Goal: Task Accomplishment & Management: Use online tool/utility

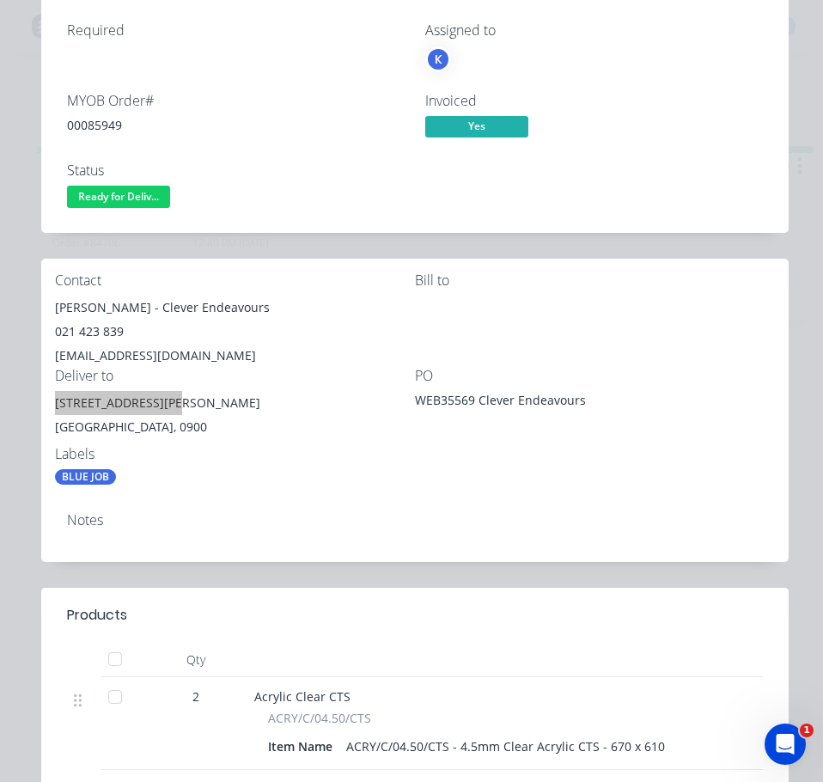
scroll to position [147, 0]
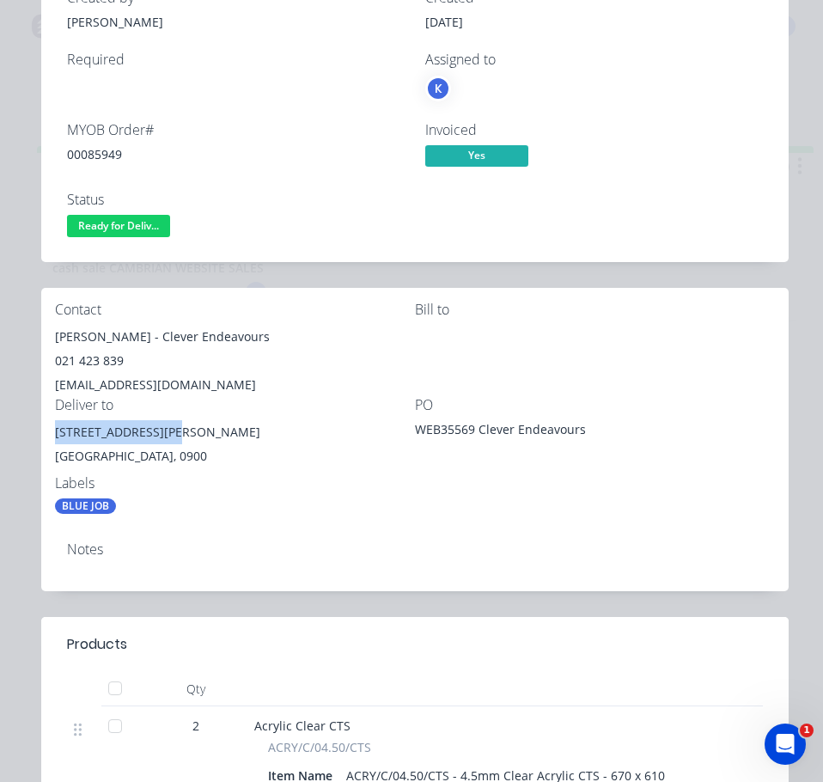
drag, startPoint x: 107, startPoint y: 218, endPoint x: 120, endPoint y: 247, distance: 31.5
click at [107, 218] on span "Ready for Deliv..." at bounding box center [118, 225] width 103 height 21
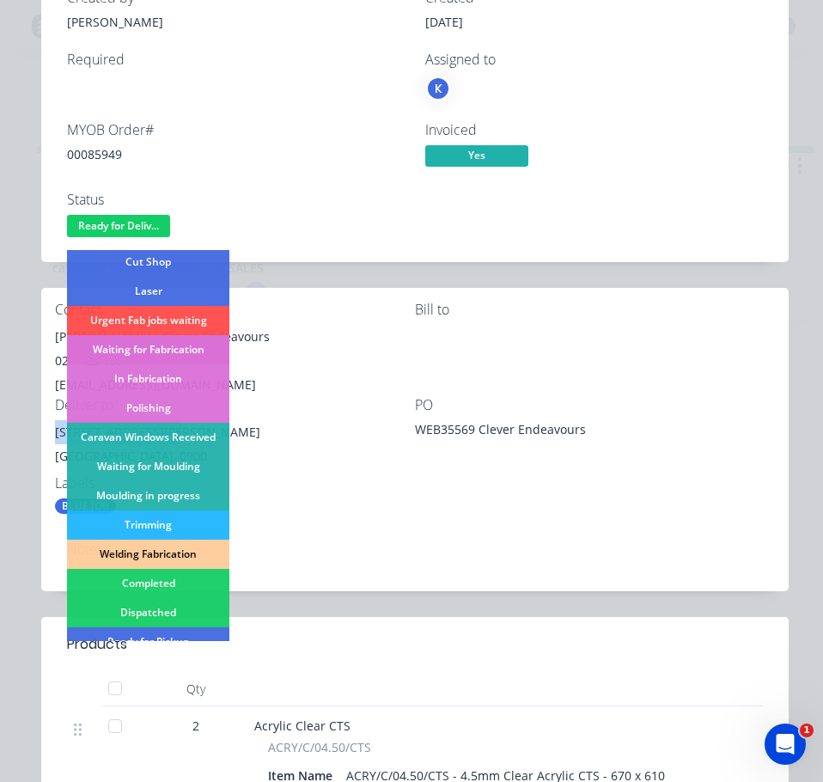
scroll to position [258, 0]
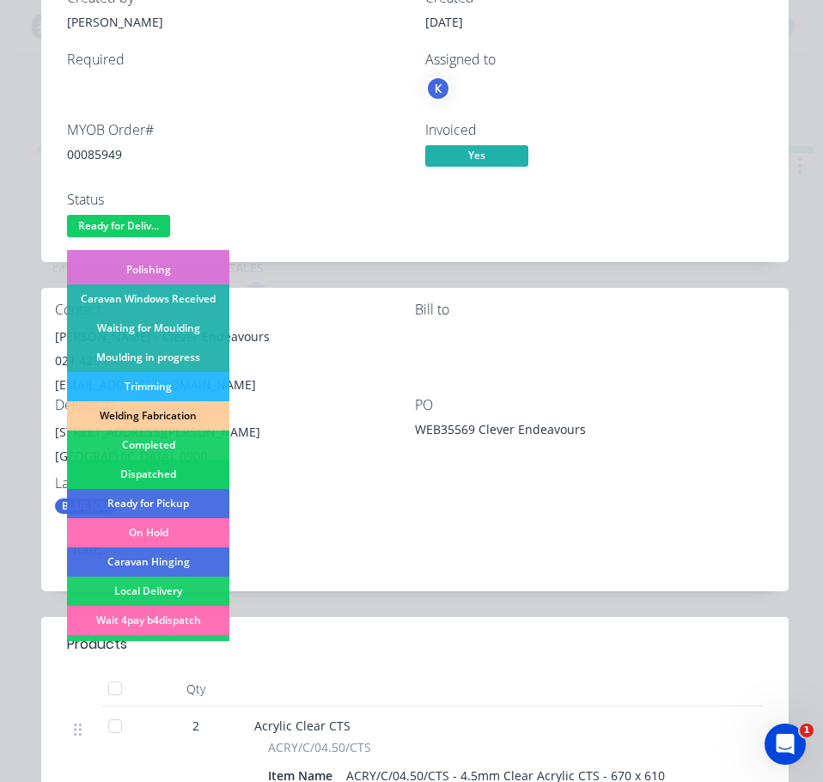
click at [167, 462] on div "Dispatched" at bounding box center [148, 474] width 162 height 29
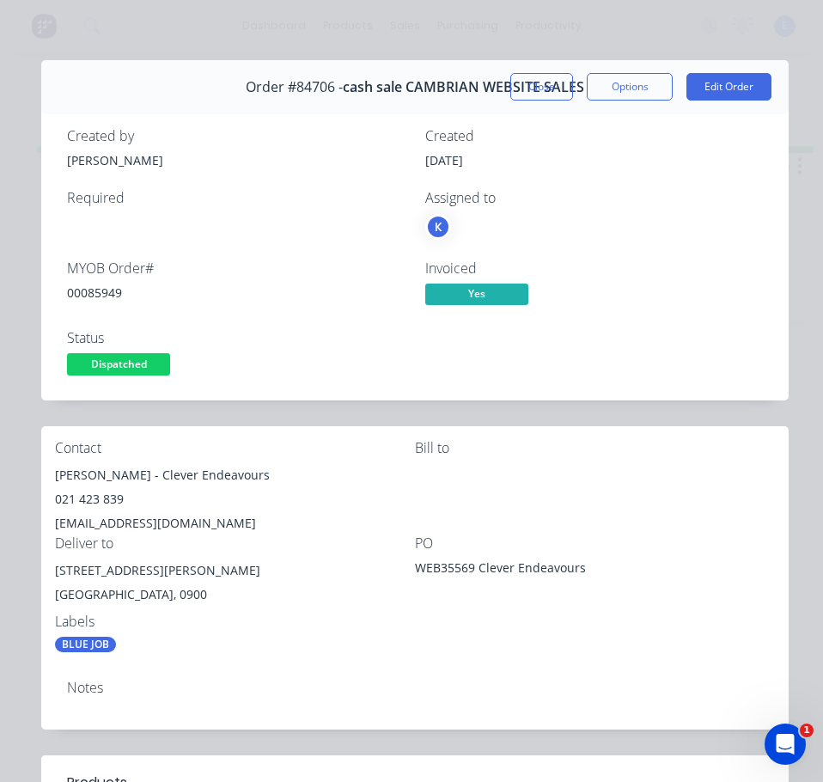
scroll to position [0, 0]
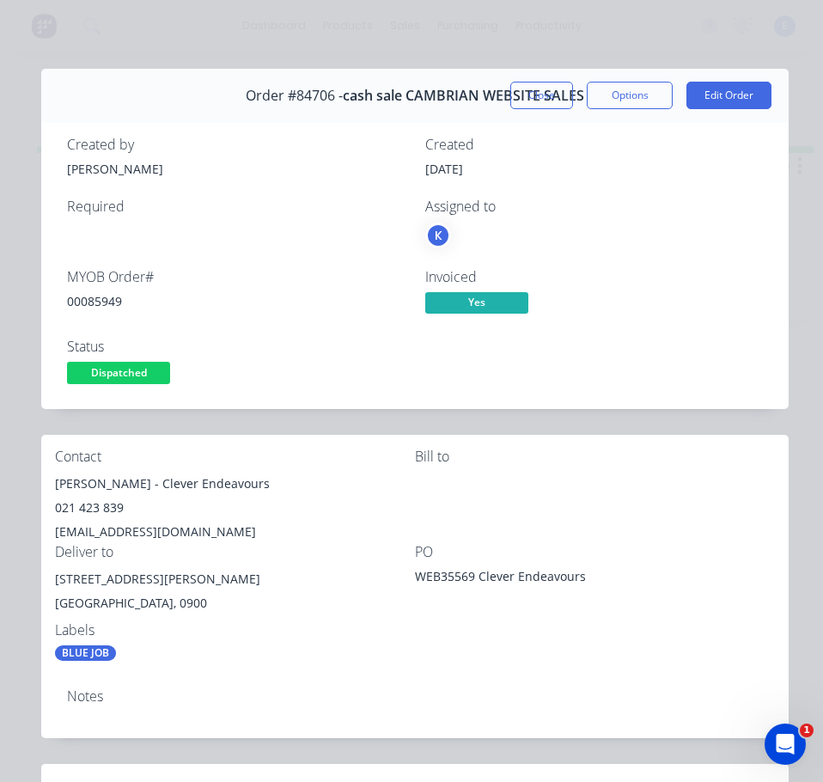
drag, startPoint x: 518, startPoint y: 94, endPoint x: 538, endPoint y: 92, distance: 19.8
click at [520, 93] on button "Close" at bounding box center [542, 96] width 63 height 28
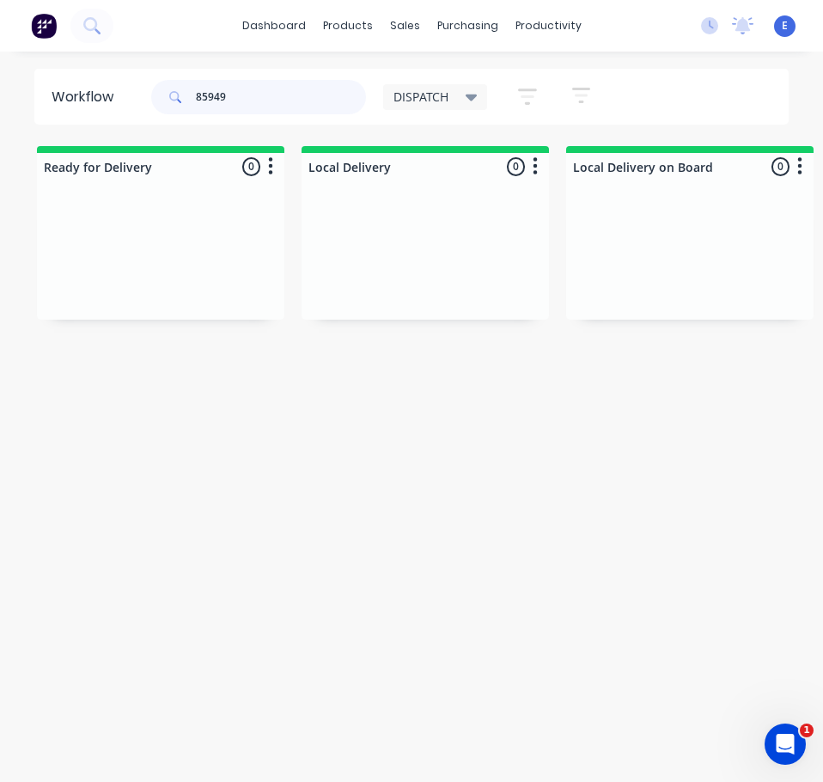
click at [230, 89] on input "85949" at bounding box center [281, 97] width 170 height 34
type input "85984"
click at [246, 98] on input "85984" at bounding box center [281, 97] width 170 height 34
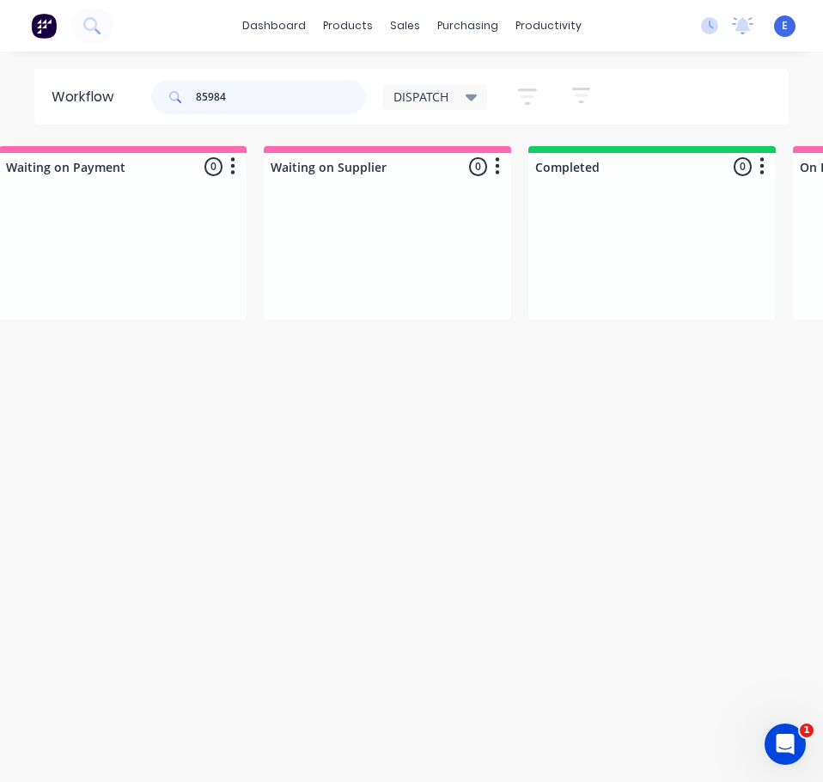
scroll to position [0, 1605]
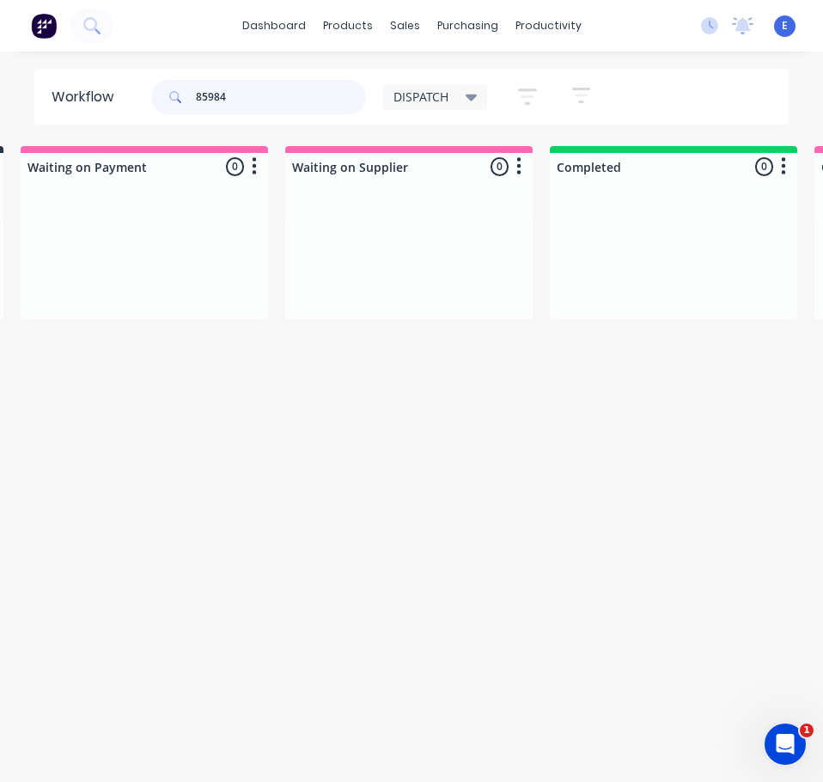
drag, startPoint x: 251, startPoint y: 101, endPoint x: 132, endPoint y: 68, distance: 123.9
click at [247, 99] on input "85984" at bounding box center [281, 97] width 170 height 34
click at [196, 92] on div "85984" at bounding box center [258, 97] width 215 height 34
click at [205, 95] on input "85984" at bounding box center [281, 97] width 170 height 34
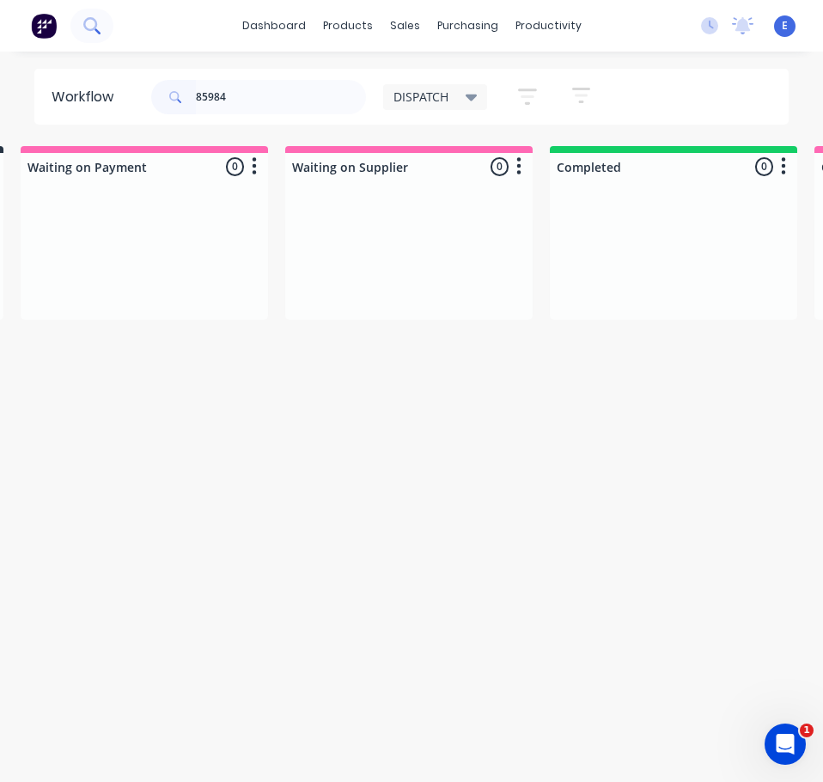
click at [94, 28] on icon at bounding box center [91, 25] width 16 height 16
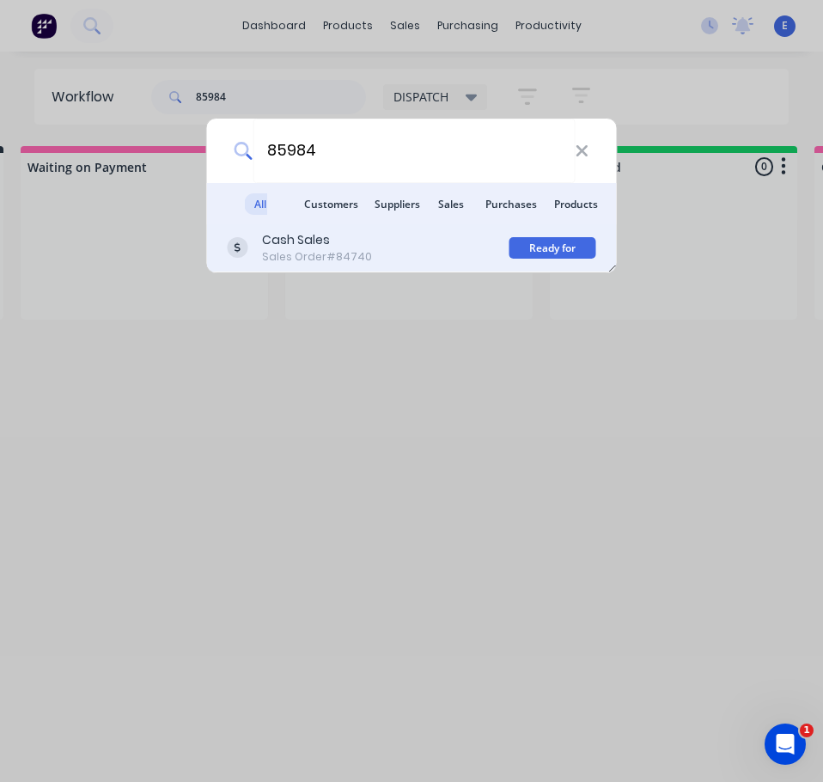
type input "85984"
click at [415, 244] on div "Cash Sales Sales Order #84740" at bounding box center [369, 248] width 282 height 34
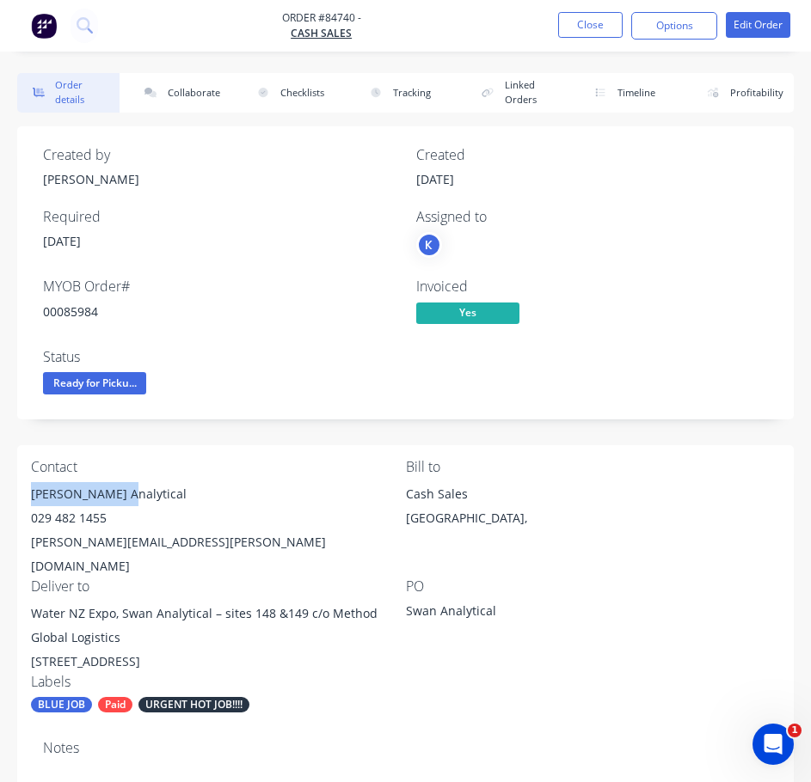
drag, startPoint x: 124, startPoint y: 497, endPoint x: 28, endPoint y: 499, distance: 96.3
click at [28, 499] on div "Contact [PERSON_NAME] Analytical 029 482 1455 [PERSON_NAME][EMAIL_ADDRESS][PERS…" at bounding box center [405, 586] width 776 height 282
copy div "[PERSON_NAME]"
drag, startPoint x: 130, startPoint y: 497, endPoint x: 186, endPoint y: 486, distance: 57.0
click at [247, 499] on div "[PERSON_NAME] Analytical" at bounding box center [218, 494] width 375 height 24
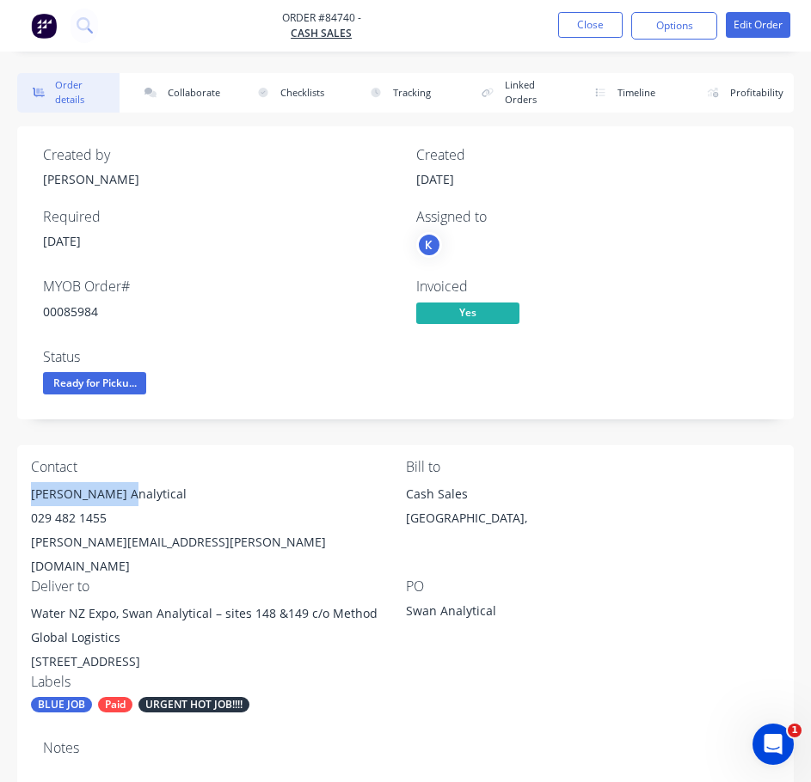
copy div "Swan Analytical"
click at [68, 517] on div "029 482 1455" at bounding box center [218, 518] width 375 height 24
copy div "029 482 1455"
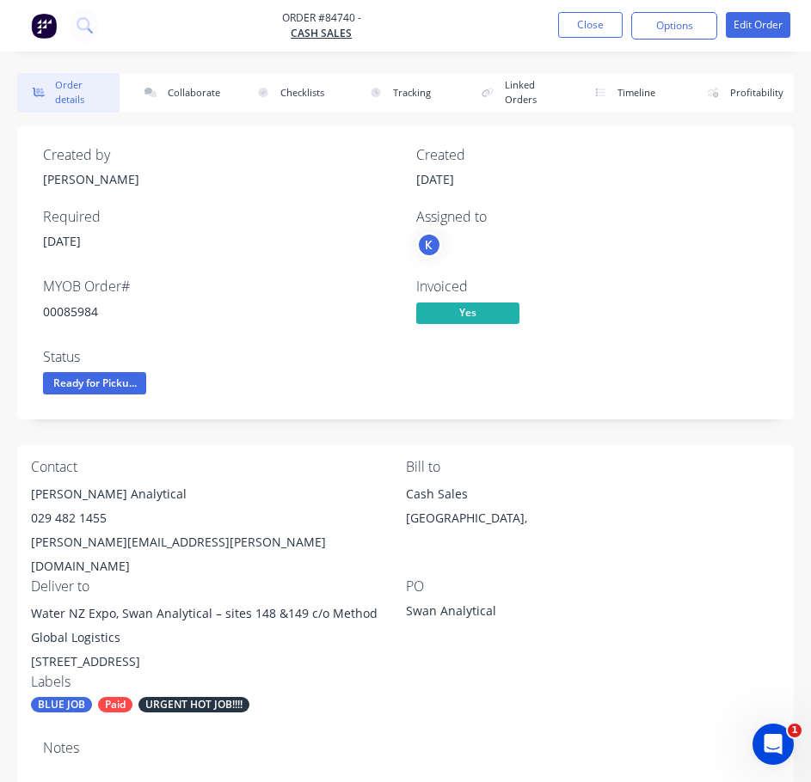
click at [151, 544] on div "[PERSON_NAME][EMAIL_ADDRESS][PERSON_NAME][DOMAIN_NAME]" at bounding box center [218, 554] width 375 height 48
click at [151, 543] on div "[PERSON_NAME][EMAIL_ADDRESS][PERSON_NAME][DOMAIN_NAME]" at bounding box center [218, 554] width 375 height 48
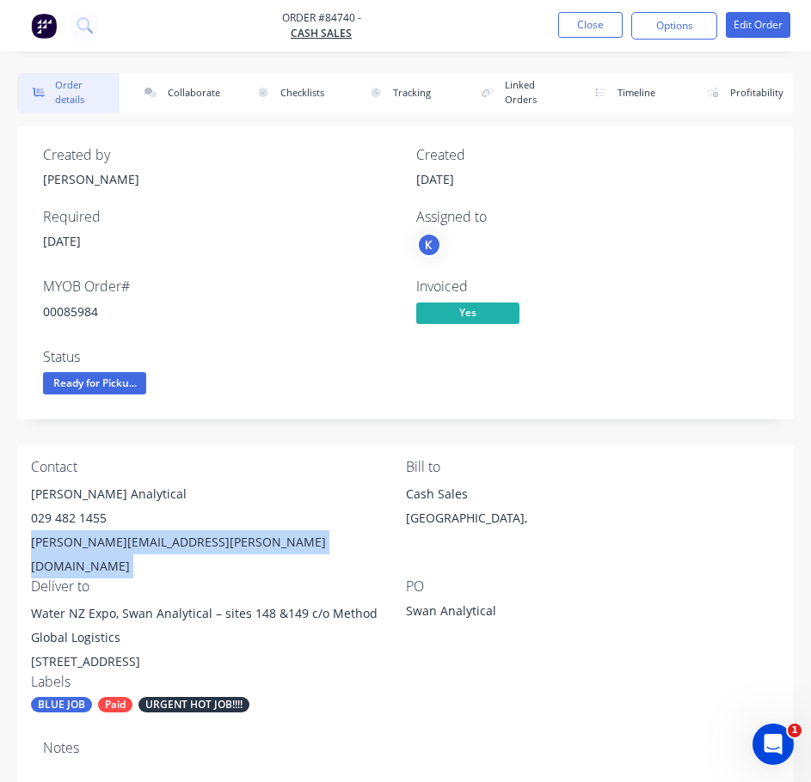
click at [151, 543] on div "[PERSON_NAME][EMAIL_ADDRESS][PERSON_NAME][DOMAIN_NAME]" at bounding box center [218, 554] width 375 height 48
copy div "[PERSON_NAME][EMAIL_ADDRESS][PERSON_NAME][DOMAIN_NAME]"
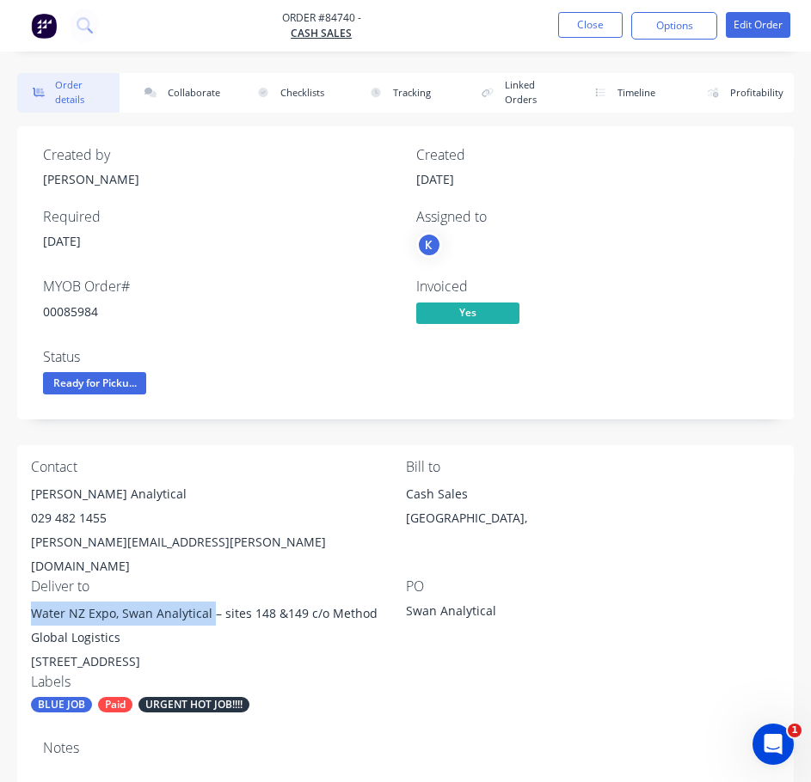
drag, startPoint x: 211, startPoint y: 590, endPoint x: 31, endPoint y: 589, distance: 179.6
click at [21, 590] on div "Contact [PERSON_NAME] Analytical 029 482 1455 [PERSON_NAME][EMAIL_ADDRESS][PERS…" at bounding box center [405, 586] width 776 height 282
copy div "Water NZ Expo, Swan Analytical"
drag, startPoint x: 816, startPoint y: 302, endPoint x: 419, endPoint y: 652, distance: 529.8
click at [457, 659] on div "Contact [PERSON_NAME] Analytical 029 482 1455 [PERSON_NAME][EMAIL_ADDRESS][PERS…" at bounding box center [405, 586] width 776 height 282
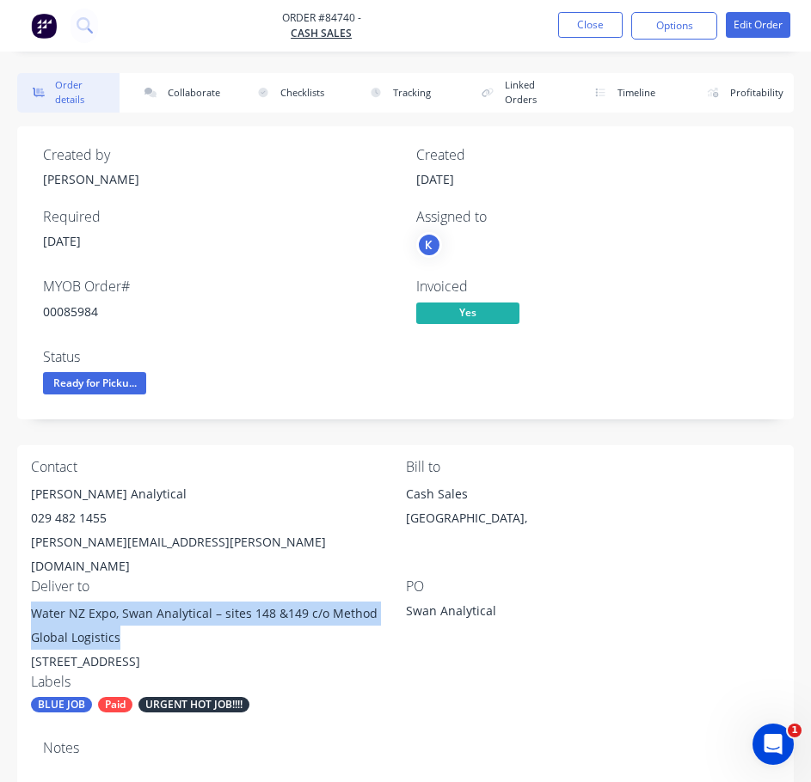
drag, startPoint x: 125, startPoint y: 615, endPoint x: 9, endPoint y: 576, distance: 122.3
copy div "Water NZ Expo, Swan Analytical – sites 148 &149 c/o Method Global Logistics"
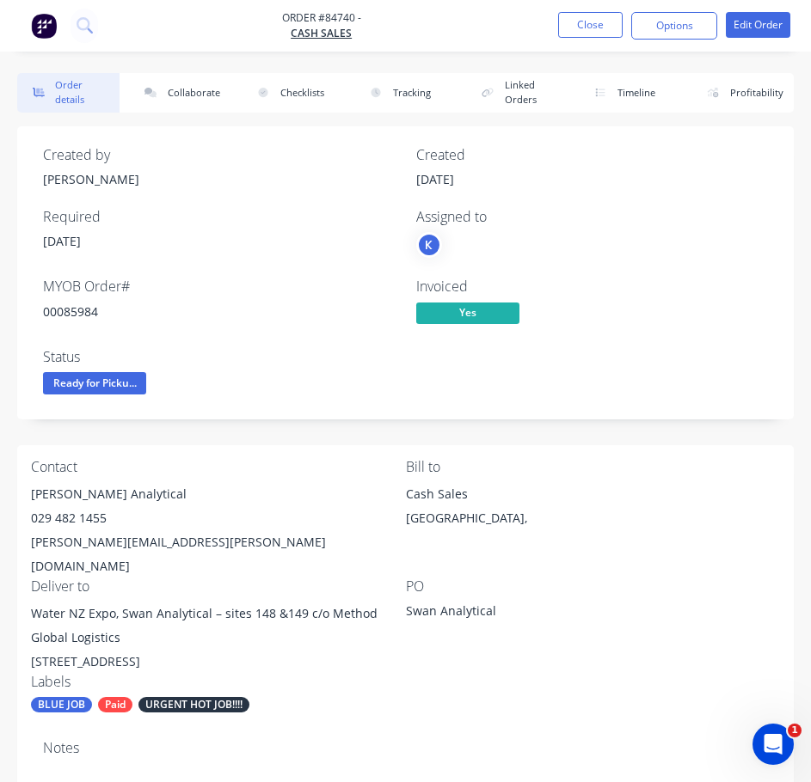
click at [221, 650] on div "[STREET_ADDRESS]" at bounding box center [218, 662] width 375 height 24
drag, startPoint x: 194, startPoint y: 638, endPoint x: 28, endPoint y: 635, distance: 165.9
click at [28, 635] on div "Contact [PERSON_NAME] Analytical 029 482 1455 [PERSON_NAME][EMAIL_ADDRESS][PERS…" at bounding box center [405, 586] width 776 height 282
copy div "[STREET_ADDRESS]"
click at [71, 315] on div "00085984" at bounding box center [219, 312] width 352 height 18
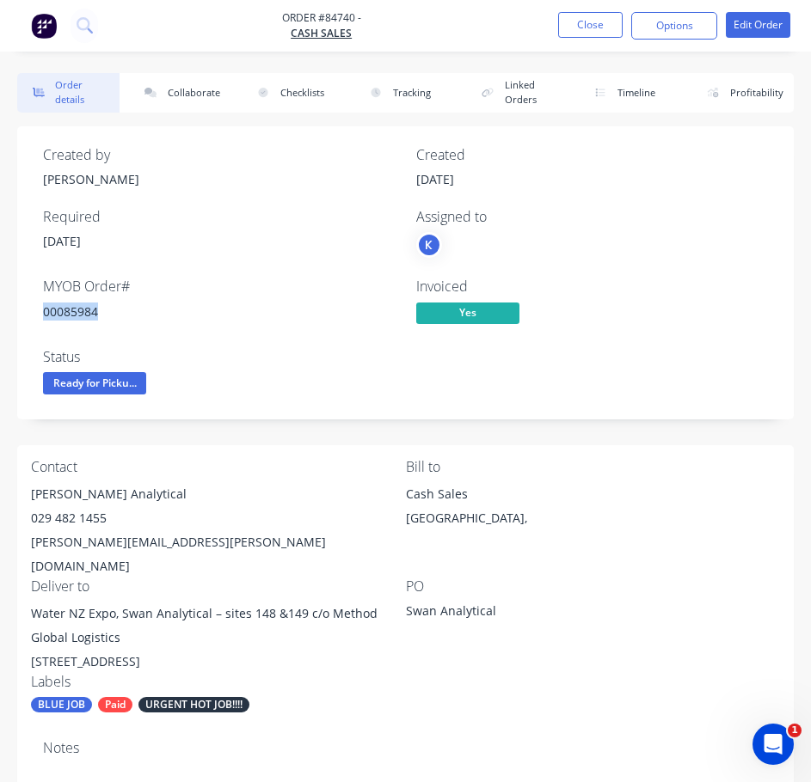
click at [70, 315] on div "00085984" at bounding box center [219, 312] width 352 height 18
click at [70, 314] on div "00085984" at bounding box center [219, 312] width 352 height 18
copy div "00085984"
click at [595, 21] on button "Close" at bounding box center [590, 25] width 64 height 26
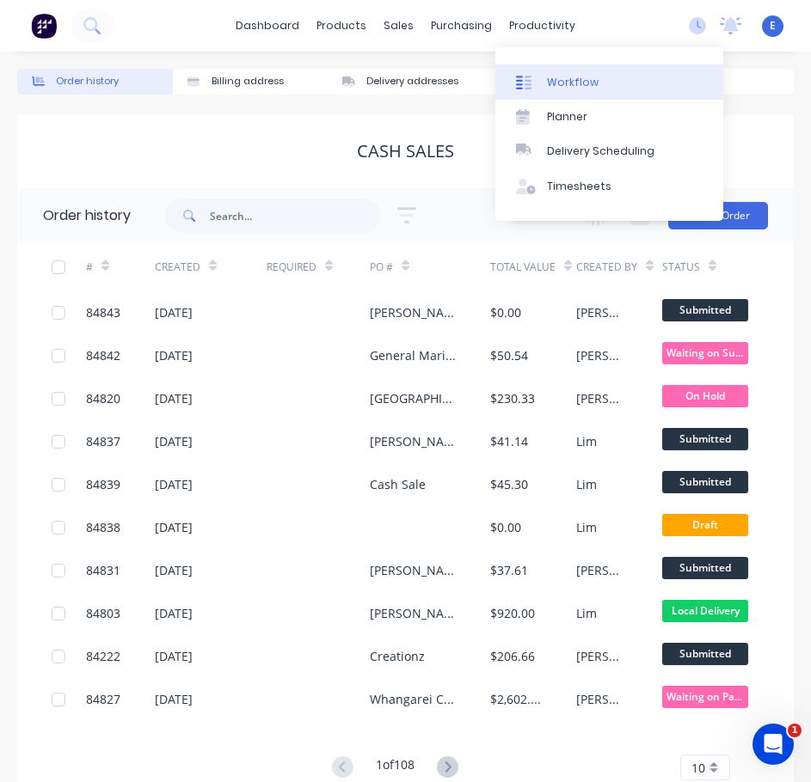
click at [552, 83] on div "Workflow" at bounding box center [573, 82] width 52 height 15
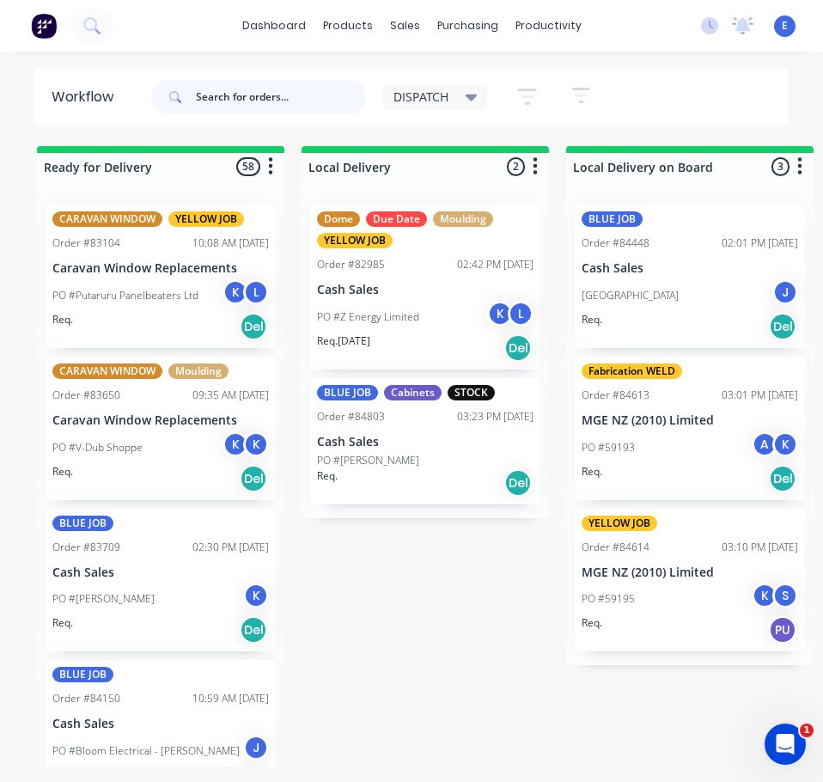
click at [316, 107] on input "text" at bounding box center [281, 97] width 170 height 34
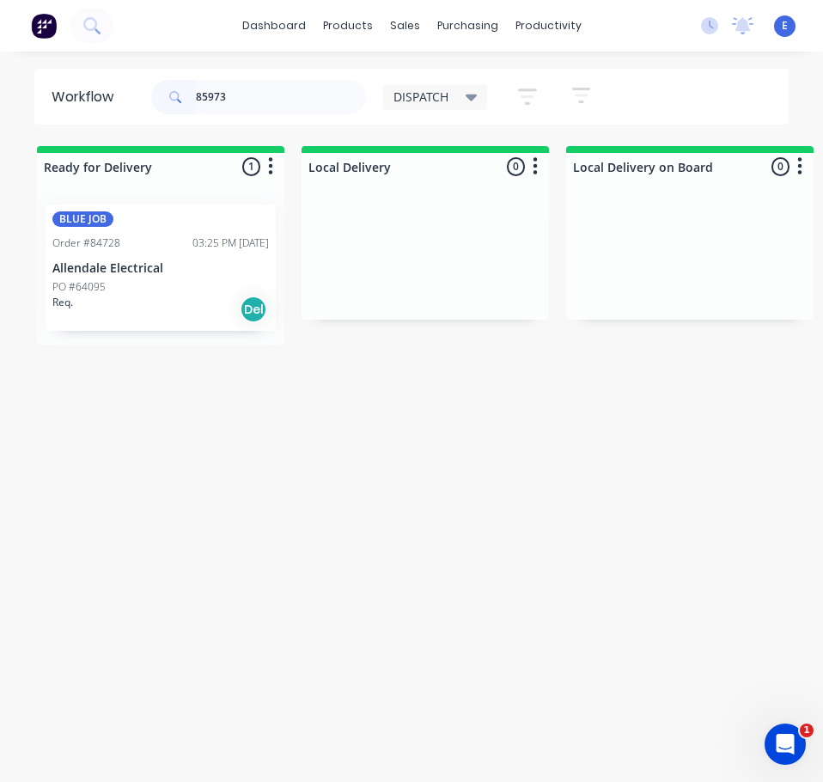
click at [178, 316] on div "Req. Del" at bounding box center [160, 309] width 217 height 29
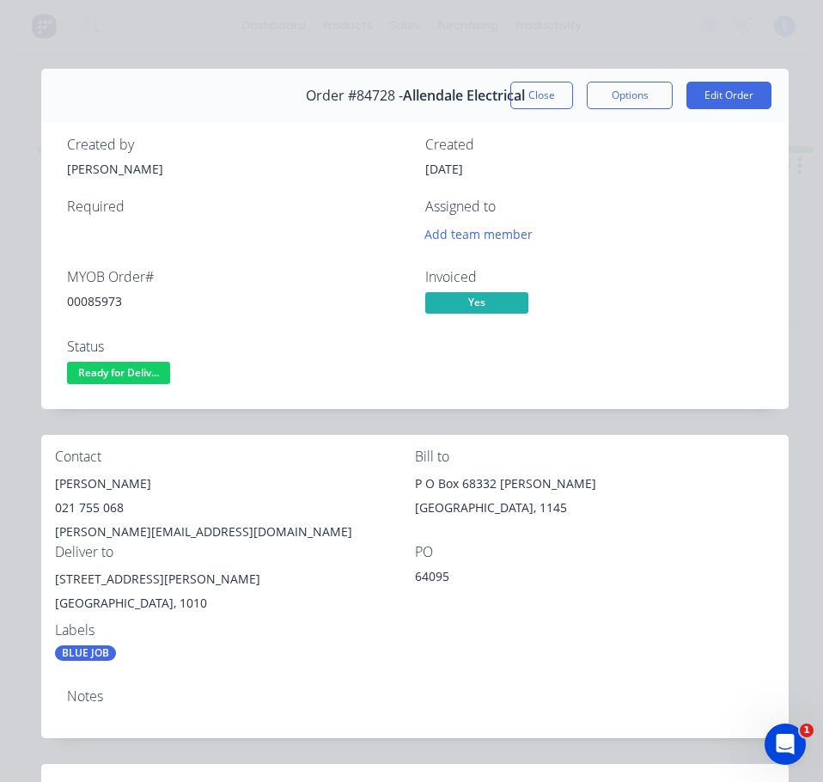
click at [107, 306] on div "00085973" at bounding box center [236, 301] width 338 height 18
copy div "00085973"
click at [75, 481] on div "[PERSON_NAME]" at bounding box center [235, 484] width 360 height 24
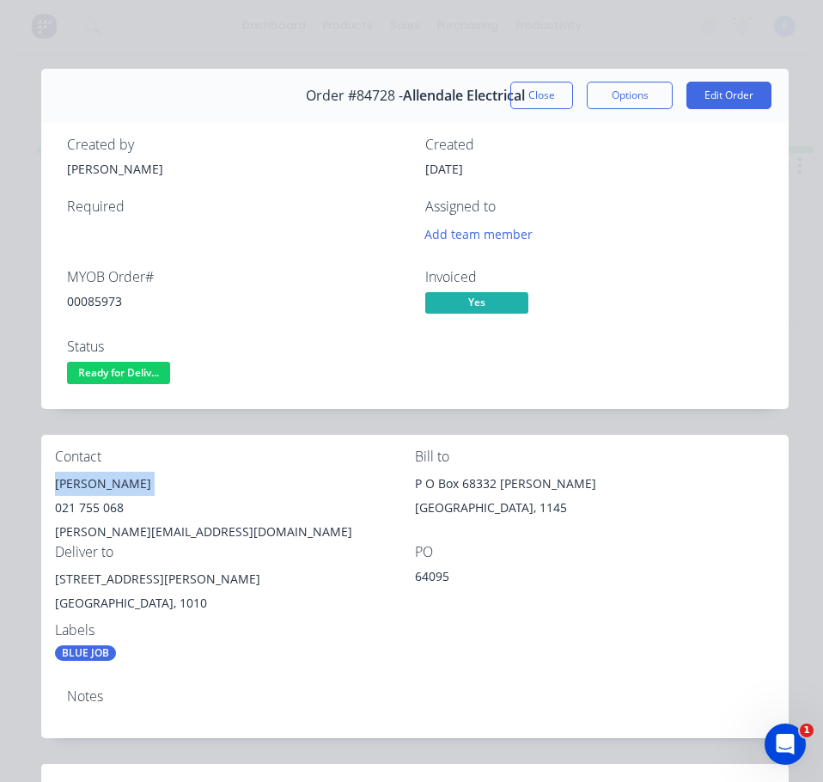
click at [75, 481] on div "[PERSON_NAME]" at bounding box center [235, 484] width 360 height 24
copy div "[PERSON_NAME]"
click at [84, 508] on div "021 755 068" at bounding box center [235, 508] width 360 height 24
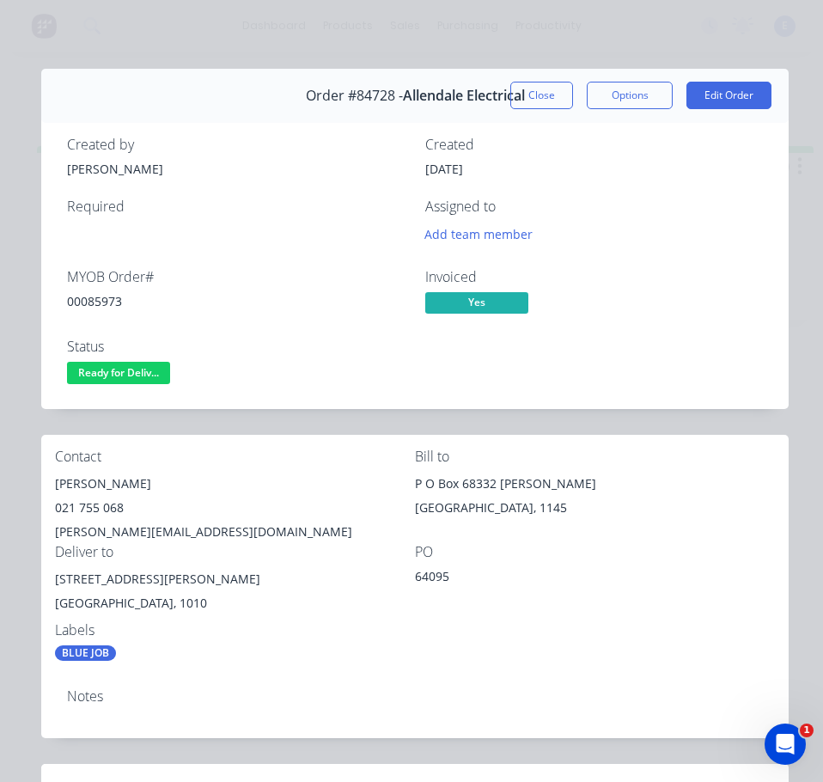
click at [119, 523] on div "[PERSON_NAME][EMAIL_ADDRESS][DOMAIN_NAME]" at bounding box center [235, 532] width 360 height 24
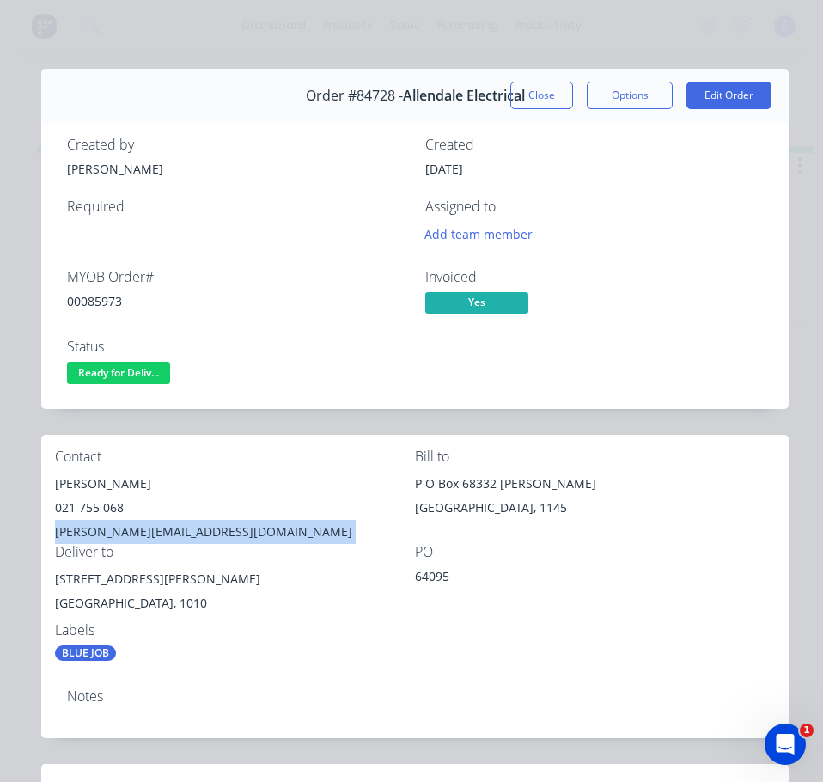
click at [119, 523] on div "[PERSON_NAME][EMAIL_ADDRESS][DOMAIN_NAME]" at bounding box center [235, 532] width 360 height 24
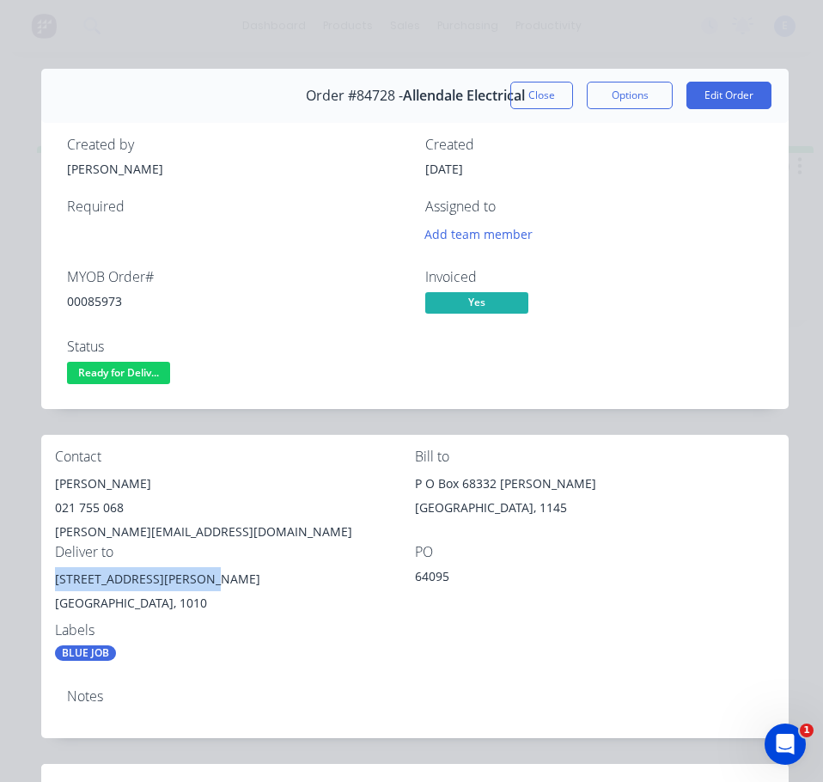
drag, startPoint x: 183, startPoint y: 583, endPoint x: 54, endPoint y: 578, distance: 129.0
click at [54, 578] on div "Contact [PERSON_NAME] [PHONE_NUMBER] [PERSON_NAME][EMAIL_ADDRESS][DOMAIN_NAME] …" at bounding box center [415, 555] width 748 height 241
click at [244, 635] on div "Labels" at bounding box center [235, 630] width 360 height 16
click at [110, 373] on span "Ready for Deliv..." at bounding box center [118, 372] width 103 height 21
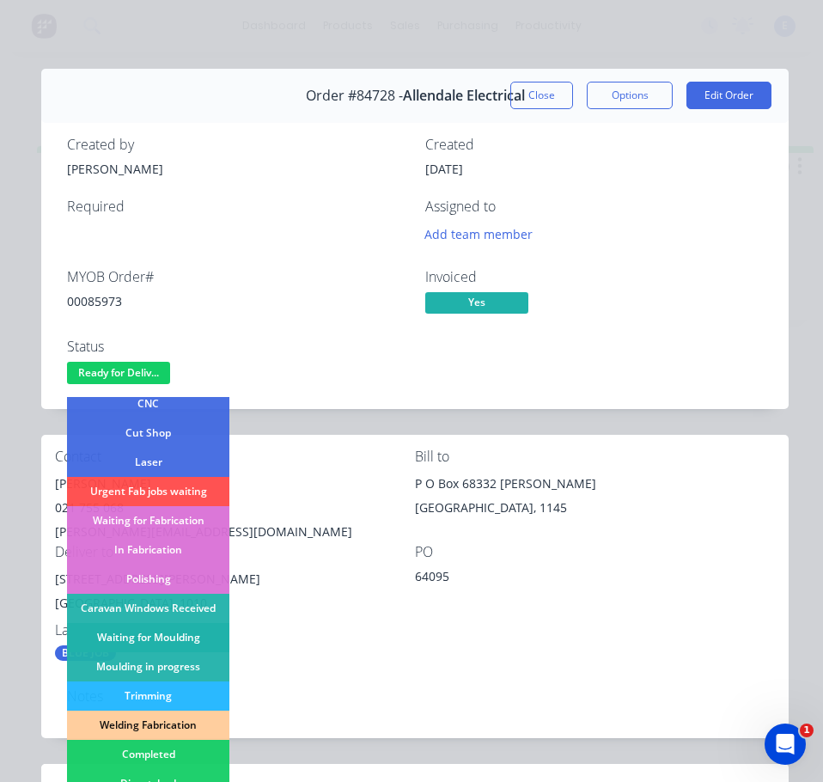
scroll to position [172, 0]
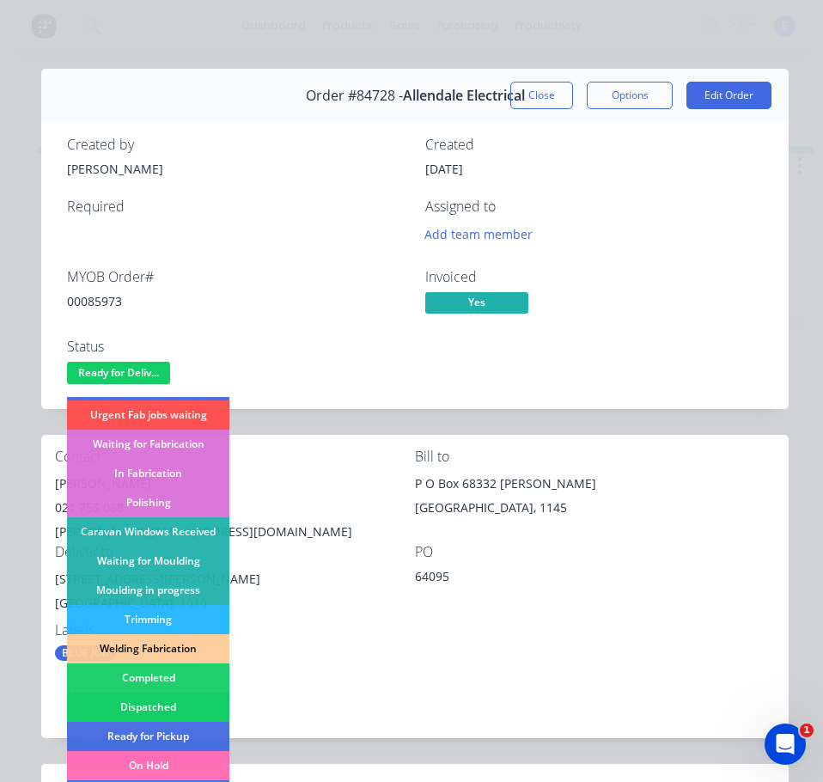
click at [121, 704] on div "Dispatched" at bounding box center [148, 707] width 162 height 29
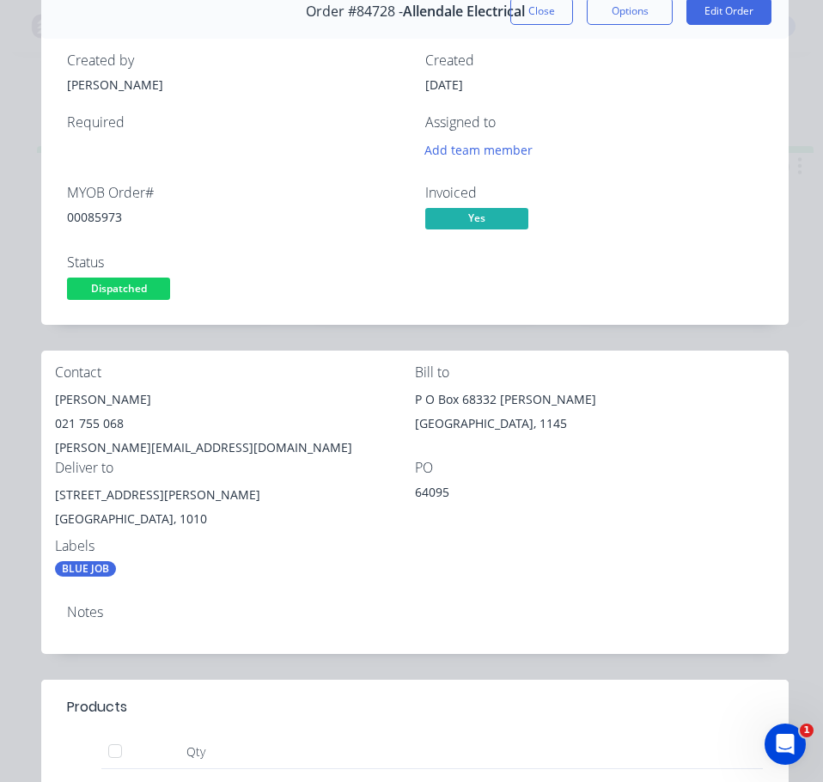
scroll to position [0, 0]
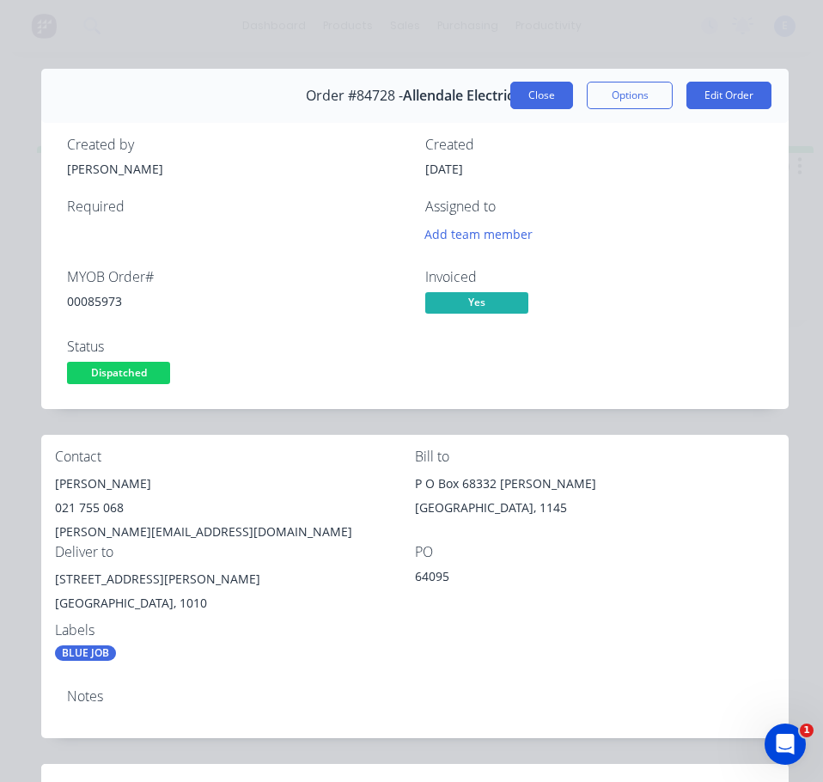
click at [531, 89] on button "Close" at bounding box center [542, 96] width 63 height 28
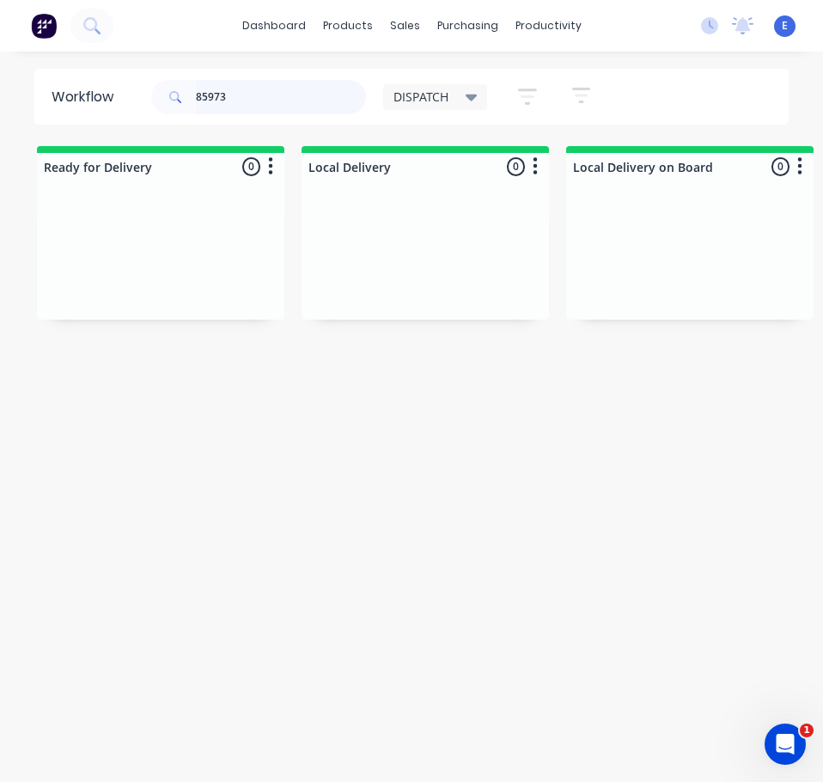
click at [261, 105] on input "85973" at bounding box center [281, 97] width 170 height 34
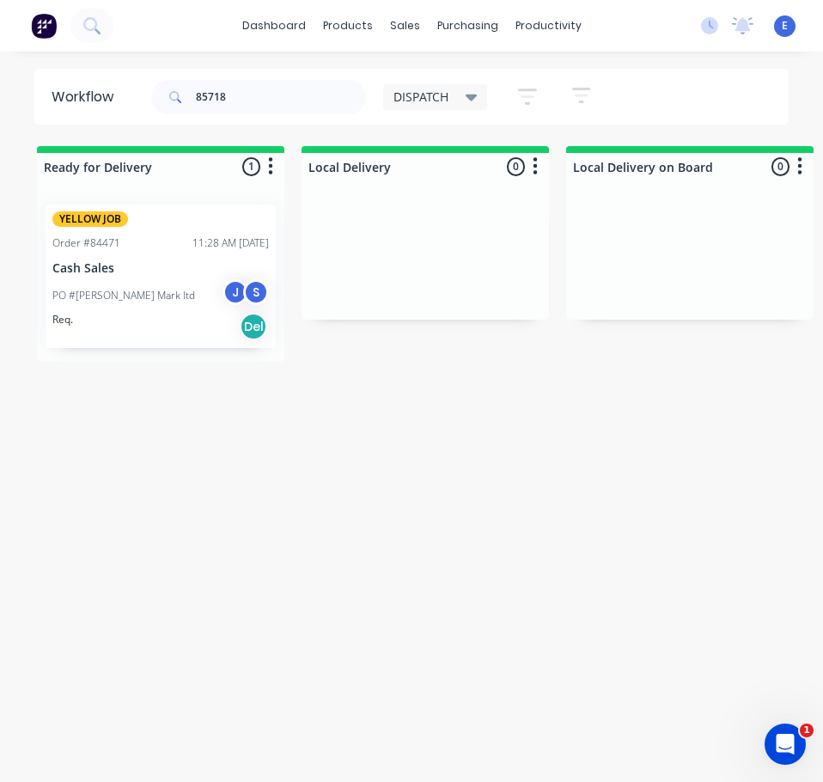
click at [143, 321] on div "Req. Del" at bounding box center [160, 326] width 217 height 29
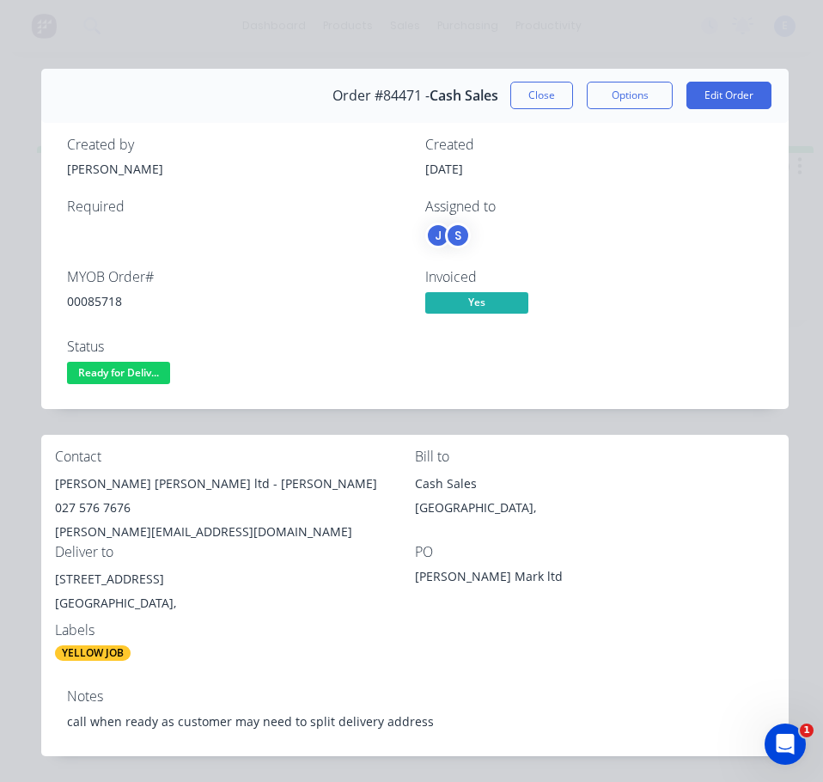
click at [81, 302] on div "00085718" at bounding box center [236, 301] width 338 height 18
click at [81, 303] on div "00085718" at bounding box center [236, 301] width 338 height 18
drag, startPoint x: 144, startPoint y: 485, endPoint x: 66, endPoint y: 485, distance: 78.2
click at [46, 488] on div "Contact [PERSON_NAME] [PERSON_NAME] ltd - [PERSON_NAME] 027 576 7676 [PERSON_NA…" at bounding box center [415, 555] width 748 height 241
drag, startPoint x: 155, startPoint y: 486, endPoint x: 240, endPoint y: 473, distance: 86.2
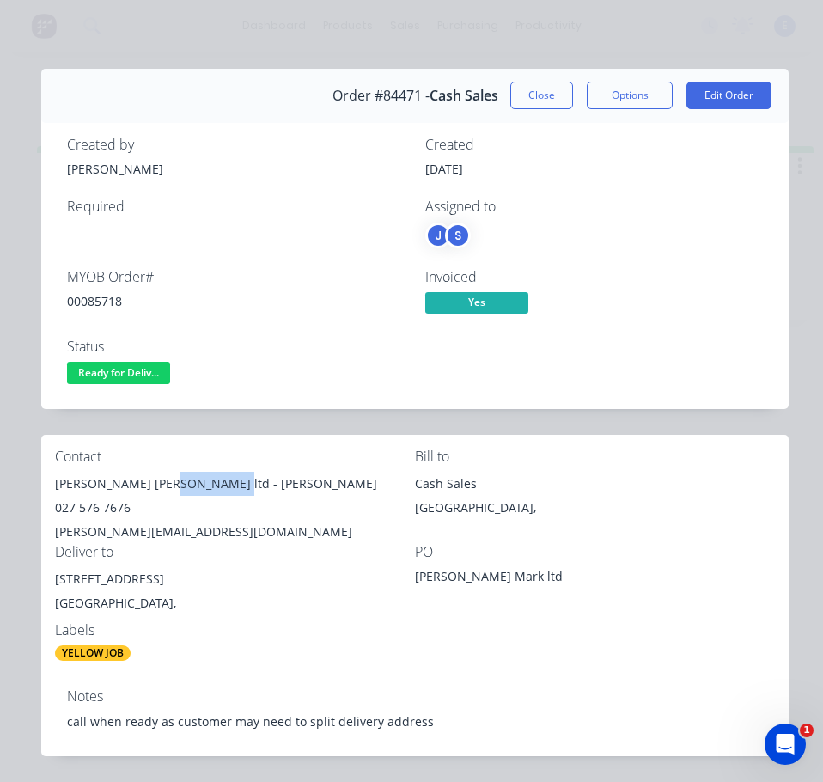
click at [240, 473] on div "[PERSON_NAME] [PERSON_NAME] ltd - [PERSON_NAME]" at bounding box center [235, 484] width 360 height 24
click at [105, 511] on div "027 576 7676" at bounding box center [235, 508] width 360 height 24
click at [133, 535] on div "[PERSON_NAME][EMAIL_ADDRESS][DOMAIN_NAME]" at bounding box center [235, 532] width 360 height 24
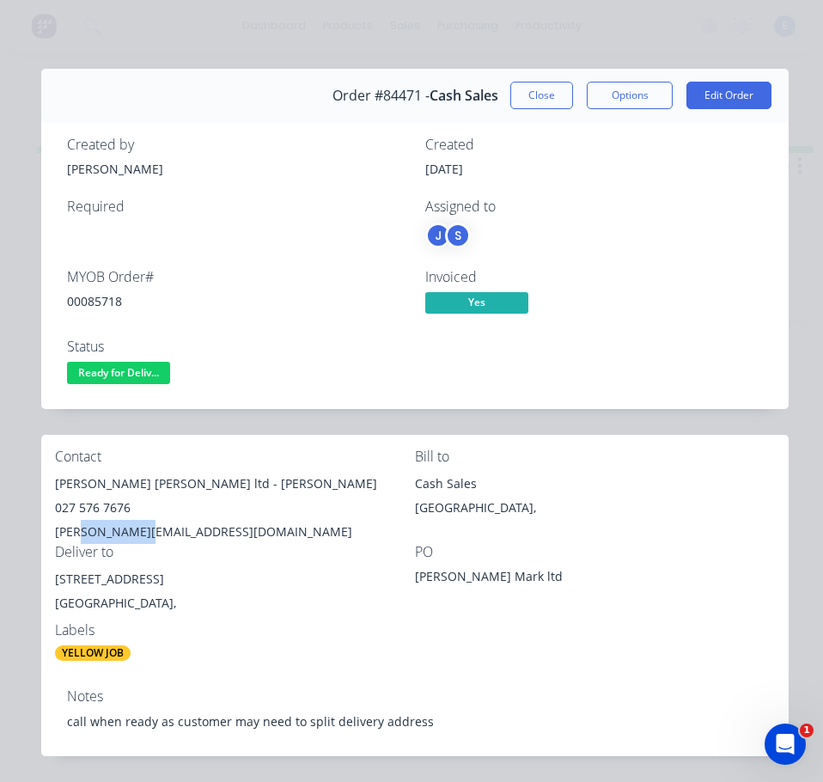
click at [133, 535] on div "[PERSON_NAME][EMAIL_ADDRESS][DOMAIN_NAME]" at bounding box center [235, 532] width 360 height 24
drag, startPoint x: 133, startPoint y: 534, endPoint x: 265, endPoint y: 280, distance: 285.6
click at [265, 279] on div "MYOB Order #" at bounding box center [236, 277] width 338 height 16
click at [121, 535] on div "[PERSON_NAME][EMAIL_ADDRESS][DOMAIN_NAME]" at bounding box center [235, 532] width 360 height 24
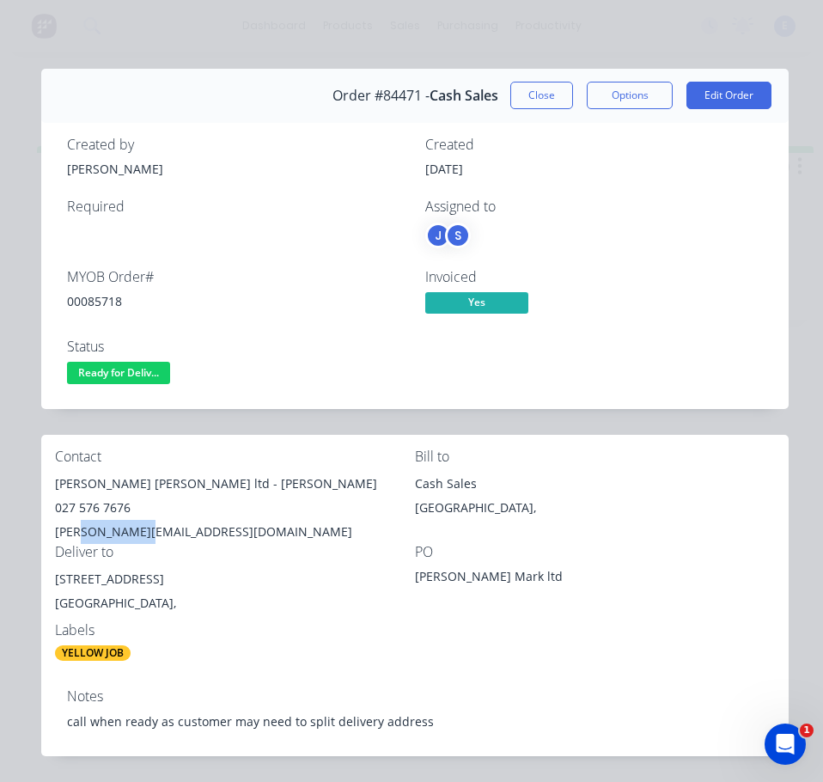
click at [121, 535] on div "[PERSON_NAME][EMAIL_ADDRESS][DOMAIN_NAME]" at bounding box center [235, 532] width 360 height 24
click at [122, 535] on div "[PERSON_NAME][EMAIL_ADDRESS][DOMAIN_NAME]" at bounding box center [235, 532] width 360 height 24
drag, startPoint x: 183, startPoint y: 582, endPoint x: 96, endPoint y: 585, distance: 86.9
click at [50, 580] on div "Contact [PERSON_NAME] [PERSON_NAME] ltd - [PERSON_NAME] 027 576 7676 [PERSON_NA…" at bounding box center [415, 555] width 748 height 241
click at [211, 706] on div "Notes call when ready as customer may need to split delivery address" at bounding box center [415, 715] width 748 height 81
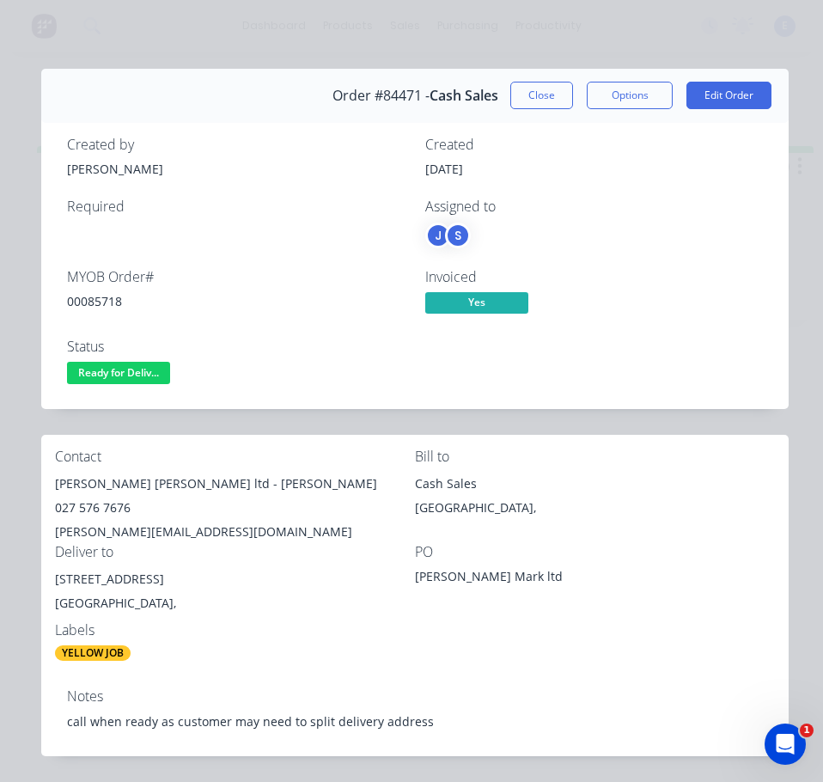
click at [205, 718] on div "call when ready as customer may need to split delivery address" at bounding box center [415, 722] width 696 height 18
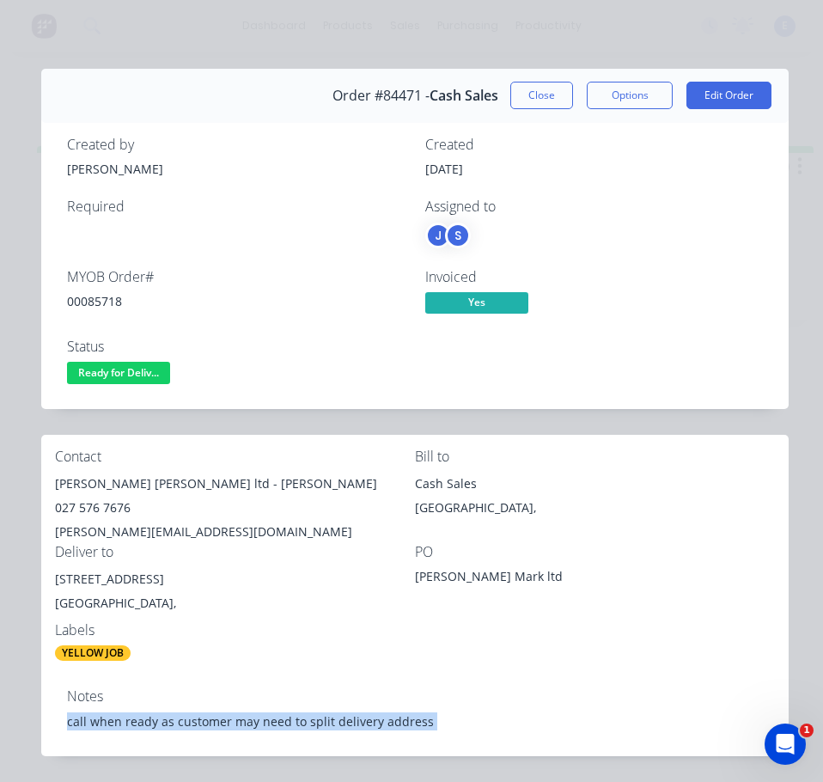
click at [205, 718] on div "call when ready as customer may need to split delivery address" at bounding box center [415, 722] width 696 height 18
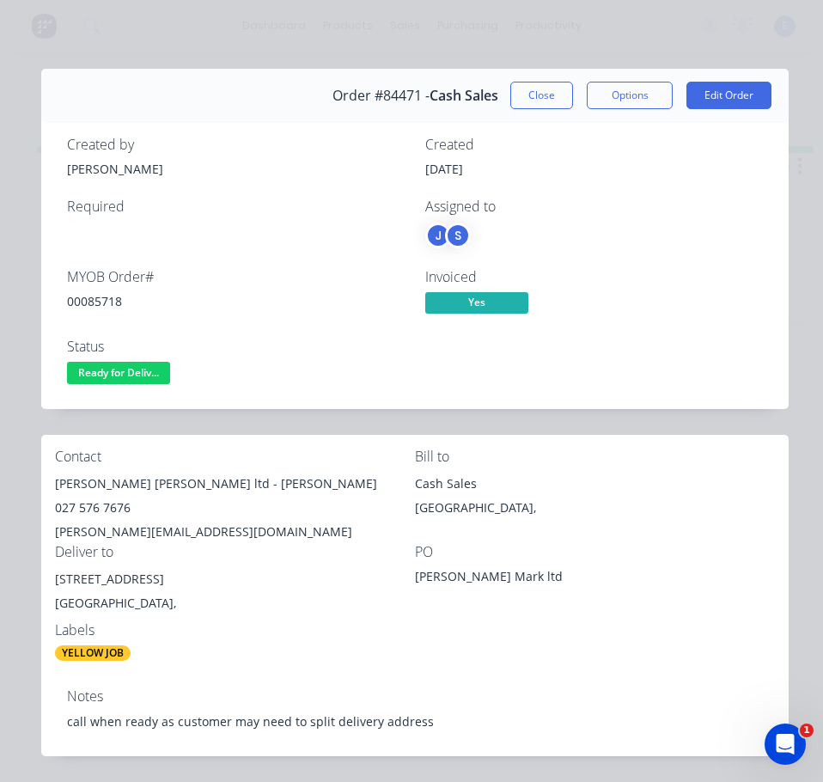
click at [594, 662] on div "Contact [PERSON_NAME] [PERSON_NAME] ltd - [PERSON_NAME] 027 576 7676 [PERSON_NA…" at bounding box center [415, 555] width 748 height 241
click at [121, 376] on span "Ready for Deliv..." at bounding box center [118, 372] width 103 height 21
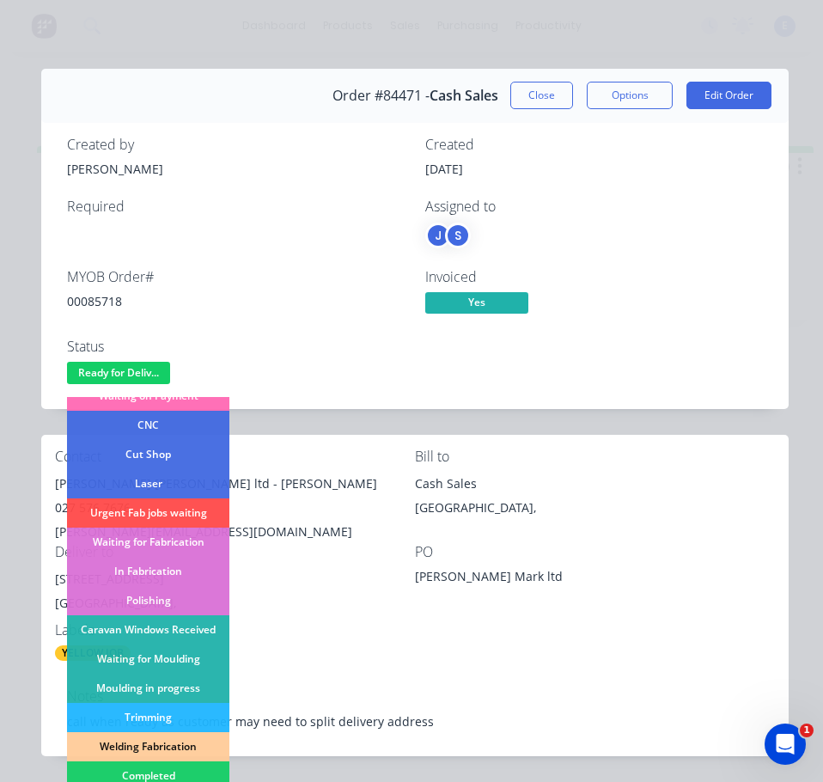
scroll to position [172, 0]
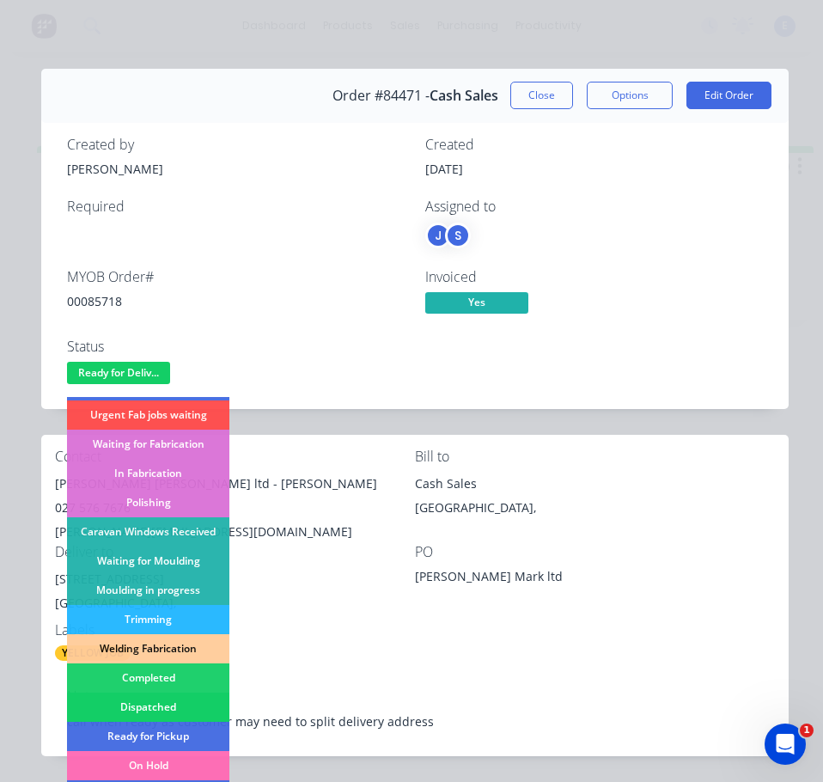
click at [138, 701] on div "Dispatched" at bounding box center [148, 707] width 162 height 29
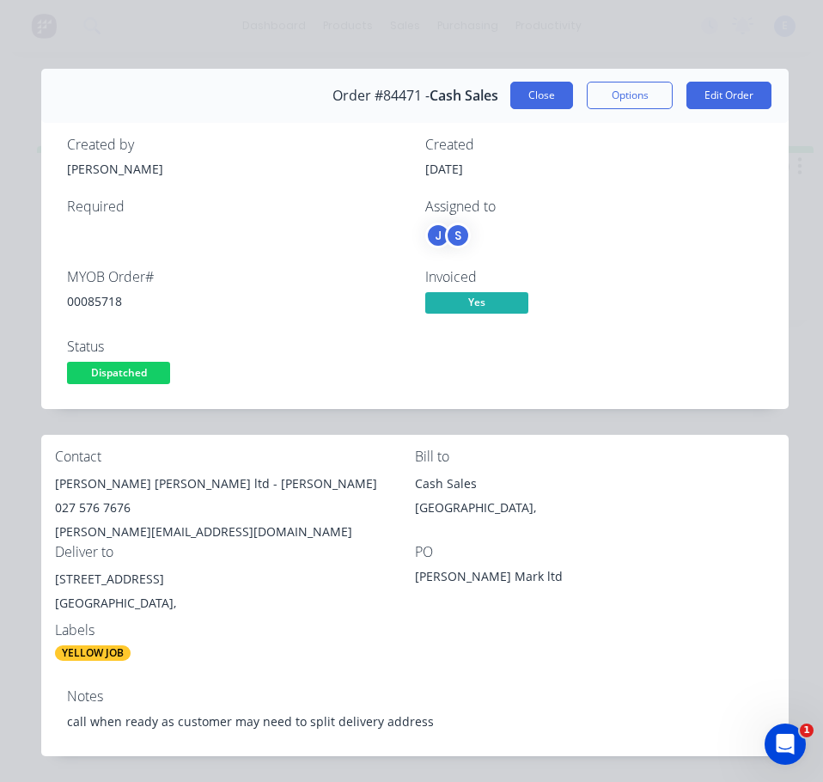
click at [536, 89] on button "Close" at bounding box center [542, 96] width 63 height 28
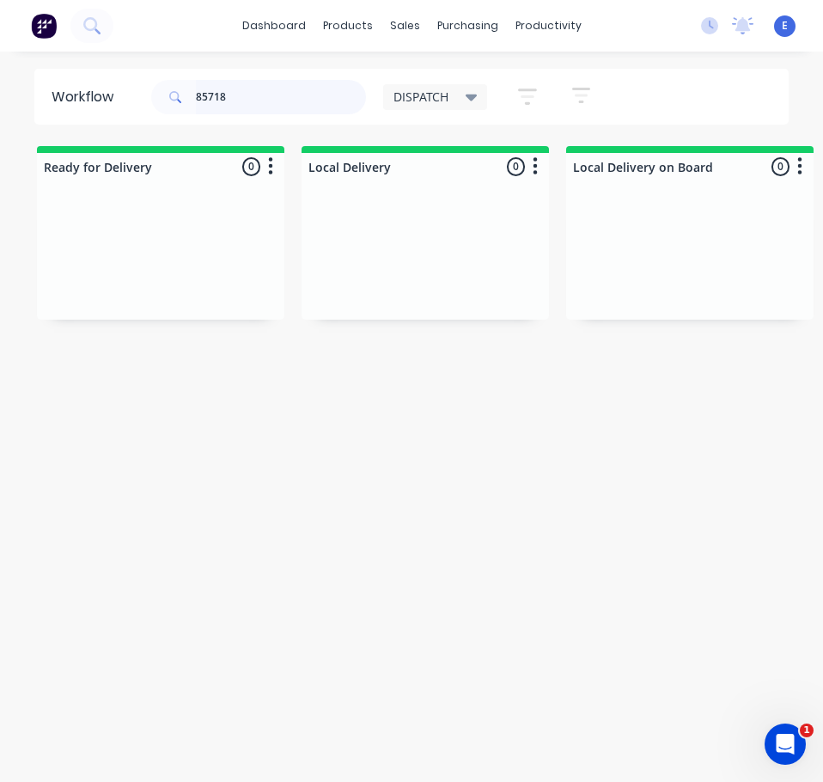
click at [248, 96] on input "85718" at bounding box center [281, 97] width 170 height 34
click at [149, 309] on div "Order #84778 03:52 PM [DATE] [PERSON_NAME] & Paykel Healthcare PO #4600121617 R…" at bounding box center [161, 263] width 248 height 144
click at [158, 287] on div "Req. Del" at bounding box center [160, 299] width 217 height 29
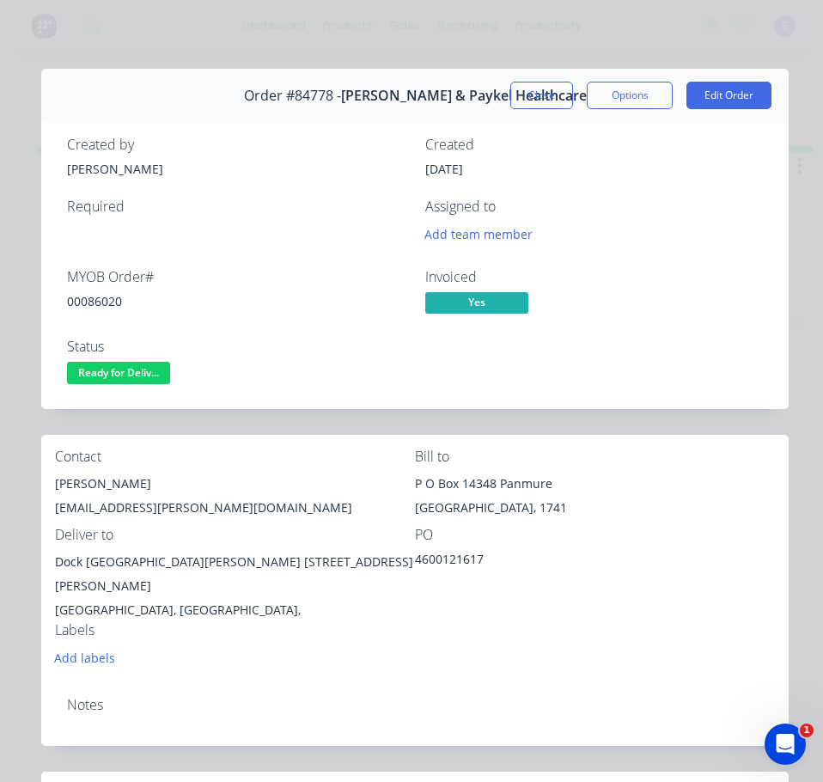
click at [98, 305] on div "00086020" at bounding box center [236, 301] width 338 height 18
click at [99, 305] on div "00086020" at bounding box center [236, 301] width 338 height 18
click at [83, 486] on div "[PERSON_NAME]" at bounding box center [235, 484] width 360 height 24
drag, startPoint x: 83, startPoint y: 486, endPoint x: 160, endPoint y: 446, distance: 86.5
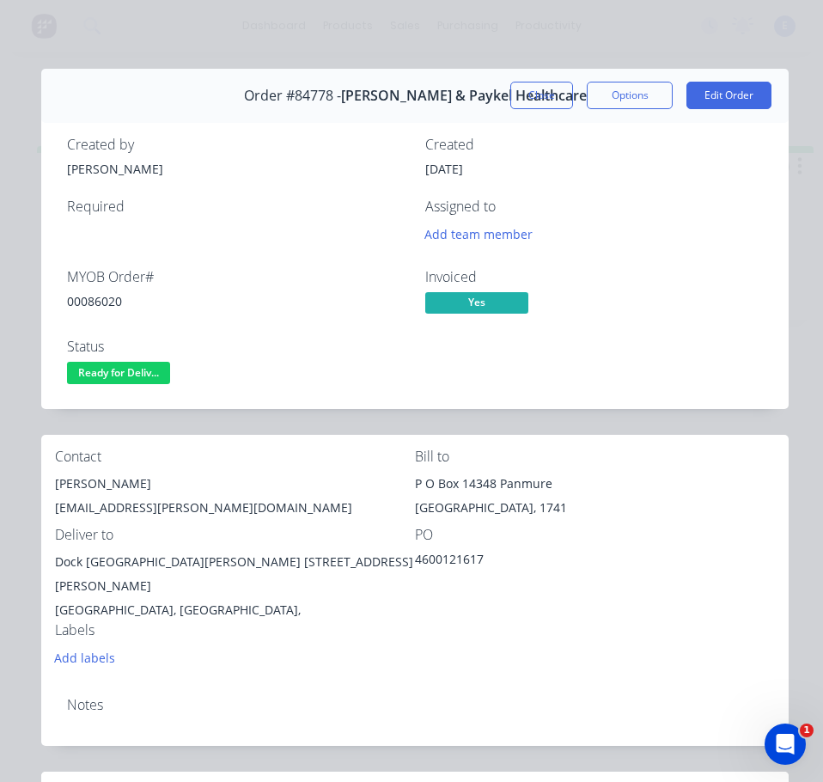
click at [160, 446] on div "Contact [PERSON_NAME] [EMAIL_ADDRESS][PERSON_NAME][DOMAIN_NAME] Bill to P O Box…" at bounding box center [415, 559] width 748 height 248
click at [77, 487] on div "[PERSON_NAME]" at bounding box center [235, 484] width 360 height 24
click at [148, 506] on div "[EMAIL_ADDRESS][PERSON_NAME][DOMAIN_NAME]" at bounding box center [235, 508] width 360 height 24
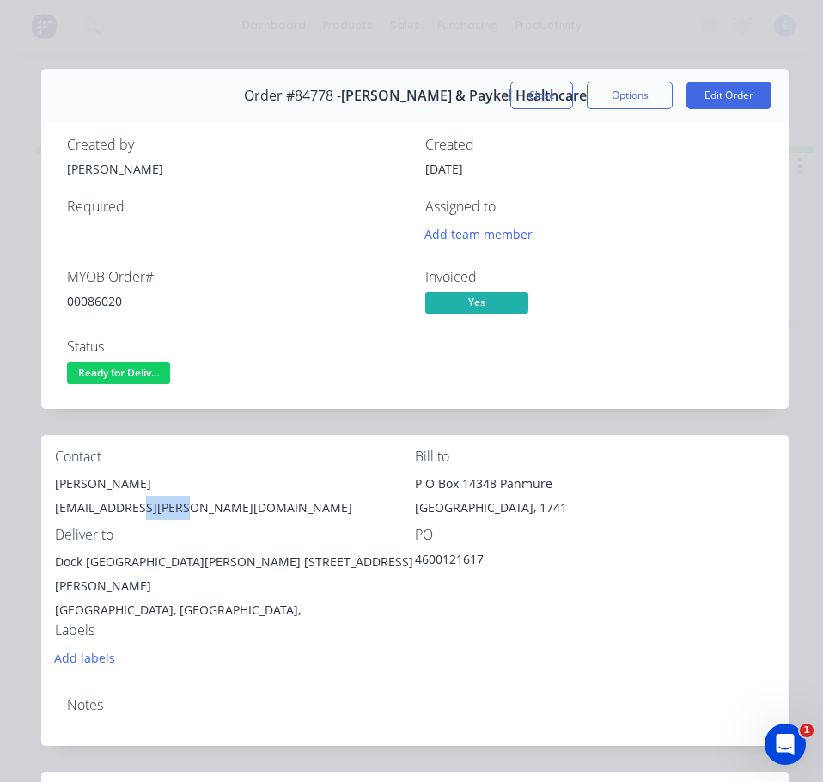
click at [148, 506] on div "[EMAIL_ADDRESS][PERSON_NAME][DOMAIN_NAME]" at bounding box center [235, 508] width 360 height 24
drag, startPoint x: 193, startPoint y: 564, endPoint x: 47, endPoint y: 569, distance: 146.2
click at [47, 569] on div "Contact [PERSON_NAME] [EMAIL_ADDRESS][PERSON_NAME][DOMAIN_NAME] Bill to P O Box…" at bounding box center [415, 559] width 748 height 248
click at [198, 598] on div "[GEOGRAPHIC_DATA], [GEOGRAPHIC_DATA]," at bounding box center [235, 610] width 360 height 24
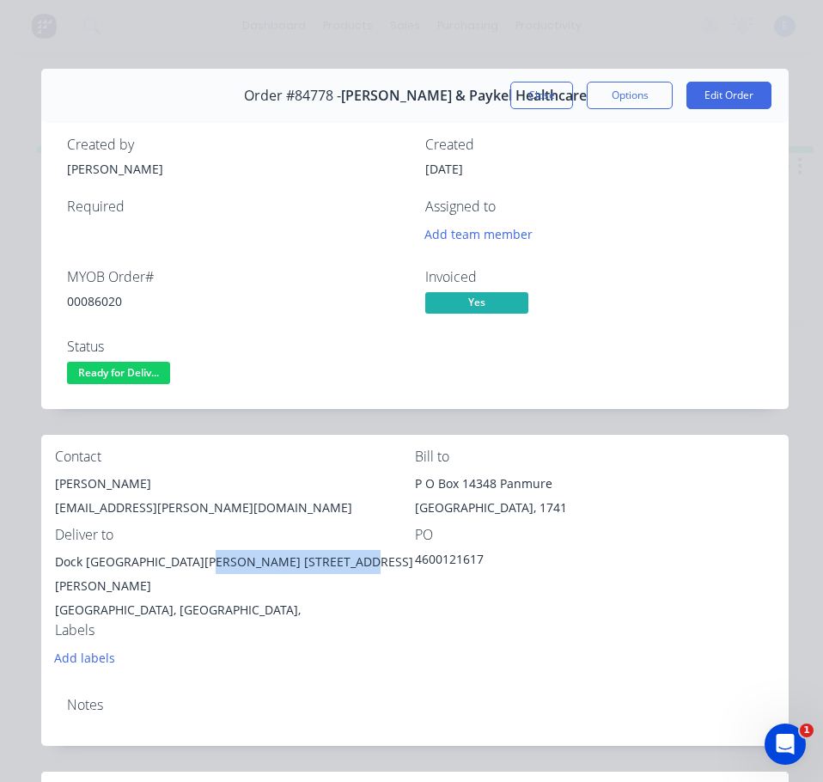
drag, startPoint x: 193, startPoint y: 562, endPoint x: 328, endPoint y: 570, distance: 135.2
click at [328, 570] on div "Dock [GEOGRAPHIC_DATA][PERSON_NAME] [STREET_ADDRESS][PERSON_NAME]" at bounding box center [235, 574] width 360 height 48
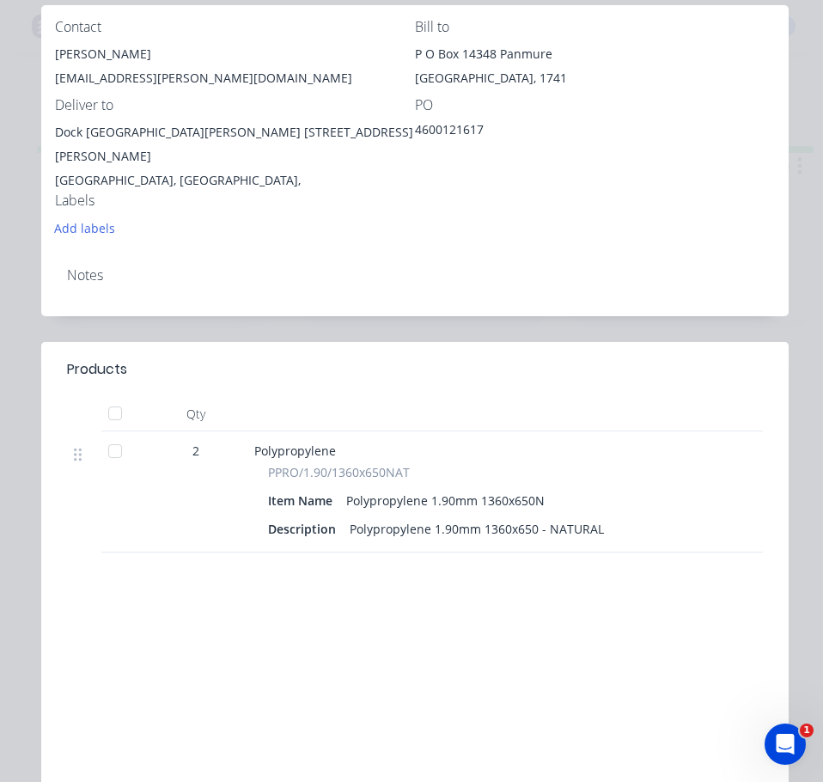
click at [470, 309] on div "Order #84778 - [PERSON_NAME] & Paykel Healthcare Close Options Edit Order Creat…" at bounding box center [415, 225] width 748 height 1173
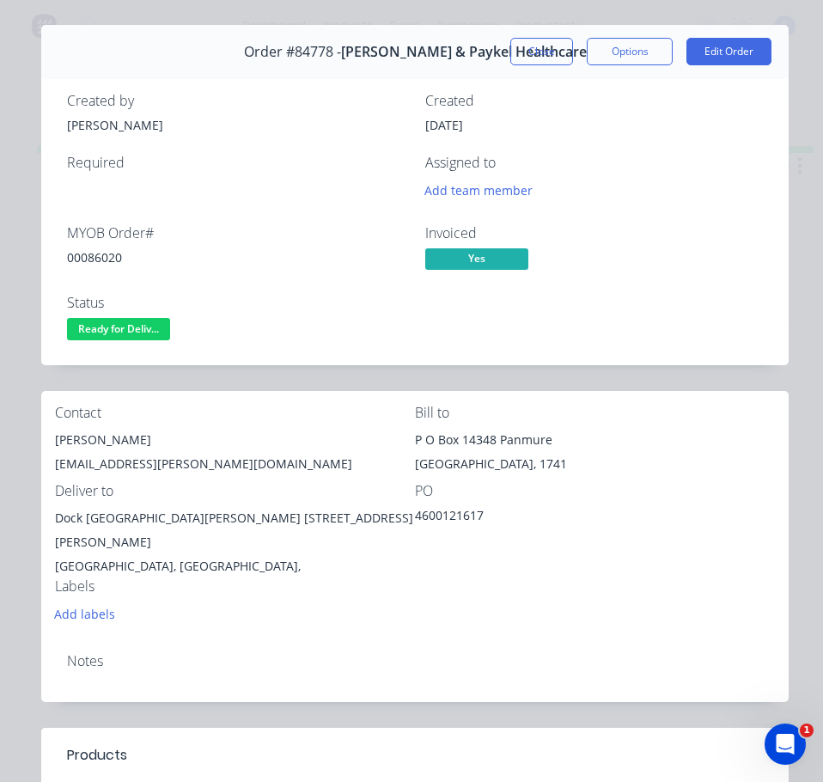
scroll to position [0, 0]
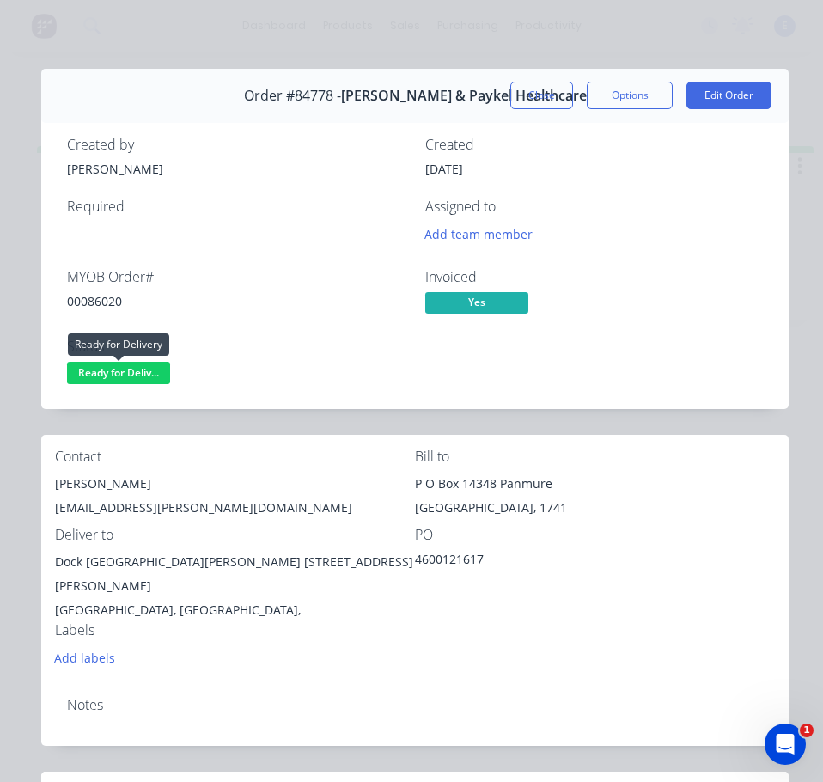
click at [129, 376] on span "Ready for Deliv..." at bounding box center [118, 372] width 103 height 21
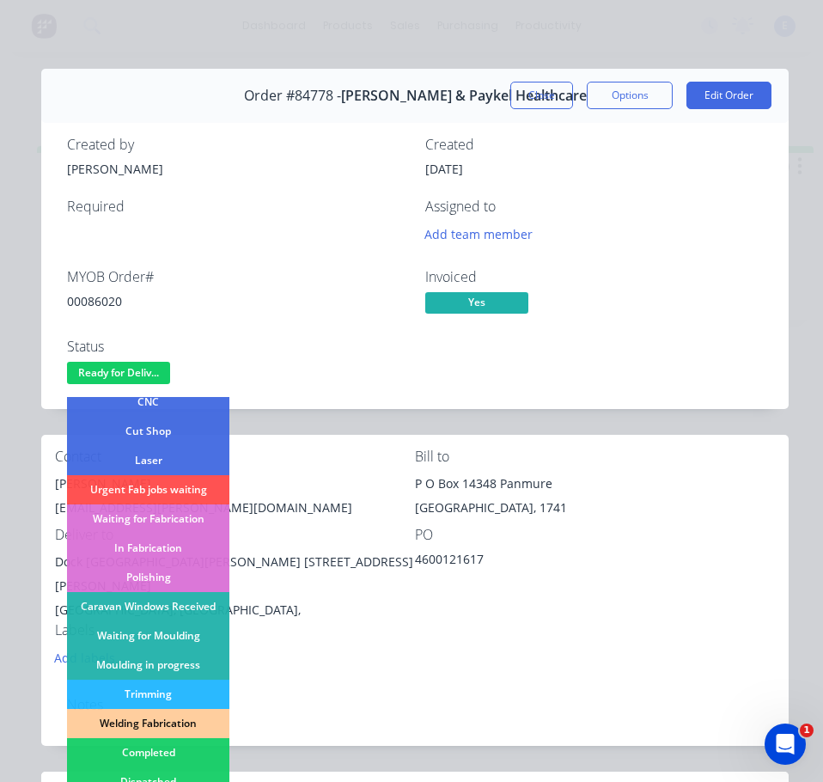
scroll to position [258, 0]
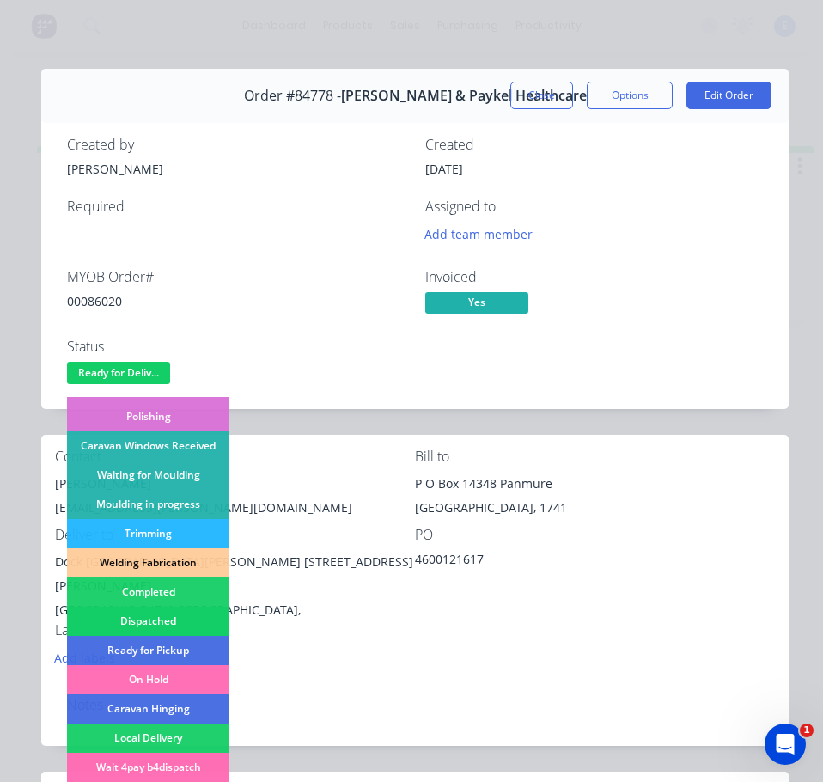
click at [177, 623] on div "Dispatched" at bounding box center [148, 621] width 162 height 29
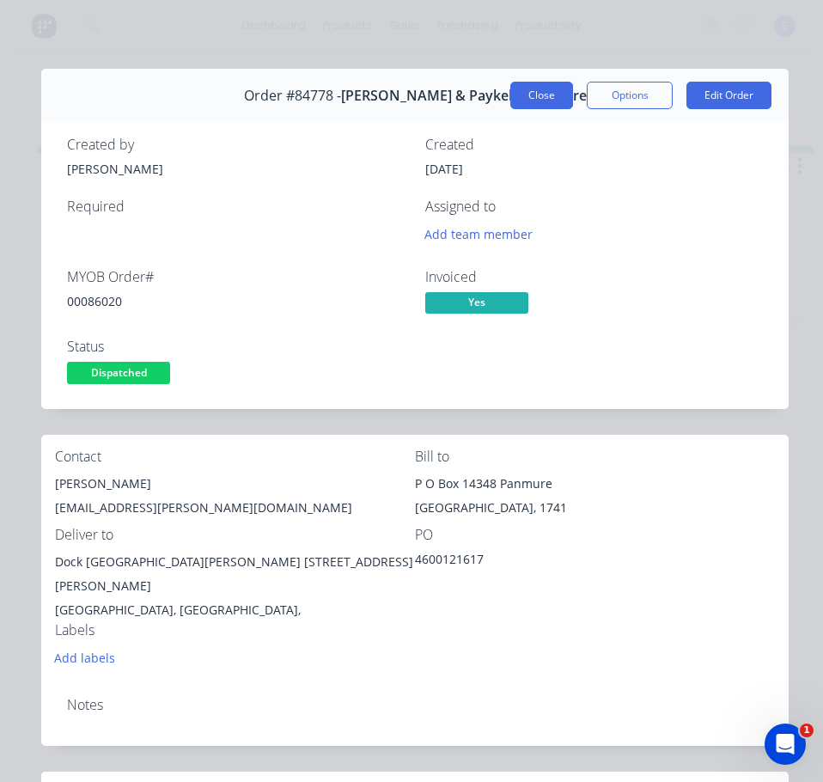
click at [518, 96] on button "Close" at bounding box center [542, 96] width 63 height 28
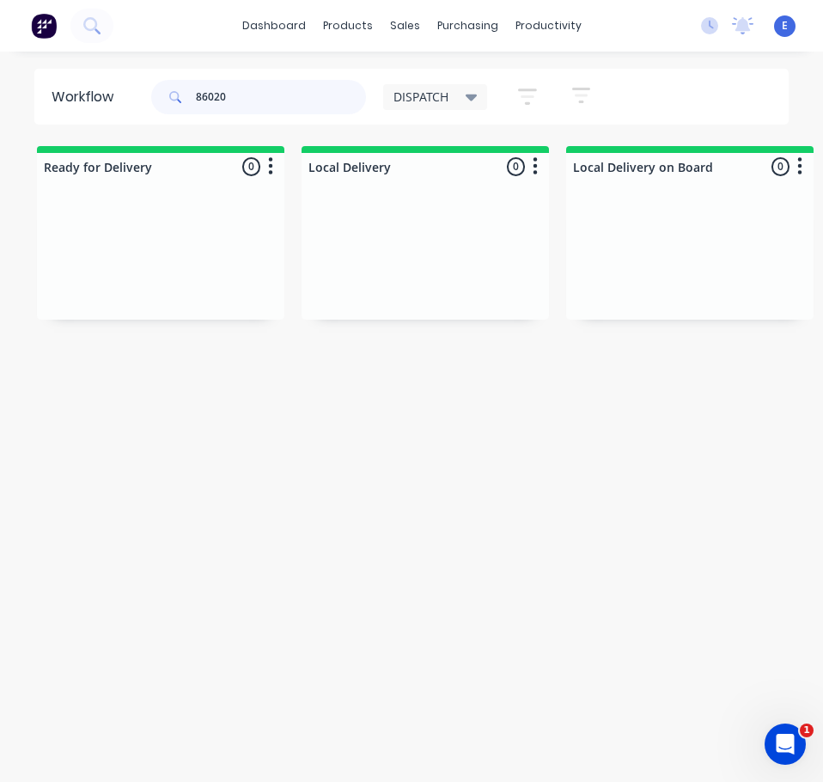
click at [248, 93] on input "86020" at bounding box center [281, 97] width 170 height 34
click at [249, 93] on input "86020" at bounding box center [281, 97] width 170 height 34
click at [175, 292] on div "PO #Kain [PERSON_NAME]" at bounding box center [160, 286] width 217 height 15
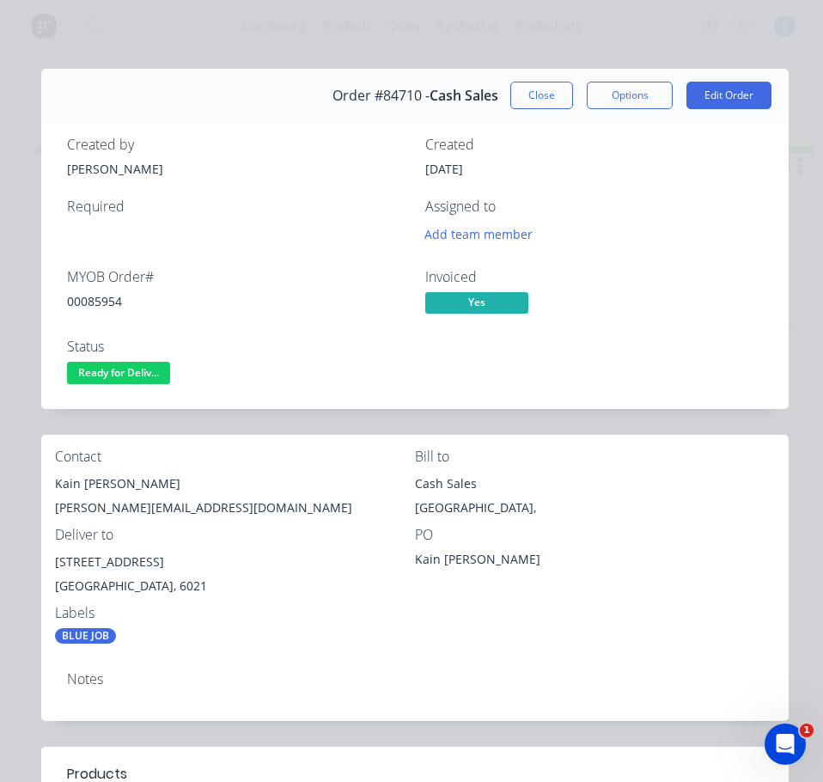
click at [95, 298] on div "00085954" at bounding box center [236, 301] width 338 height 18
click at [87, 486] on div "Kain [PERSON_NAME]" at bounding box center [235, 484] width 360 height 24
click at [89, 486] on div "Kain [PERSON_NAME]" at bounding box center [235, 484] width 360 height 24
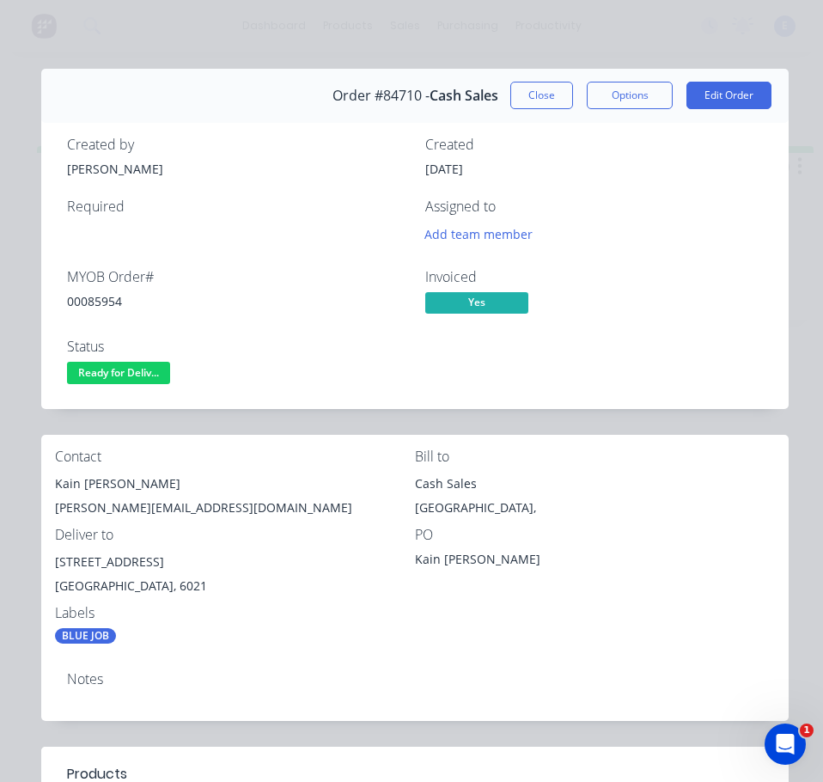
click at [125, 505] on div "[PERSON_NAME][EMAIL_ADDRESS][DOMAIN_NAME]" at bounding box center [235, 508] width 360 height 24
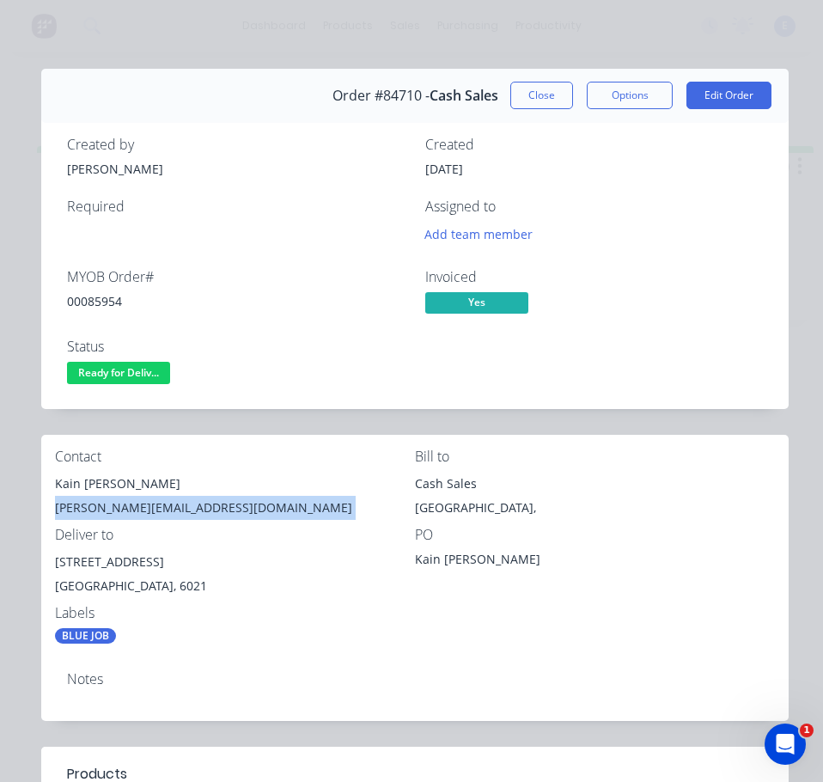
click at [125, 505] on div "[PERSON_NAME][EMAIL_ADDRESS][DOMAIN_NAME]" at bounding box center [235, 508] width 360 height 24
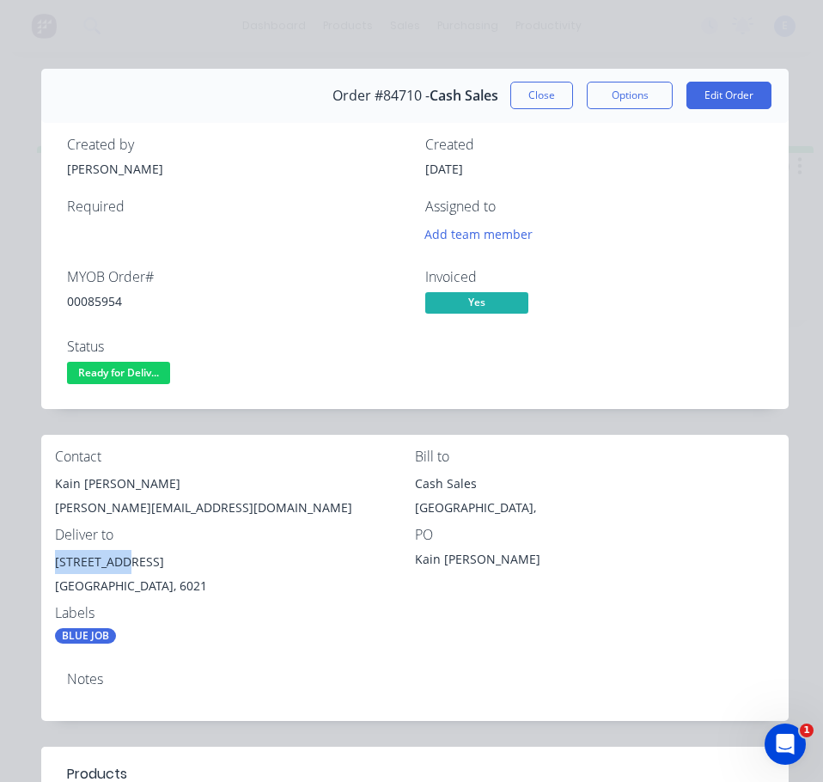
drag, startPoint x: 114, startPoint y: 561, endPoint x: 51, endPoint y: 564, distance: 63.7
click at [51, 564] on div "Contact Kain Glensor [EMAIL_ADDRESS][DOMAIN_NAME] Bill to Cash Sales [GEOGRAPHI…" at bounding box center [415, 546] width 748 height 223
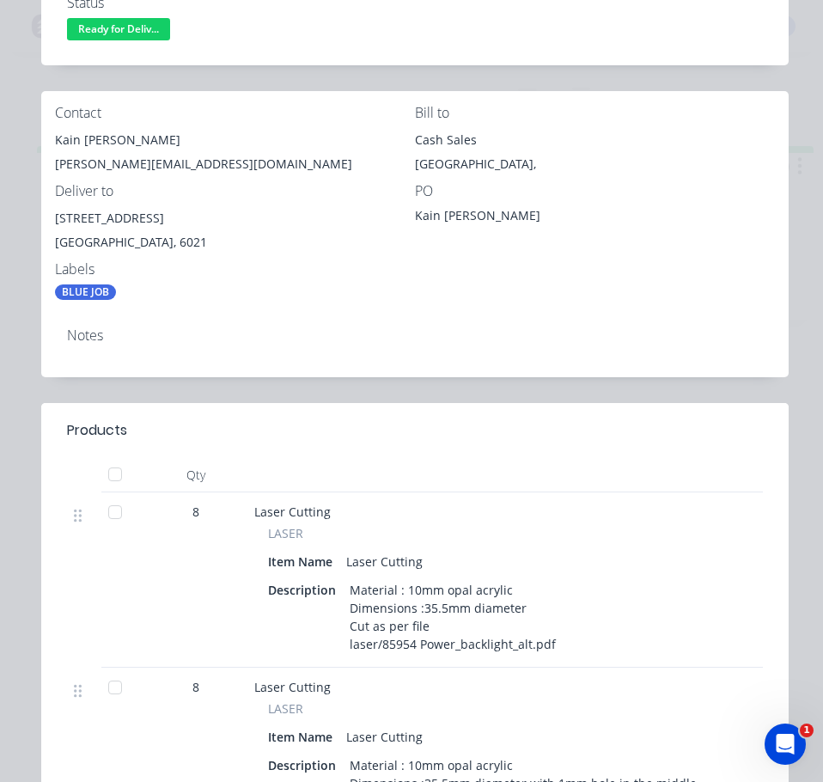
click at [310, 317] on div "Notes" at bounding box center [415, 345] width 748 height 63
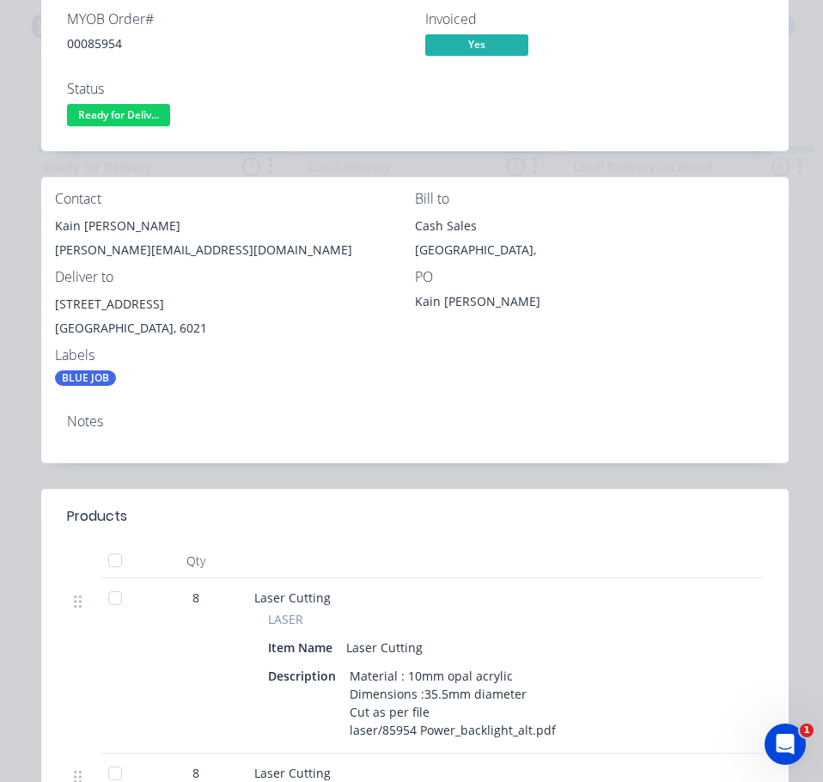
scroll to position [0, 0]
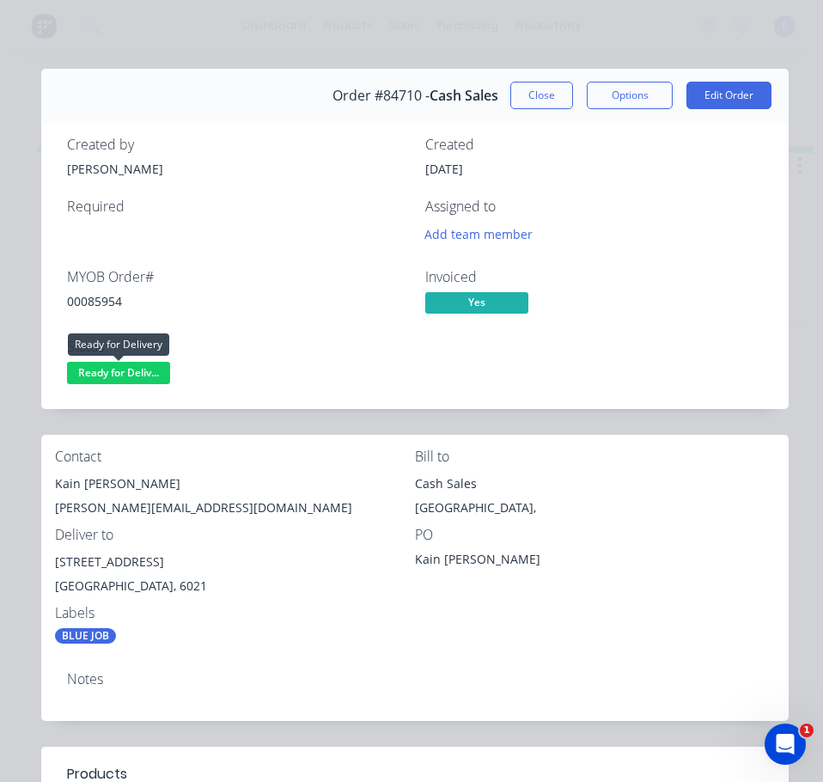
click at [144, 376] on span "Ready for Deliv..." at bounding box center [118, 372] width 103 height 21
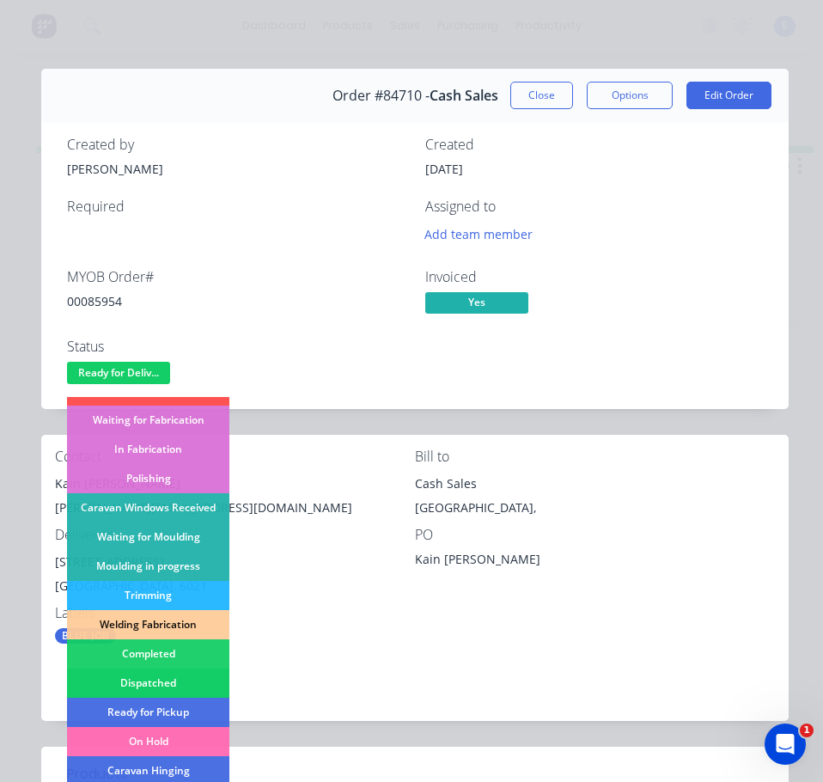
scroll to position [340, 0]
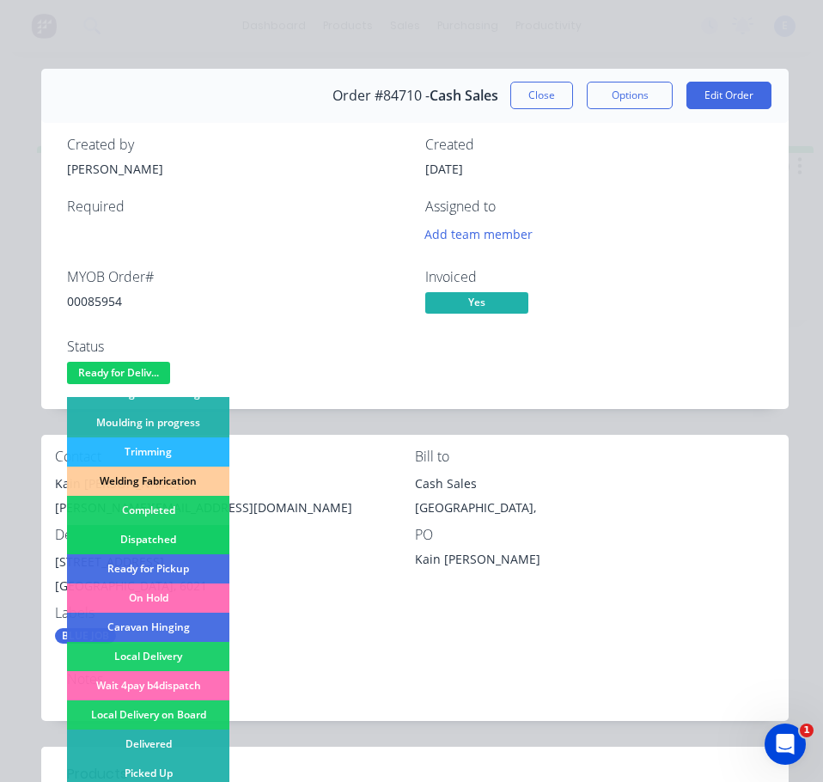
click at [180, 539] on div "Dispatched" at bounding box center [148, 539] width 162 height 29
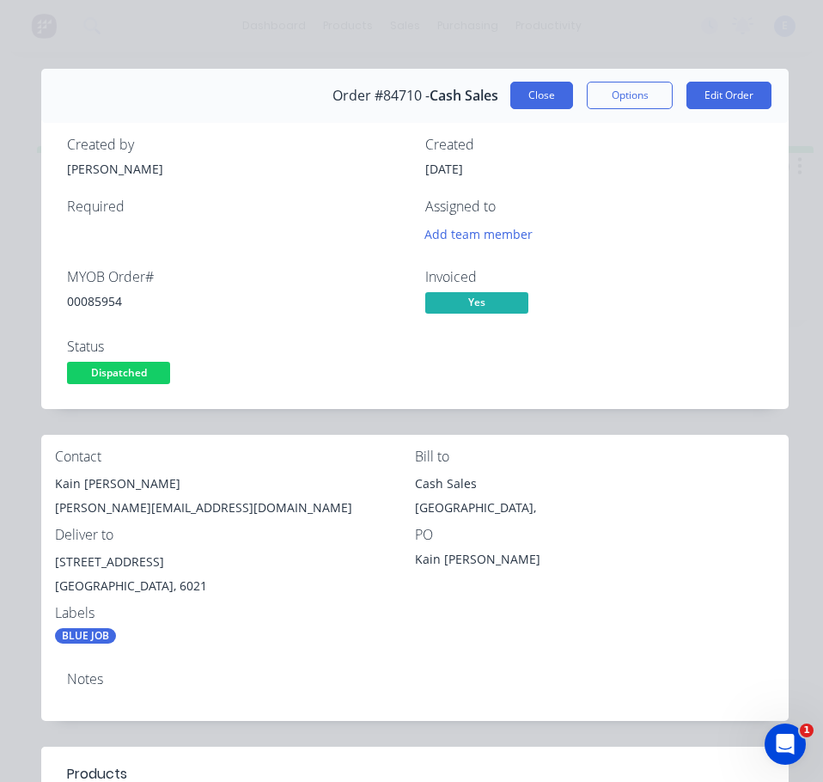
click at [519, 101] on button "Close" at bounding box center [542, 96] width 63 height 28
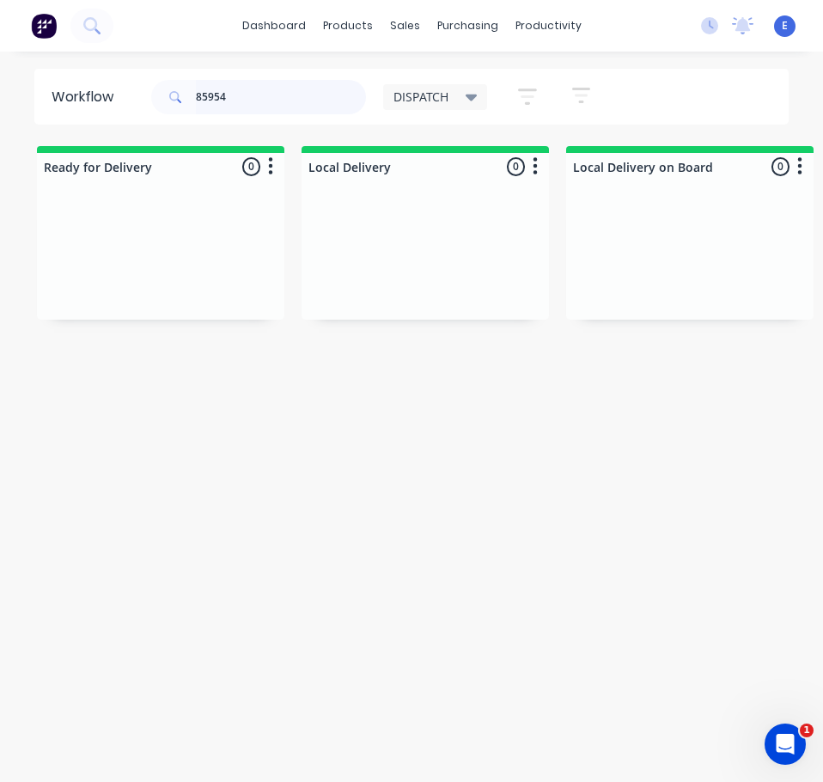
click at [278, 100] on input "85954" at bounding box center [281, 97] width 170 height 34
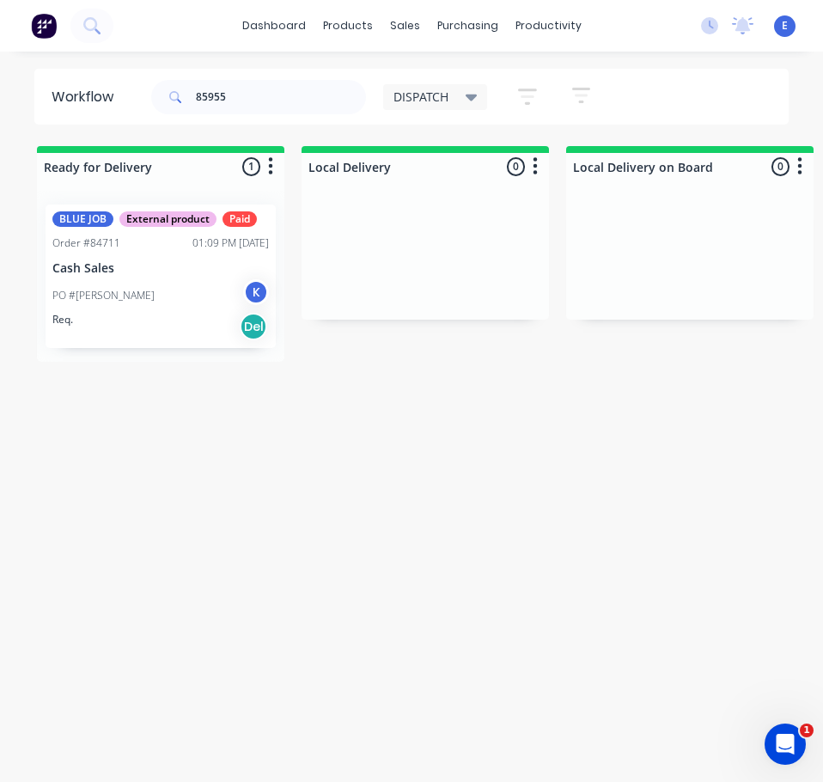
click at [174, 293] on div "PO #[PERSON_NAME] K" at bounding box center [160, 295] width 217 height 33
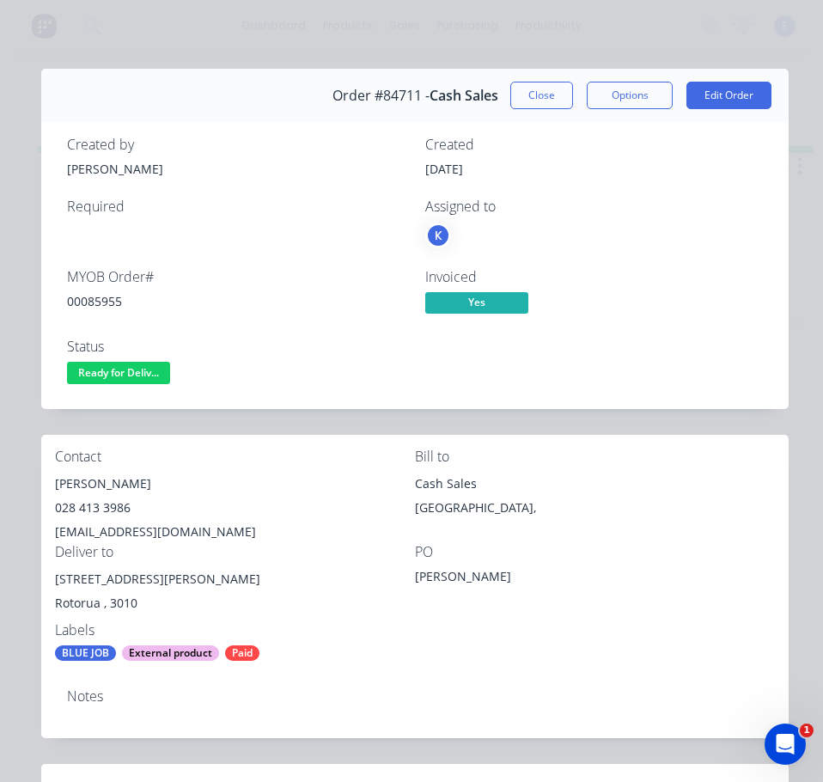
click at [107, 299] on div "00085955" at bounding box center [236, 301] width 338 height 18
click at [93, 474] on div "[PERSON_NAME]" at bounding box center [235, 484] width 360 height 24
click at [94, 474] on div "[PERSON_NAME]" at bounding box center [235, 484] width 360 height 24
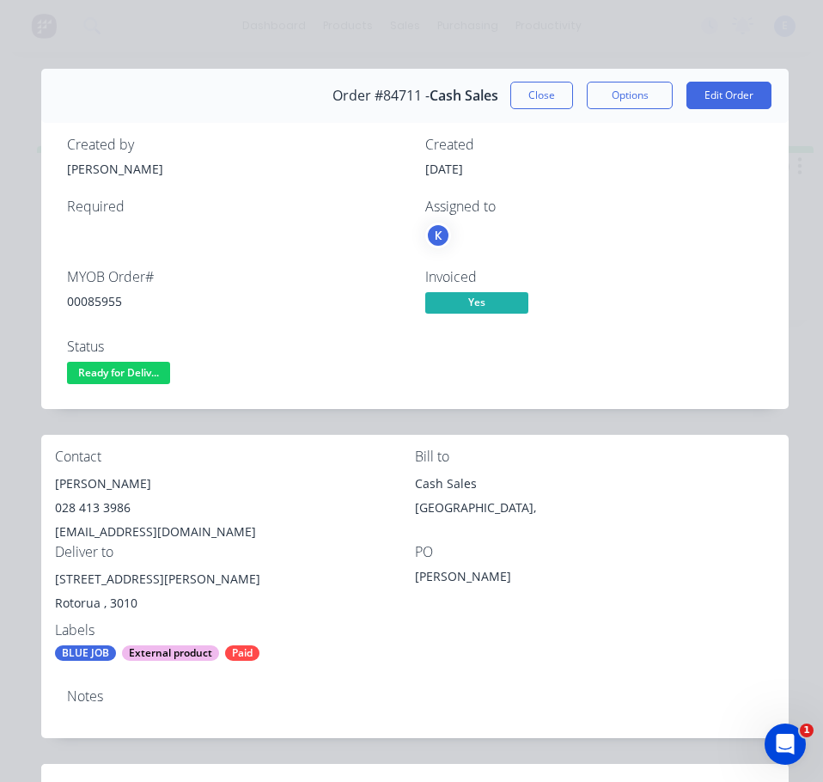
click at [80, 506] on div "028 413 3986" at bounding box center [235, 508] width 360 height 24
click at [134, 531] on div "[EMAIL_ADDRESS][DOMAIN_NAME]" at bounding box center [235, 532] width 360 height 24
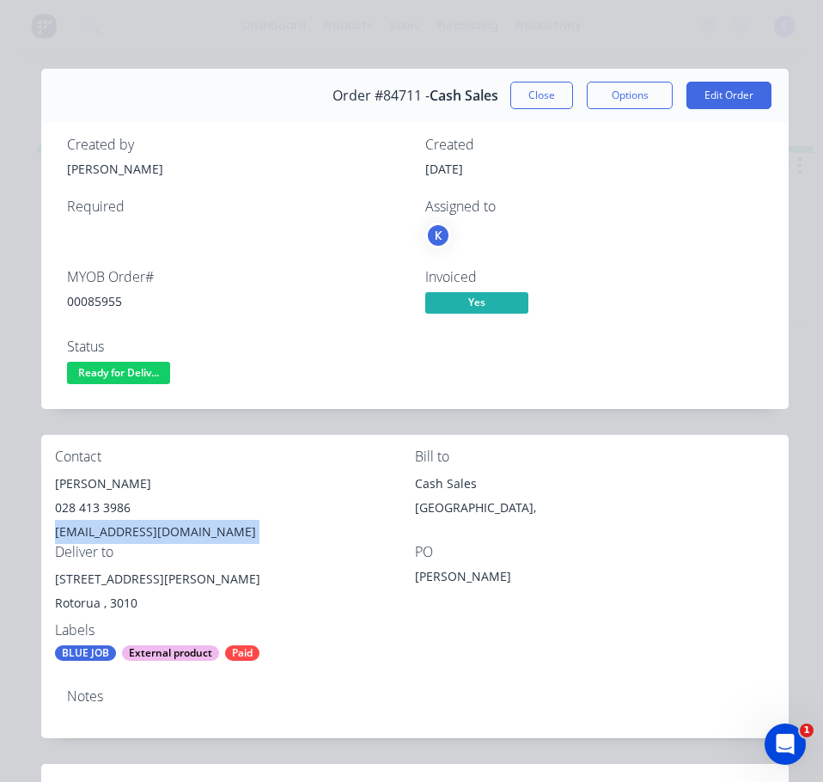
click at [134, 531] on div "[EMAIL_ADDRESS][DOMAIN_NAME]" at bounding box center [235, 532] width 360 height 24
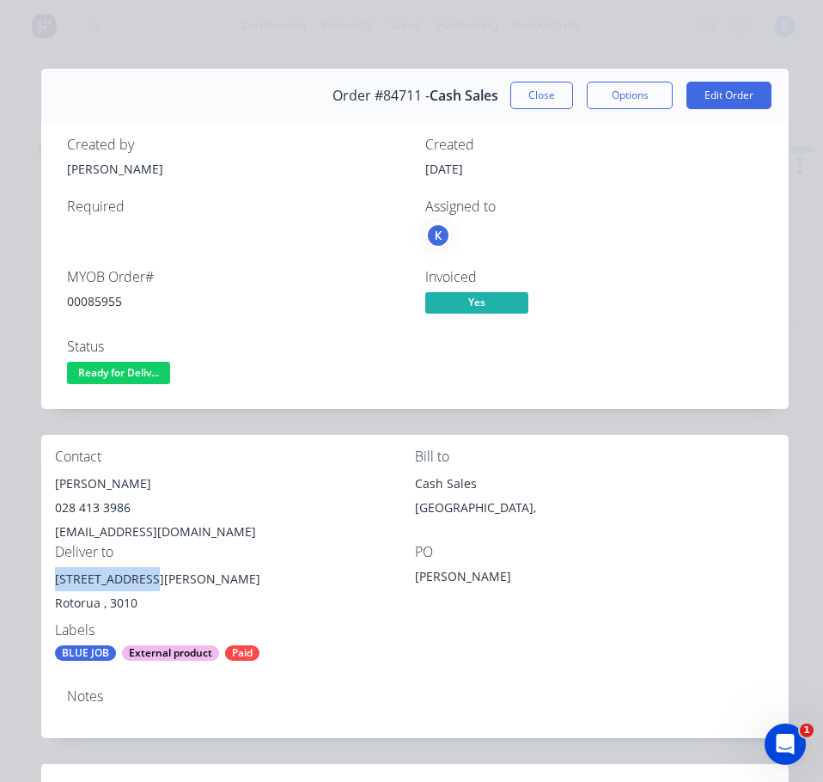
drag, startPoint x: 142, startPoint y: 578, endPoint x: 52, endPoint y: 584, distance: 89.6
click at [52, 584] on div "Contact [PERSON_NAME] [PHONE_NUMBER] [EMAIL_ADDRESS][DOMAIN_NAME] Bill to Cash …" at bounding box center [415, 555] width 748 height 241
drag, startPoint x: 130, startPoint y: 368, endPoint x: 124, endPoint y: 384, distance: 17.4
click at [130, 369] on span "Ready for Deliv..." at bounding box center [118, 372] width 103 height 21
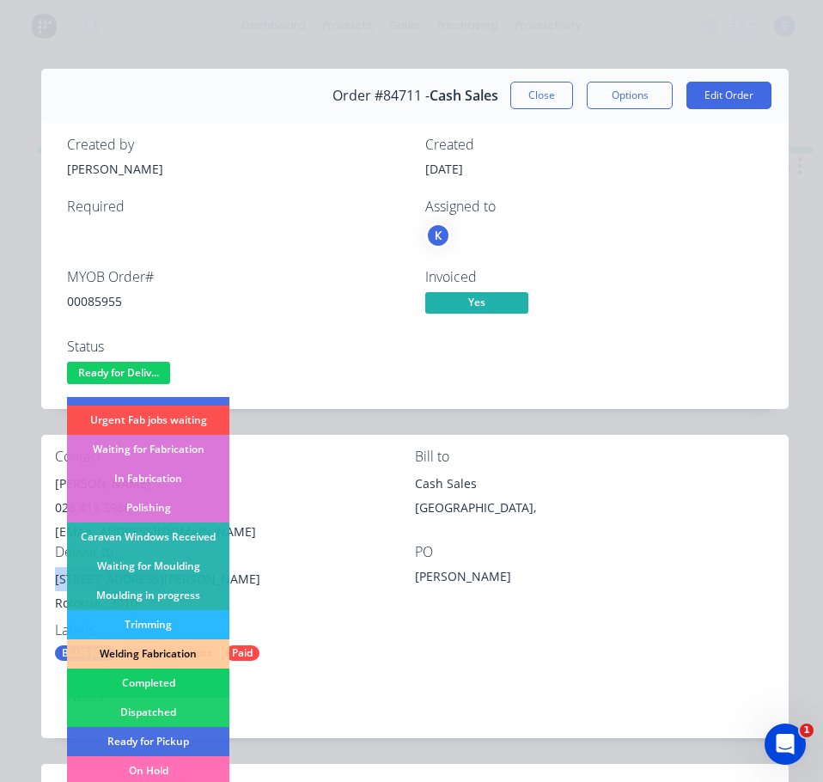
scroll to position [172, 0]
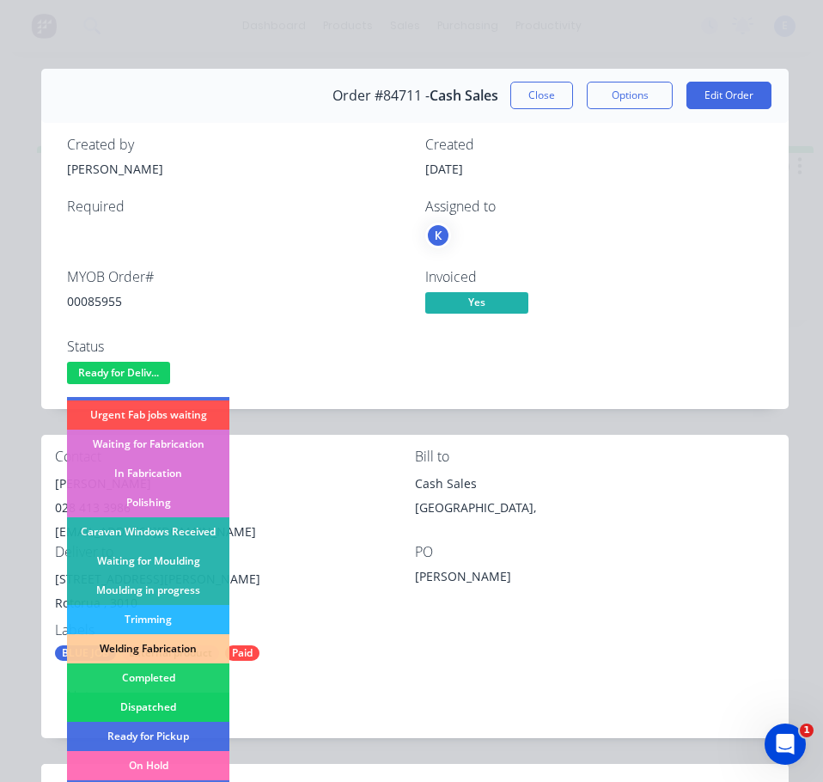
click at [159, 707] on div "Dispatched" at bounding box center [148, 707] width 162 height 29
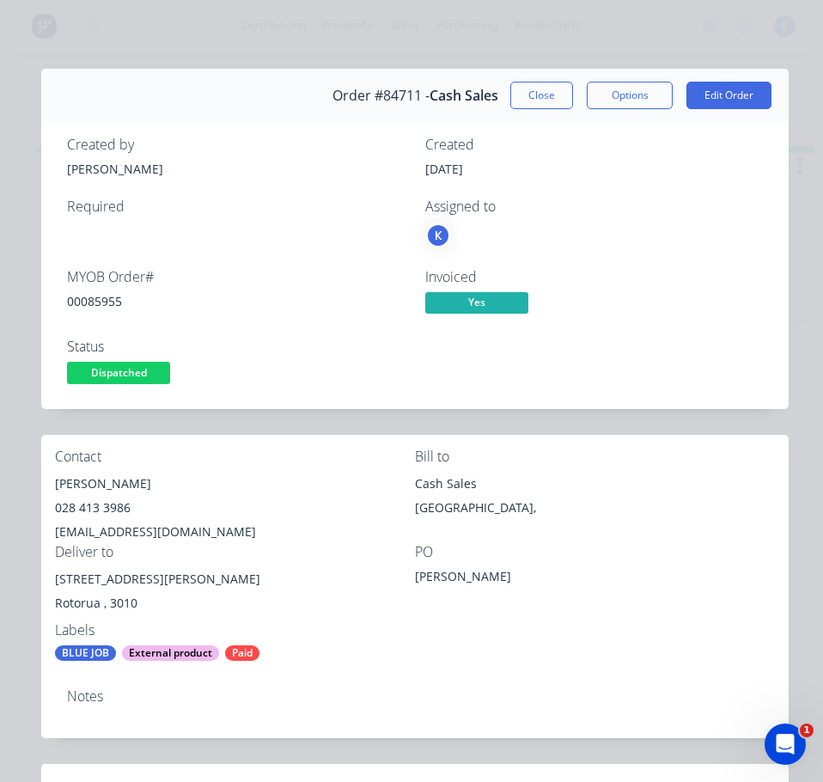
drag, startPoint x: 512, startPoint y: 101, endPoint x: 483, endPoint y: 100, distance: 29.2
click at [512, 100] on button "Close" at bounding box center [542, 96] width 63 height 28
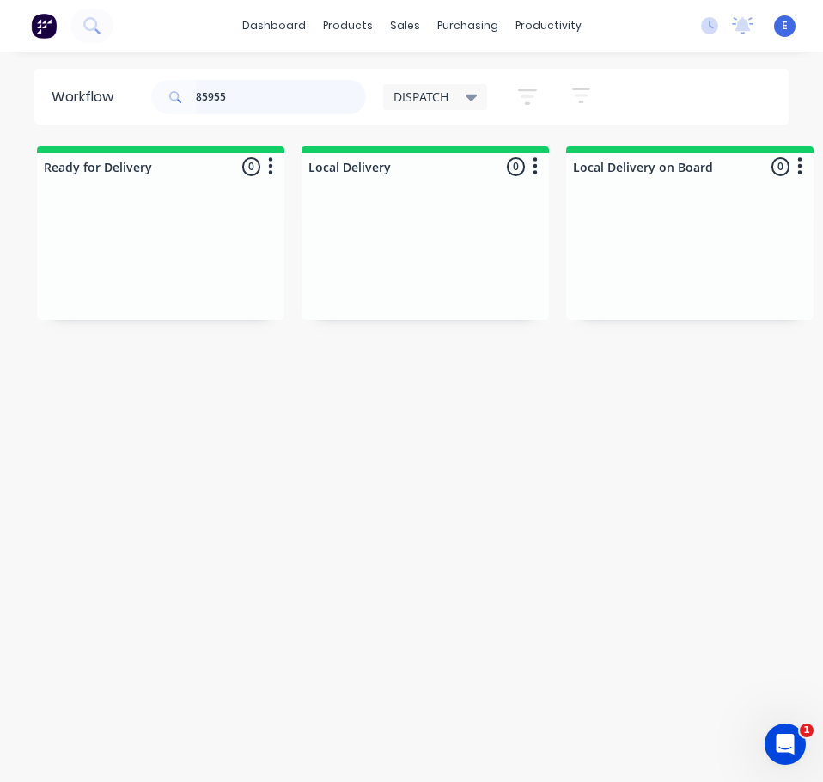
click at [291, 101] on input "85955" at bounding box center [281, 97] width 170 height 34
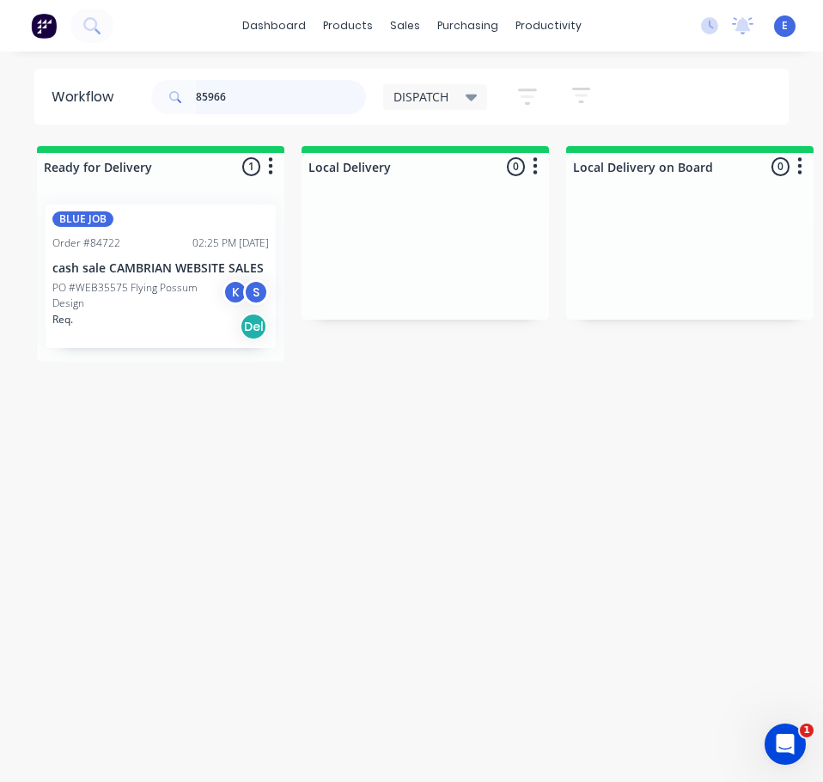
type input "85966"
click at [196, 327] on div "Req. Del" at bounding box center [160, 326] width 217 height 29
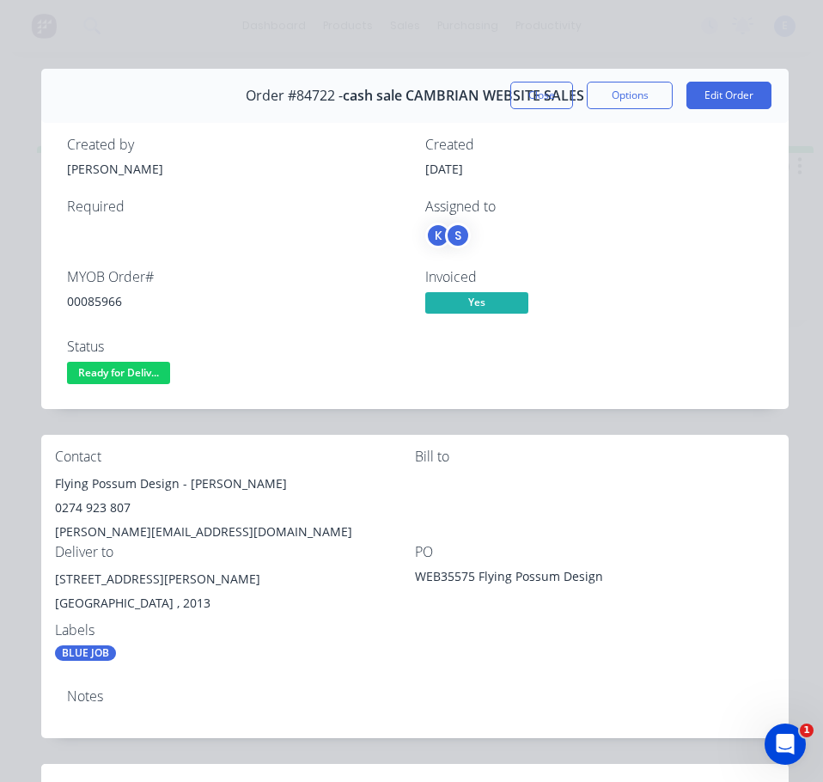
click at [93, 302] on div "00085966" at bounding box center [236, 301] width 338 height 18
drag, startPoint x: 179, startPoint y: 483, endPoint x: 80, endPoint y: 482, distance: 98.8
click at [47, 474] on div "Contact Flying Possum Design - [PERSON_NAME] 0274 923 807 [PERSON_NAME][EMAIL_A…" at bounding box center [415, 555] width 748 height 241
drag, startPoint x: 188, startPoint y: 486, endPoint x: 235, endPoint y: 484, distance: 46.4
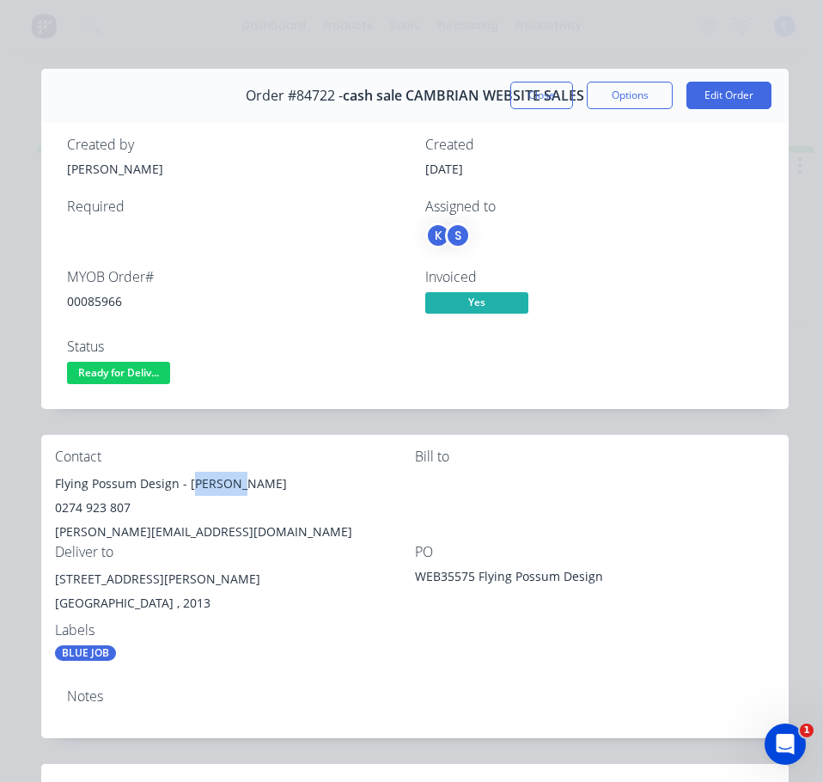
click at [235, 484] on div "Flying Possum Design - [PERSON_NAME]" at bounding box center [235, 484] width 360 height 24
click at [204, 501] on div "0274 923 807" at bounding box center [235, 508] width 360 height 24
drag, startPoint x: 187, startPoint y: 486, endPoint x: 265, endPoint y: 482, distance: 78.3
click at [265, 482] on div "Flying Possum Design - [PERSON_NAME]" at bounding box center [235, 484] width 360 height 24
click at [79, 513] on div "0274 923 807" at bounding box center [235, 508] width 360 height 24
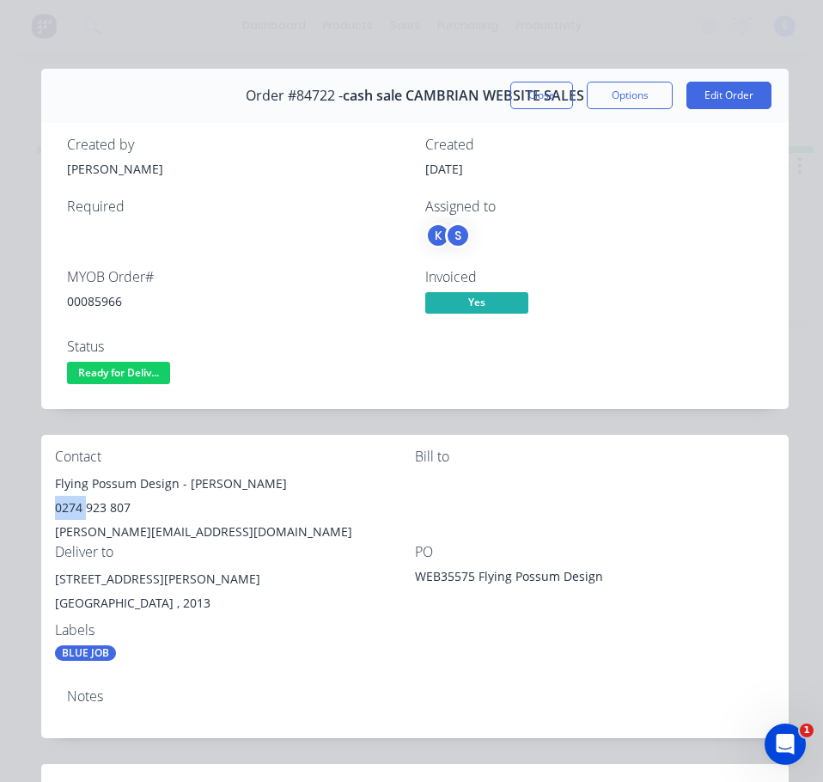
click at [79, 513] on div "0274 923 807" at bounding box center [235, 508] width 360 height 24
click at [174, 530] on div "[PERSON_NAME][EMAIL_ADDRESS][DOMAIN_NAME]" at bounding box center [235, 532] width 360 height 24
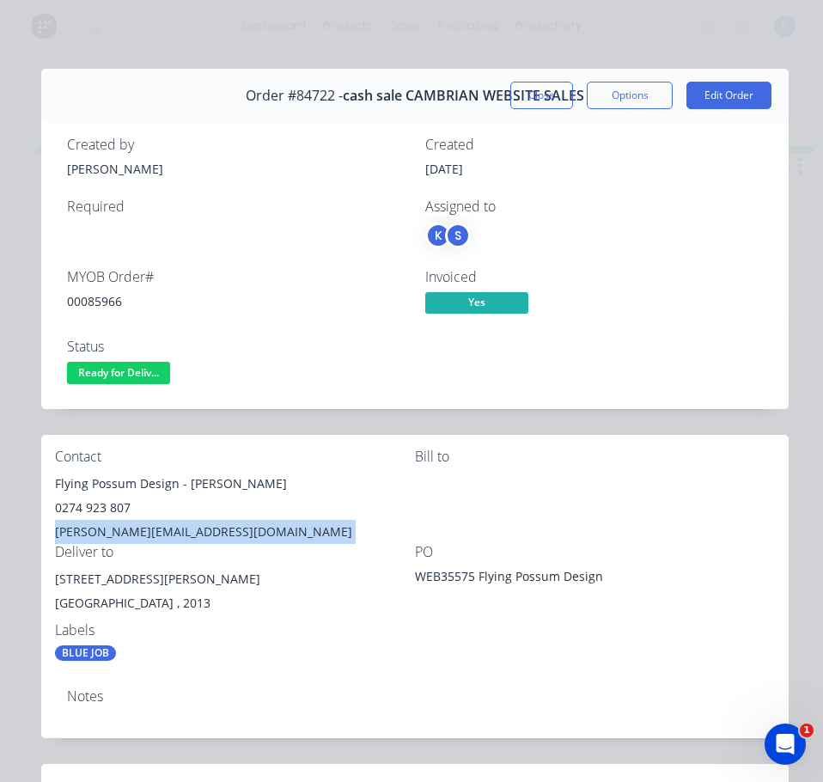
click at [175, 530] on div "[PERSON_NAME][EMAIL_ADDRESS][DOMAIN_NAME]" at bounding box center [235, 532] width 360 height 24
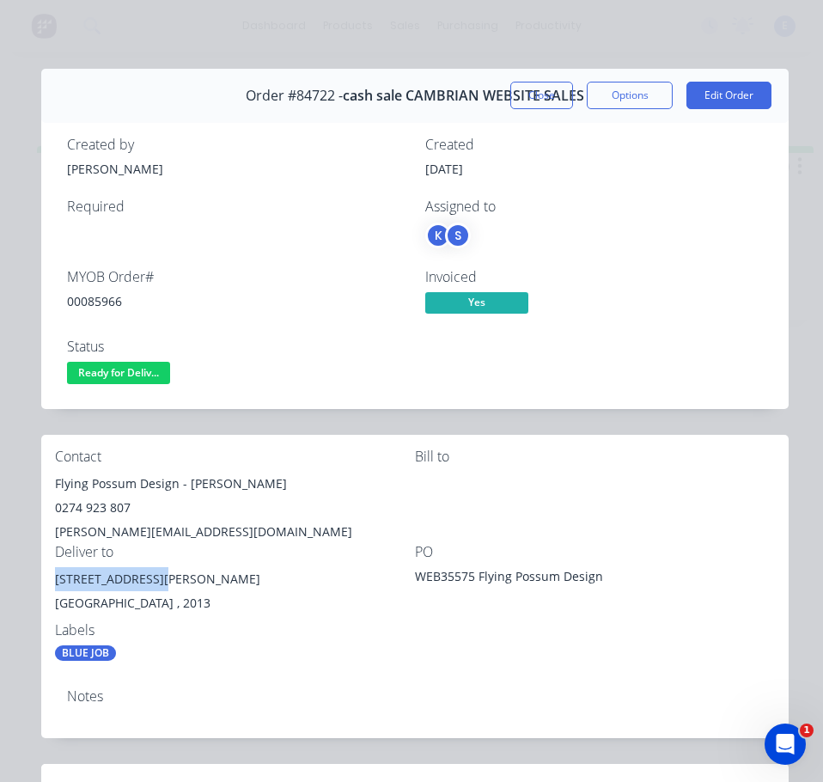
drag, startPoint x: 155, startPoint y: 582, endPoint x: 49, endPoint y: 582, distance: 105.7
click at [49, 582] on div "Contact Flying Possum Design - [PERSON_NAME] 0274 923 807 [PERSON_NAME][EMAIL_A…" at bounding box center [415, 555] width 748 height 241
click at [616, 518] on div "Bill to" at bounding box center [595, 496] width 360 height 95
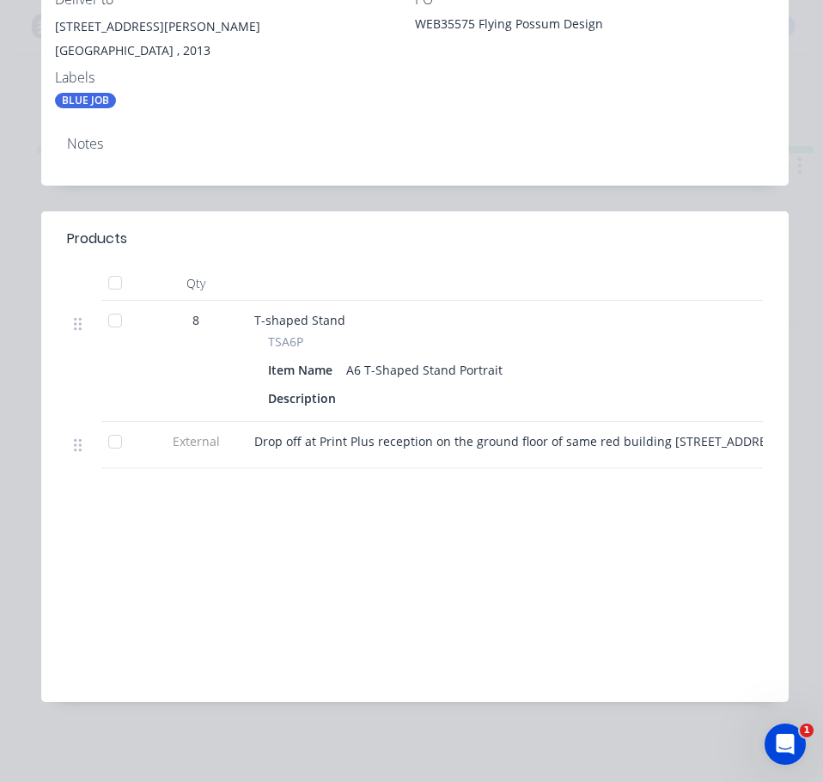
scroll to position [566, 0]
click at [424, 433] on span "Drop off at Print Plus reception on the ground floor of same red building [STRE…" at bounding box center [569, 441] width 630 height 16
click at [425, 433] on span "Drop off at Print Plus reception on the ground floor of same red building [STRE…" at bounding box center [569, 441] width 630 height 16
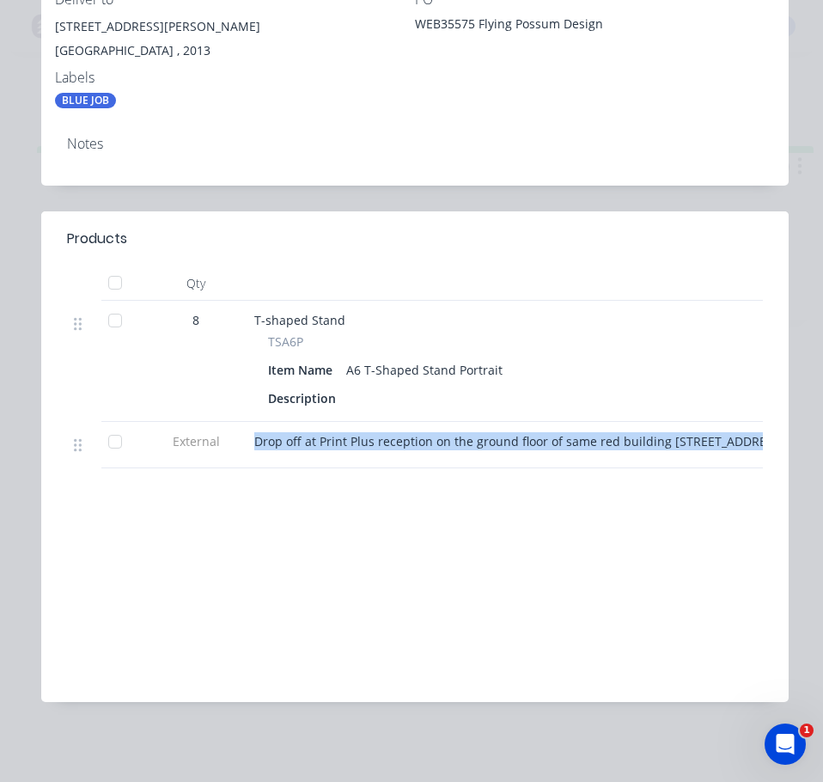
click at [425, 433] on span "Drop off at Print Plus reception on the ground floor of same red building [STRE…" at bounding box center [569, 441] width 630 height 16
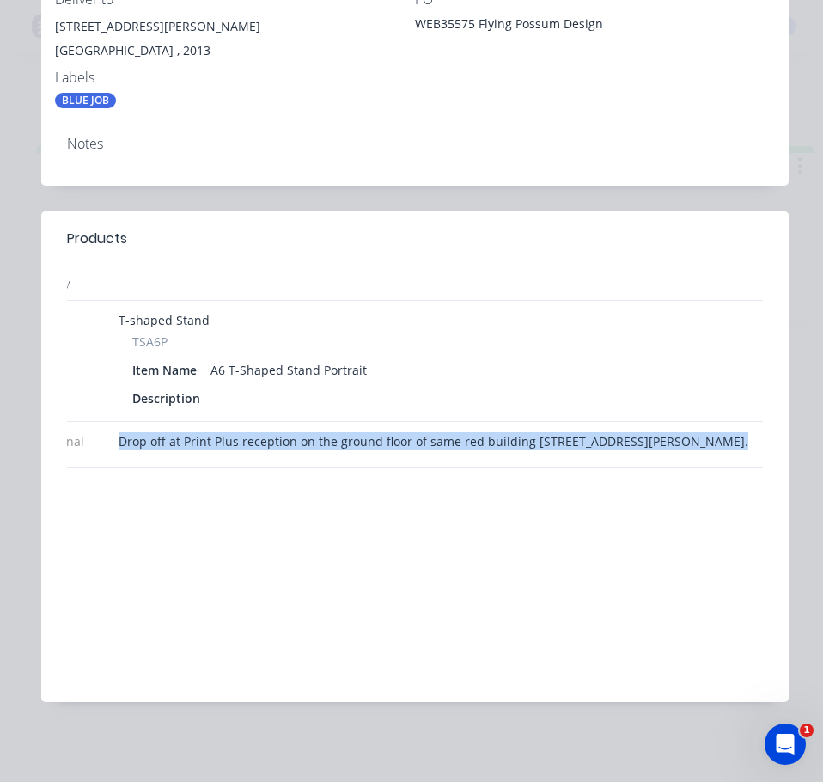
scroll to position [0, 0]
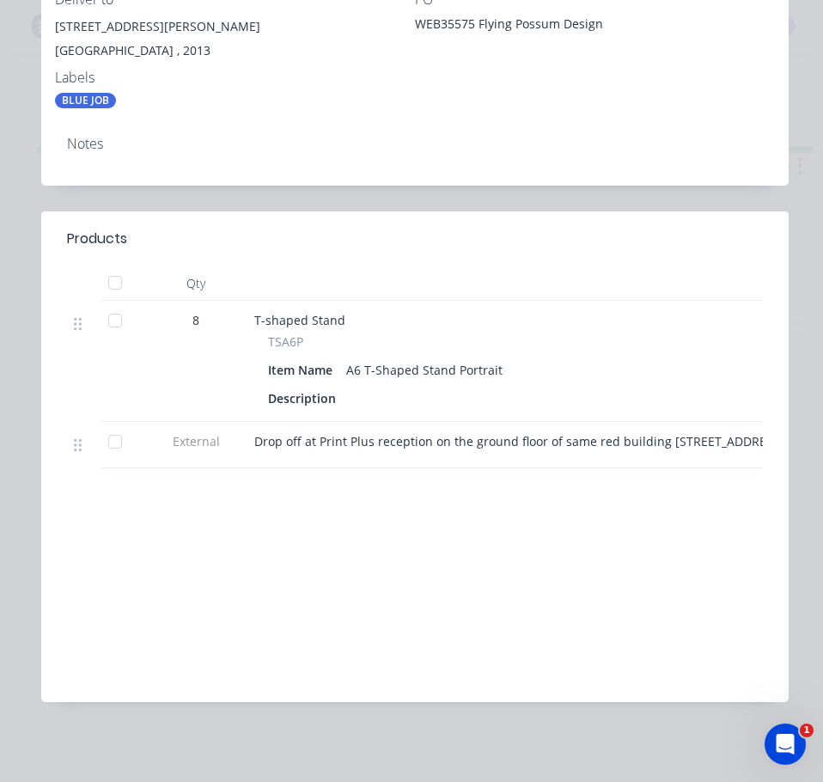
click at [447, 610] on div "Labour $0.00 Sub total $54.67 Margin $0.00 ( 0.00 %) Tax $8.20 Total $62.87" at bounding box center [415, 588] width 720 height 199
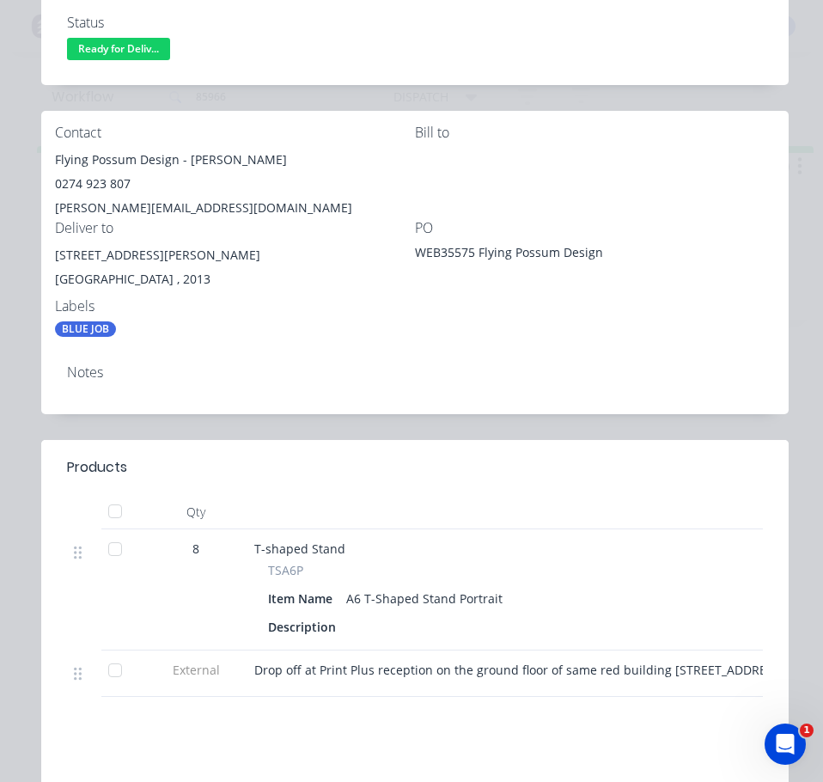
scroll to position [308, 0]
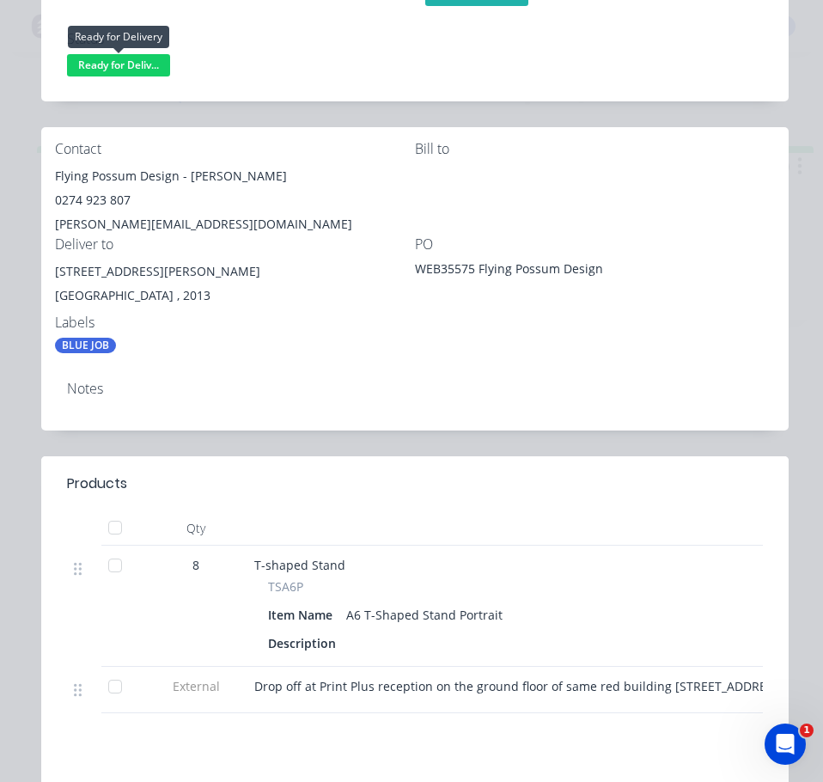
drag, startPoint x: 138, startPoint y: 65, endPoint x: 138, endPoint y: 78, distance: 12.9
click at [138, 72] on span "Ready for Deliv..." at bounding box center [118, 64] width 103 height 21
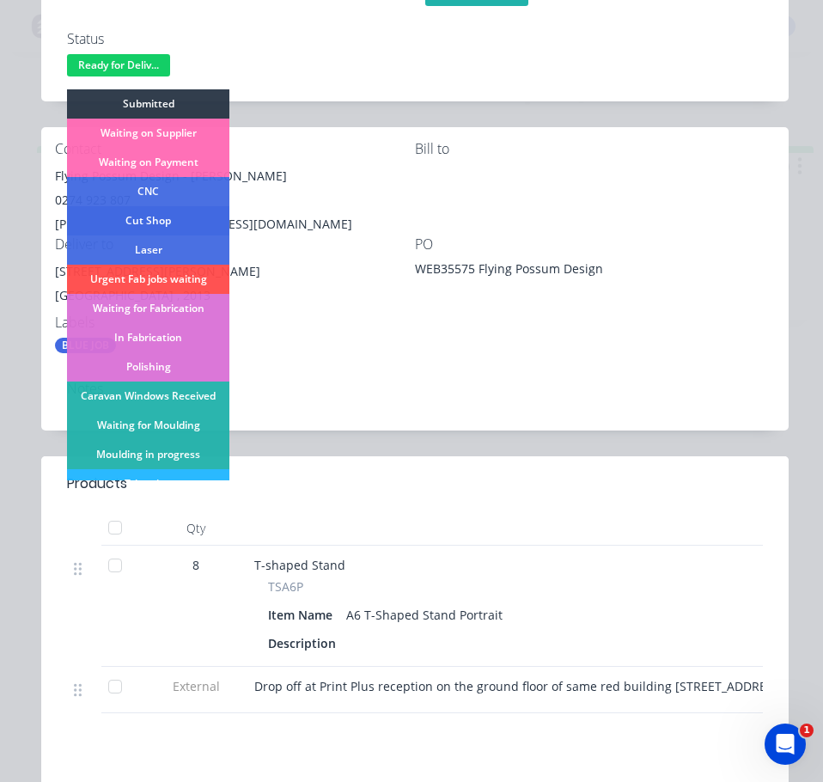
scroll to position [172, 0]
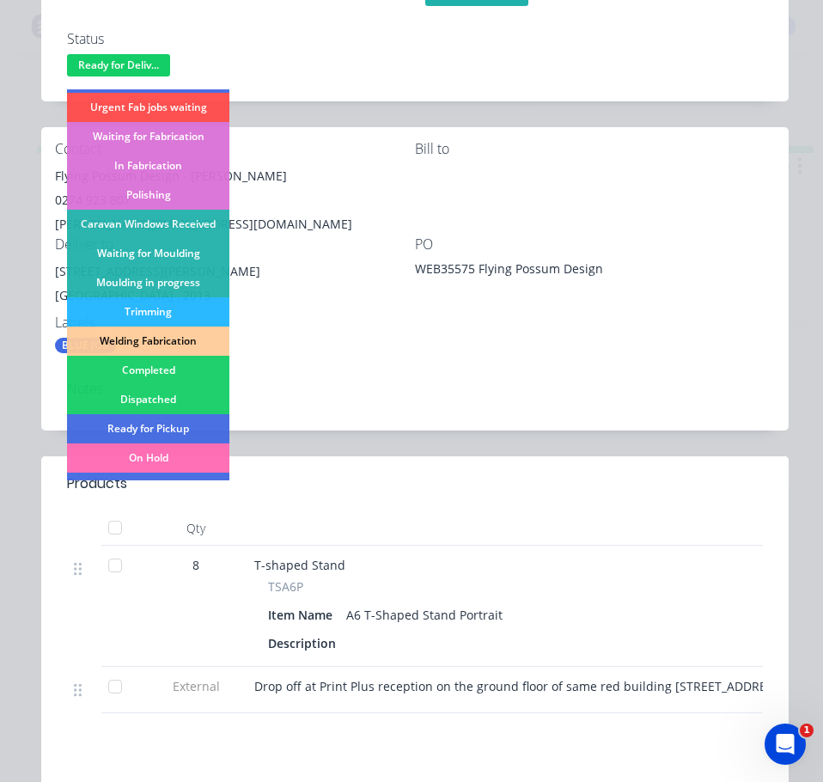
click at [194, 394] on div "Dispatched" at bounding box center [148, 399] width 162 height 29
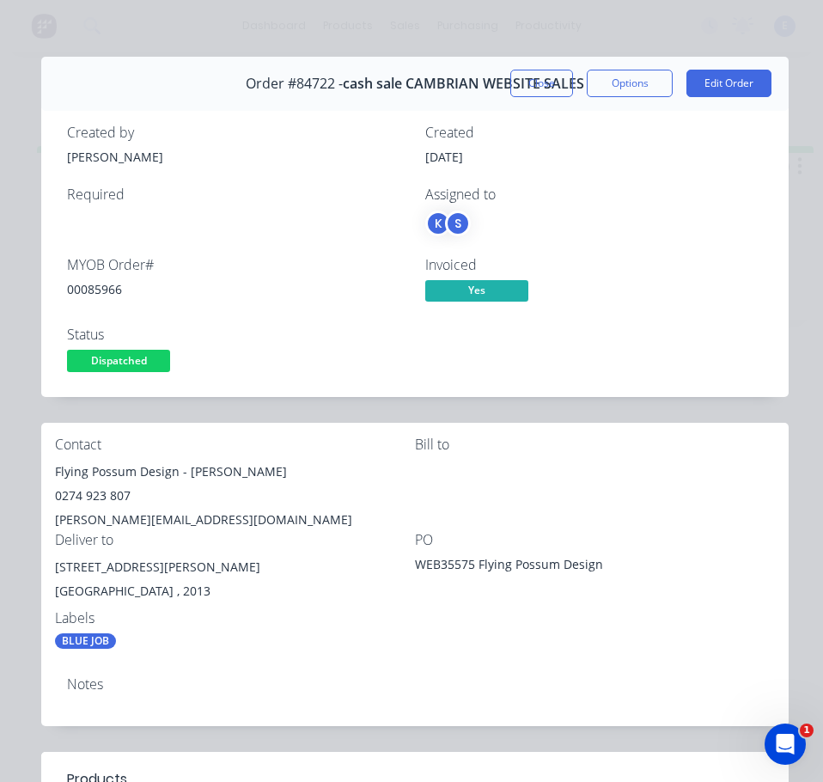
scroll to position [0, 0]
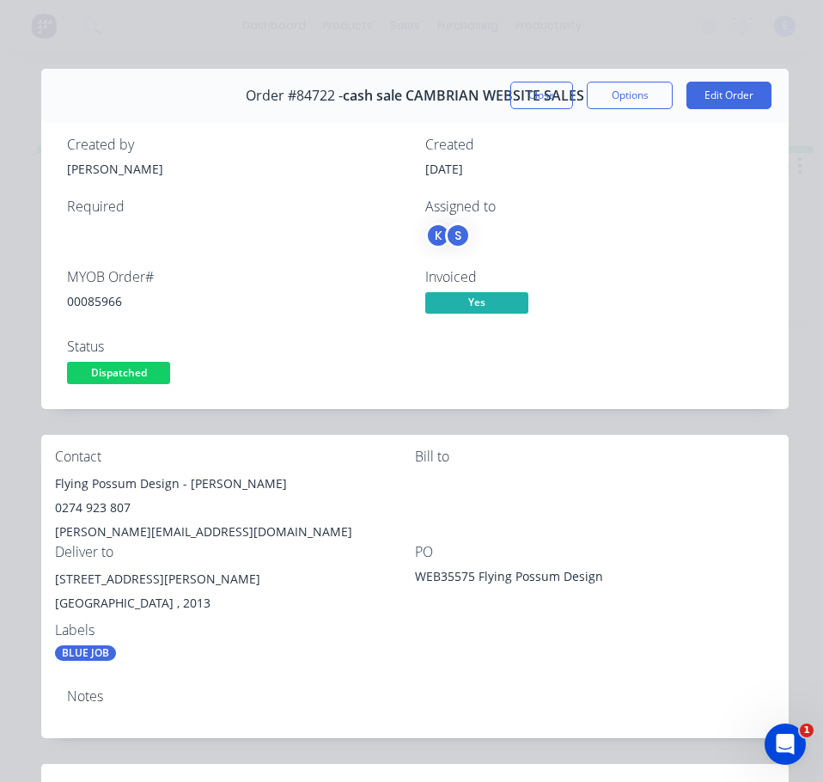
drag, startPoint x: 529, startPoint y: 97, endPoint x: 782, endPoint y: 694, distance: 648.6
click at [533, 99] on button "Close" at bounding box center [542, 96] width 63 height 28
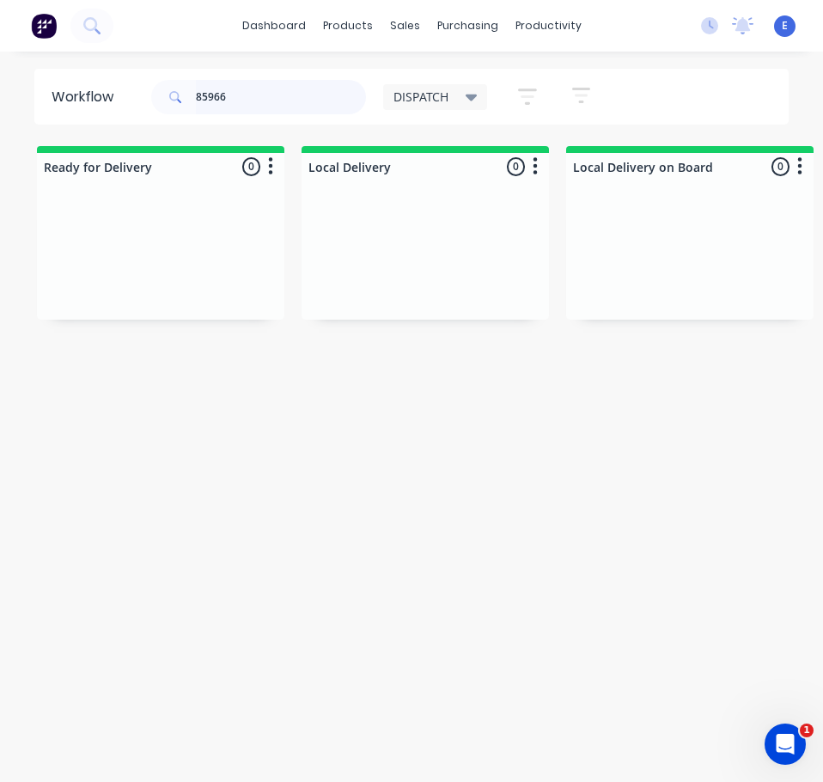
click at [291, 101] on input "85966" at bounding box center [281, 97] width 170 height 34
click at [291, 102] on input "85966" at bounding box center [281, 97] width 170 height 34
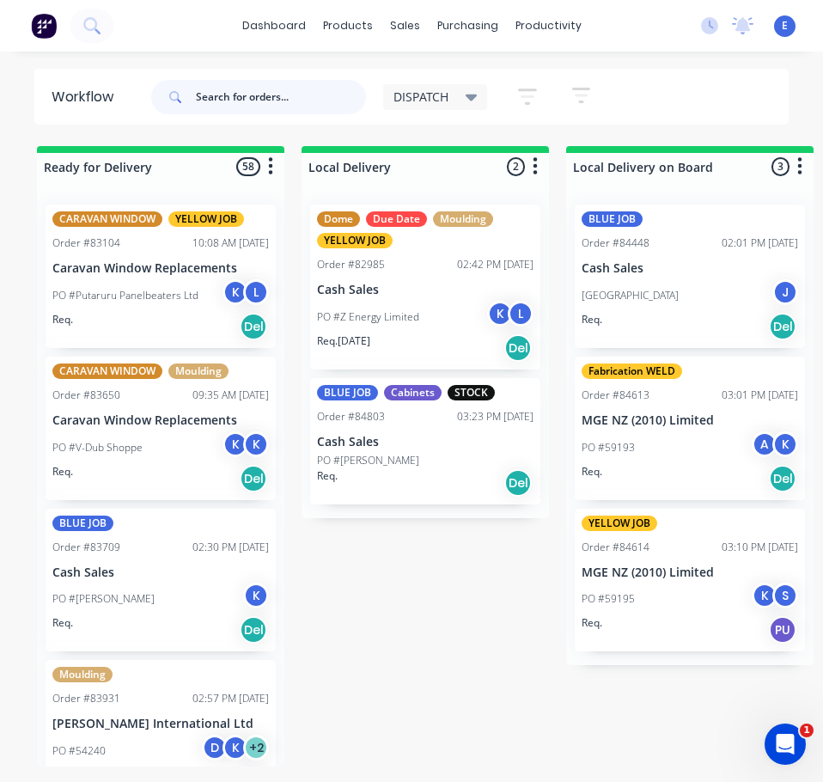
click at [240, 102] on input "text" at bounding box center [281, 97] width 170 height 34
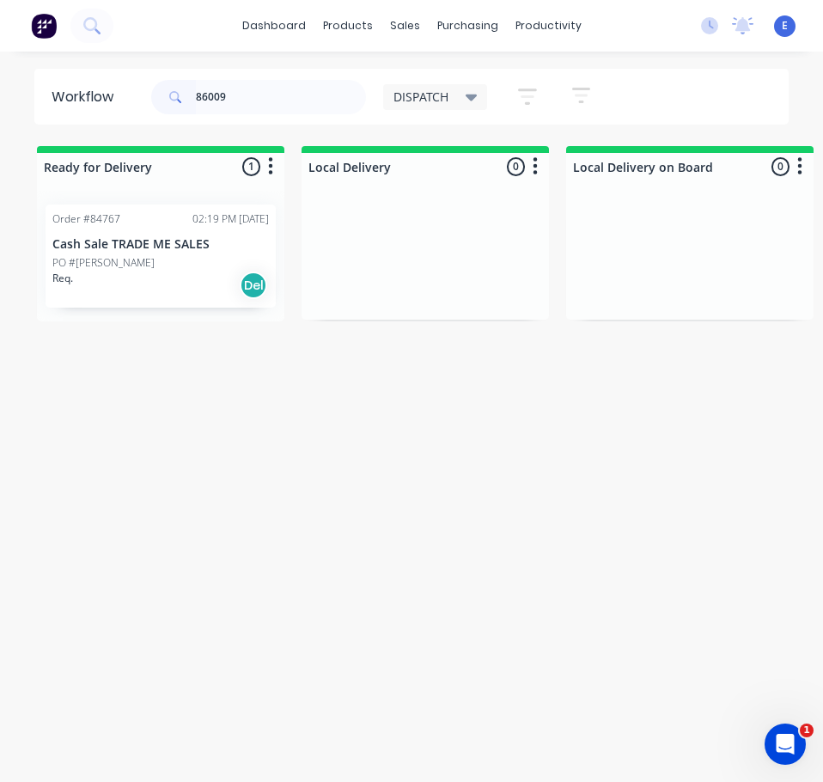
click at [151, 284] on div "Req. Del" at bounding box center [160, 285] width 217 height 29
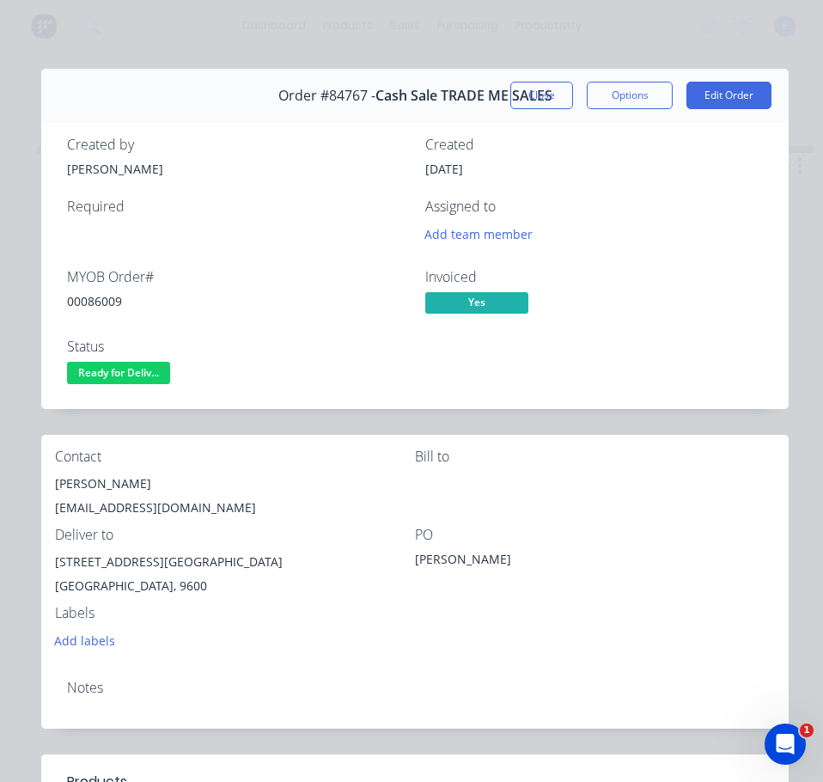
click at [83, 302] on div "00086009" at bounding box center [236, 301] width 338 height 18
click at [83, 301] on div "00086009" at bounding box center [236, 301] width 338 height 18
click at [93, 478] on div "[PERSON_NAME]" at bounding box center [235, 484] width 360 height 24
click at [95, 479] on div "[PERSON_NAME]" at bounding box center [235, 484] width 360 height 24
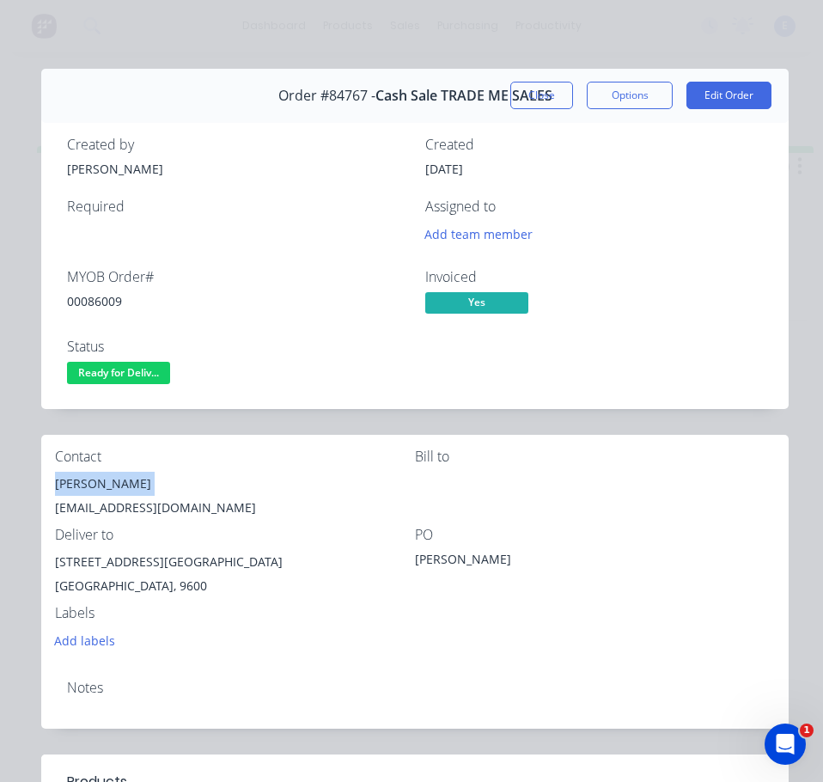
click at [95, 479] on div "[PERSON_NAME]" at bounding box center [235, 484] width 360 height 24
click at [111, 506] on div "[EMAIL_ADDRESS][DOMAIN_NAME]" at bounding box center [235, 508] width 360 height 24
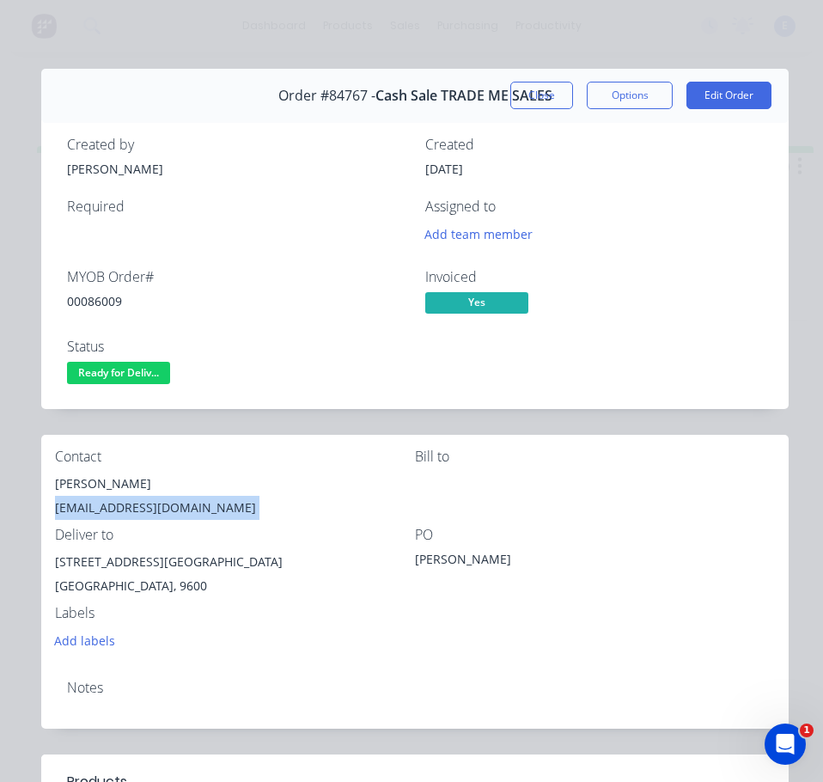
click at [111, 506] on div "[EMAIL_ADDRESS][DOMAIN_NAME]" at bounding box center [235, 508] width 360 height 24
click at [154, 556] on div "[STREET_ADDRESS][GEOGRAPHIC_DATA]" at bounding box center [235, 562] width 360 height 24
click at [155, 556] on div "[STREET_ADDRESS][GEOGRAPHIC_DATA]" at bounding box center [235, 562] width 360 height 24
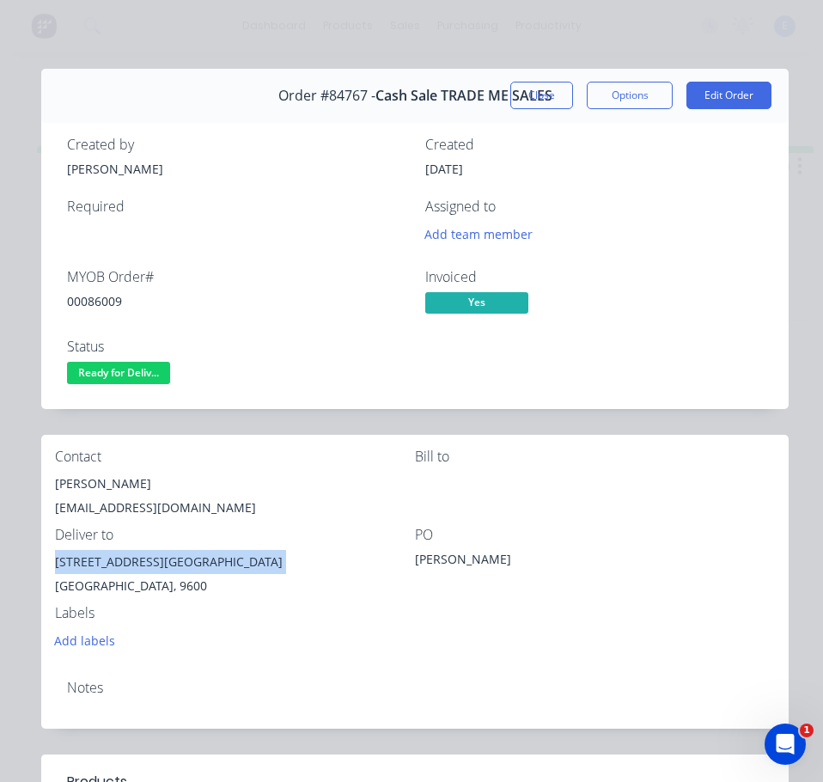
click at [156, 556] on div "[STREET_ADDRESS][GEOGRAPHIC_DATA]" at bounding box center [235, 562] width 360 height 24
click at [296, 633] on div "Add labels" at bounding box center [235, 639] width 360 height 23
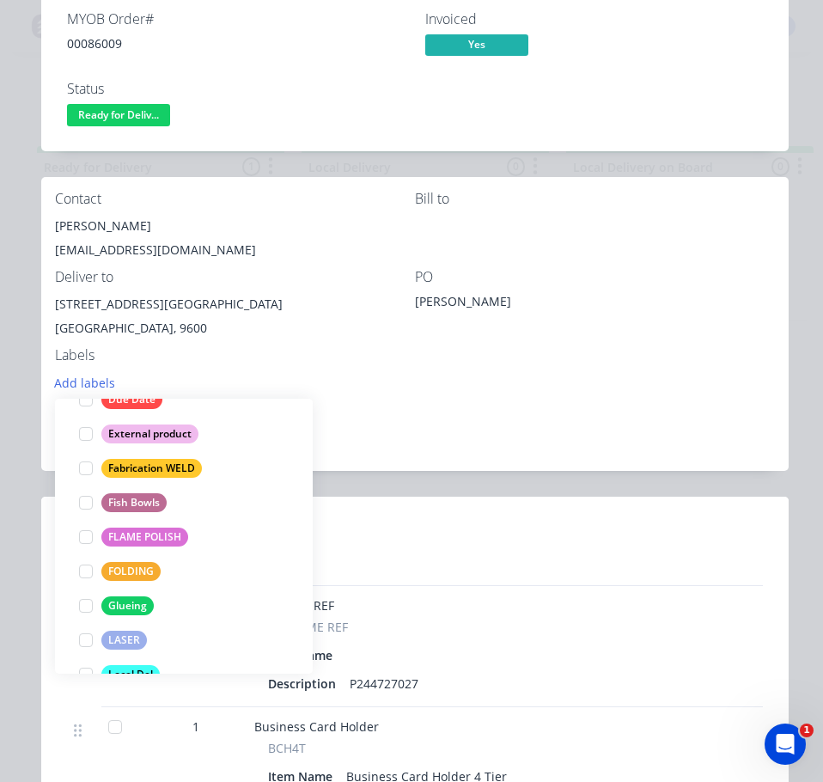
scroll to position [344, 0]
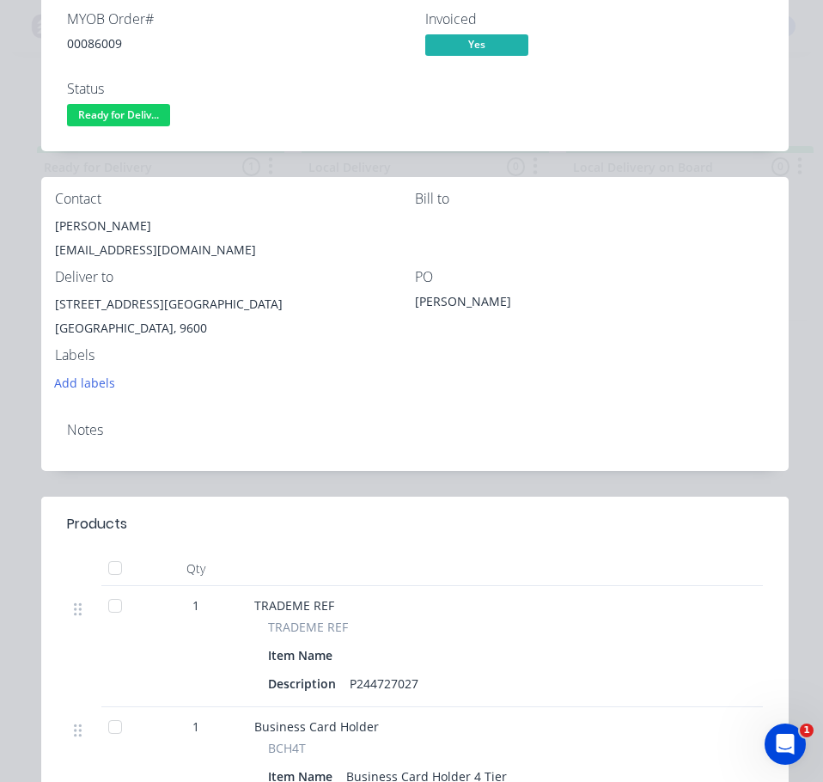
click at [700, 470] on div "Notes" at bounding box center [415, 439] width 748 height 63
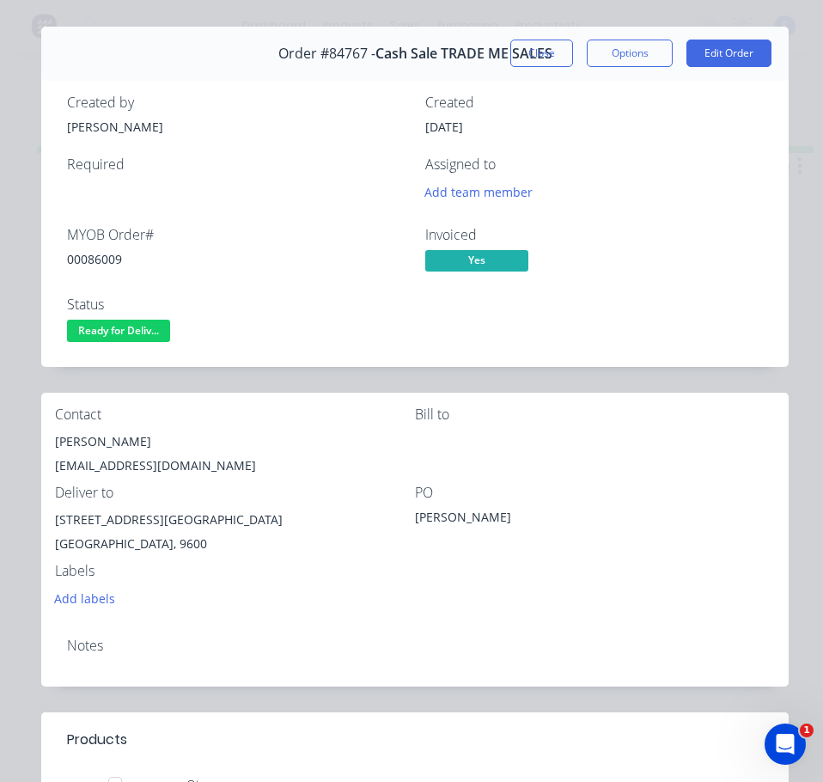
scroll to position [0, 0]
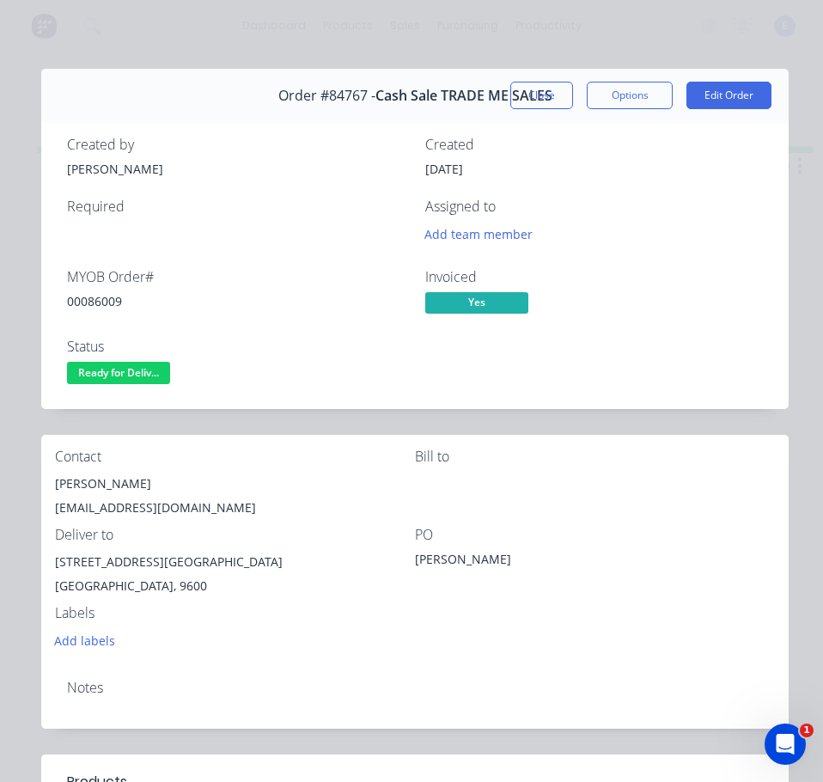
click at [129, 369] on span "Ready for Deliv..." at bounding box center [118, 372] width 103 height 21
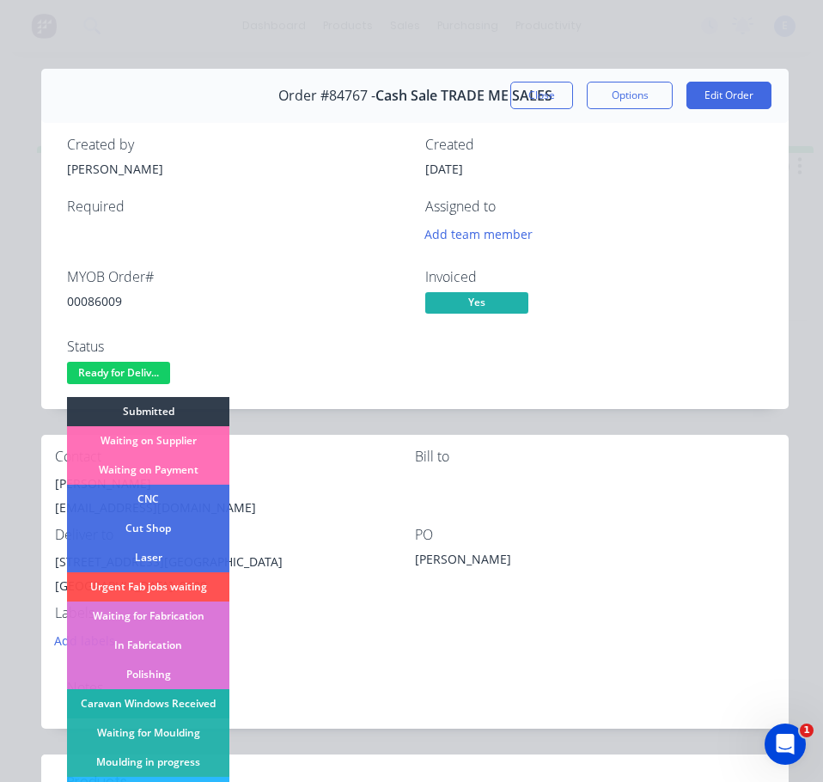
scroll to position [172, 0]
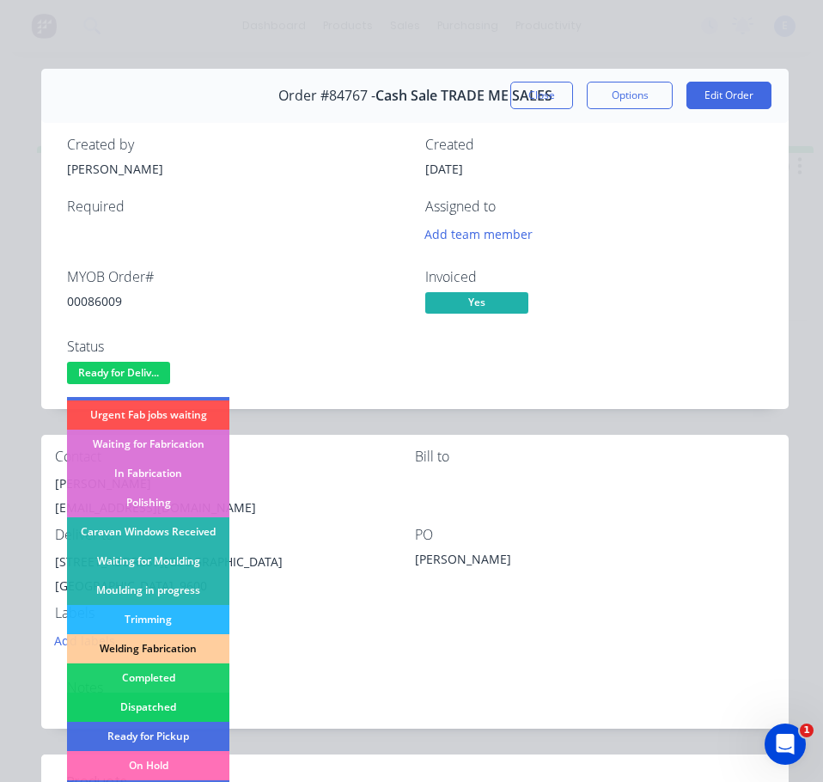
click at [186, 714] on div "Dispatched" at bounding box center [148, 707] width 162 height 29
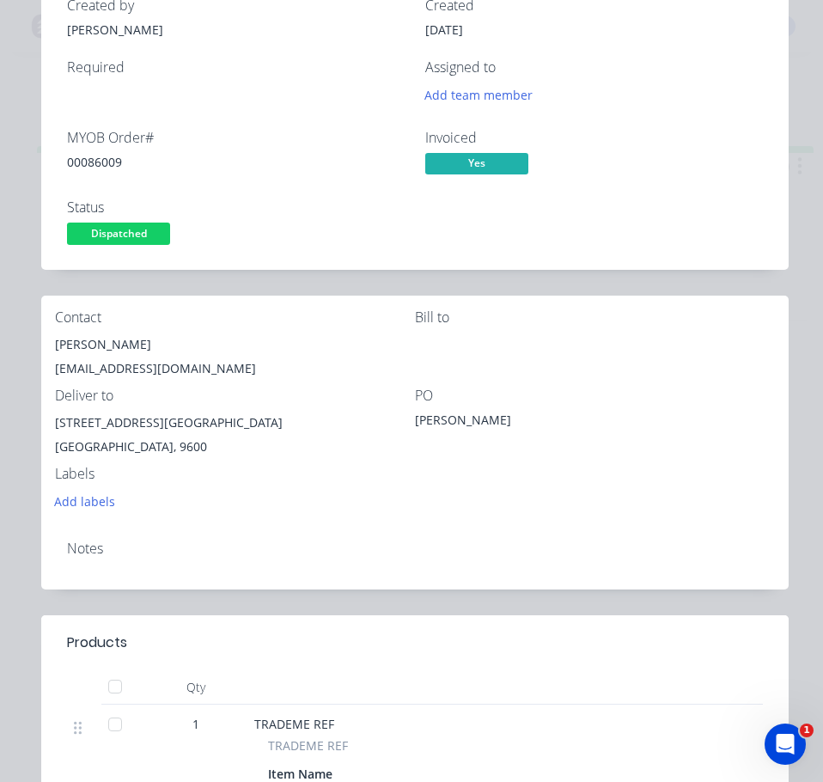
scroll to position [0, 0]
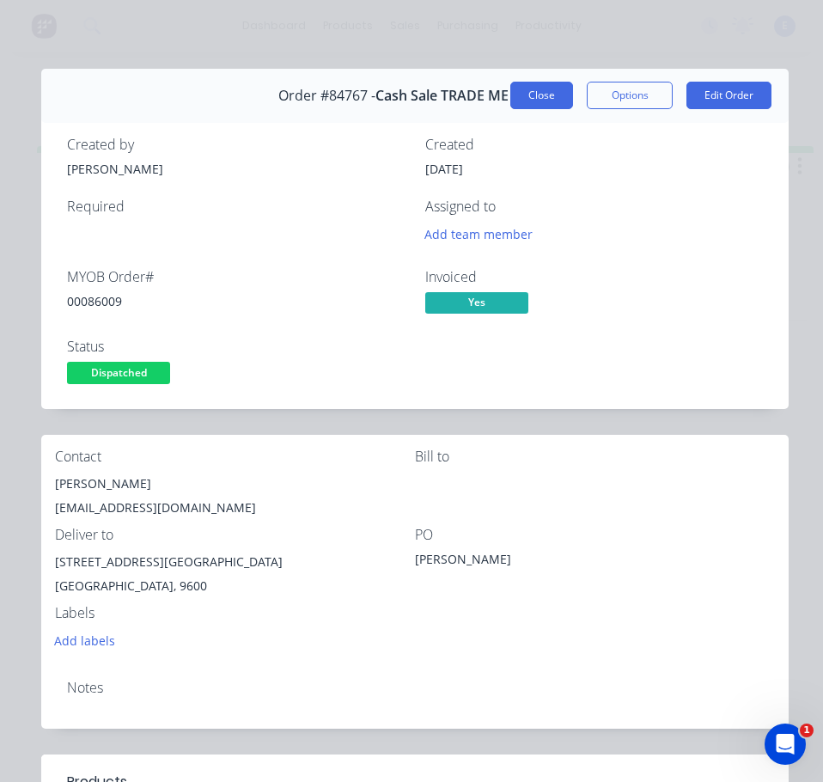
click at [535, 98] on button "Close" at bounding box center [542, 96] width 63 height 28
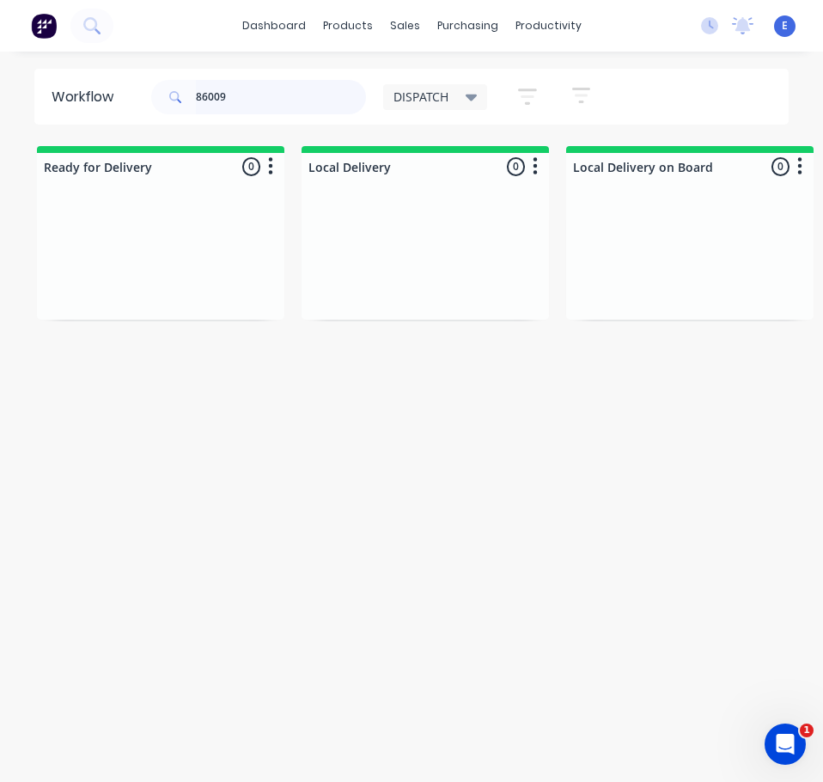
click at [289, 107] on input "86009" at bounding box center [281, 97] width 170 height 34
click at [289, 106] on input "86009" at bounding box center [281, 97] width 170 height 34
click at [174, 291] on div "Req. Del" at bounding box center [160, 285] width 217 height 29
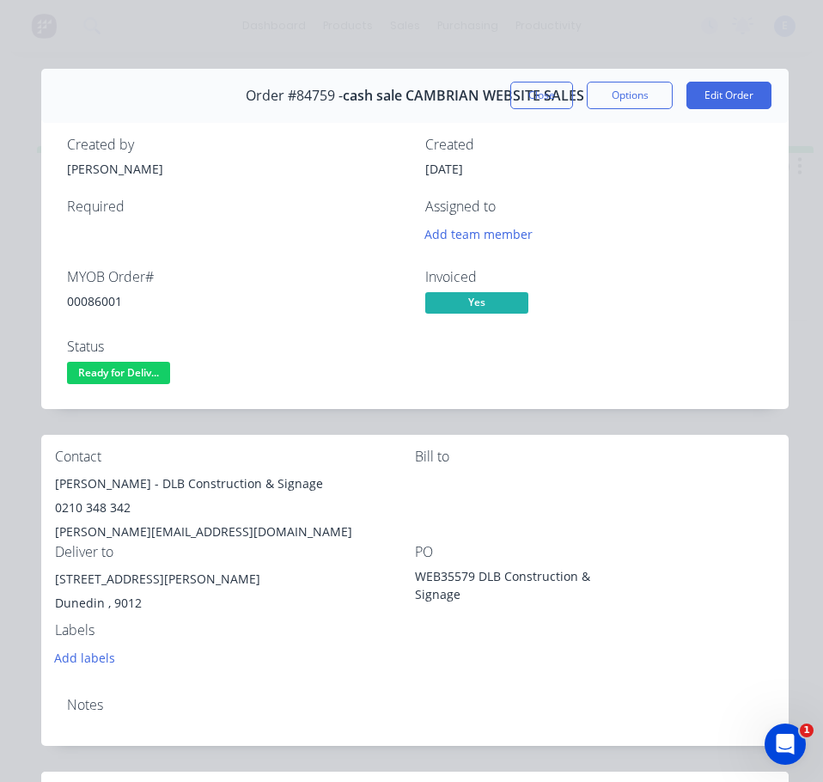
click at [110, 309] on div "00086001" at bounding box center [236, 301] width 338 height 18
click at [110, 308] on div "00086001" at bounding box center [236, 301] width 338 height 18
drag, startPoint x: 124, startPoint y: 486, endPoint x: 48, endPoint y: 488, distance: 75.7
click at [48, 488] on div "Contact [PERSON_NAME] - DLB Construction & Signage 0210 348 342 [PERSON_NAME][E…" at bounding box center [415, 559] width 748 height 248
drag, startPoint x: 138, startPoint y: 485, endPoint x: 322, endPoint y: 471, distance: 184.5
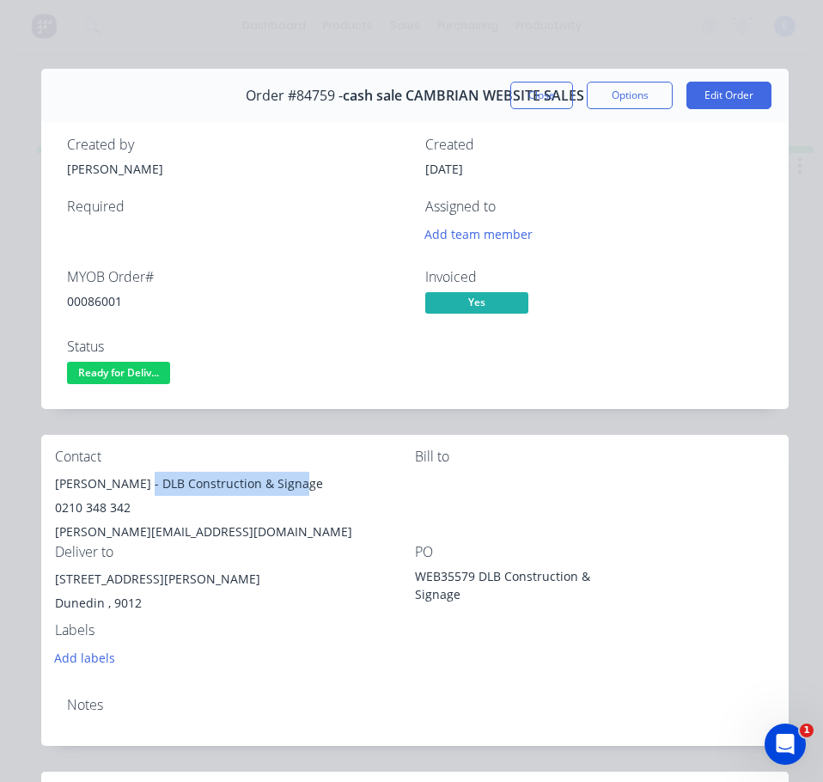
click at [342, 474] on div "[PERSON_NAME] - DLB Construction & Signage" at bounding box center [235, 484] width 360 height 24
click at [92, 507] on div "0210 348 342" at bounding box center [235, 508] width 360 height 24
click at [104, 527] on div "[PERSON_NAME][EMAIL_ADDRESS][DOMAIN_NAME]" at bounding box center [235, 532] width 360 height 24
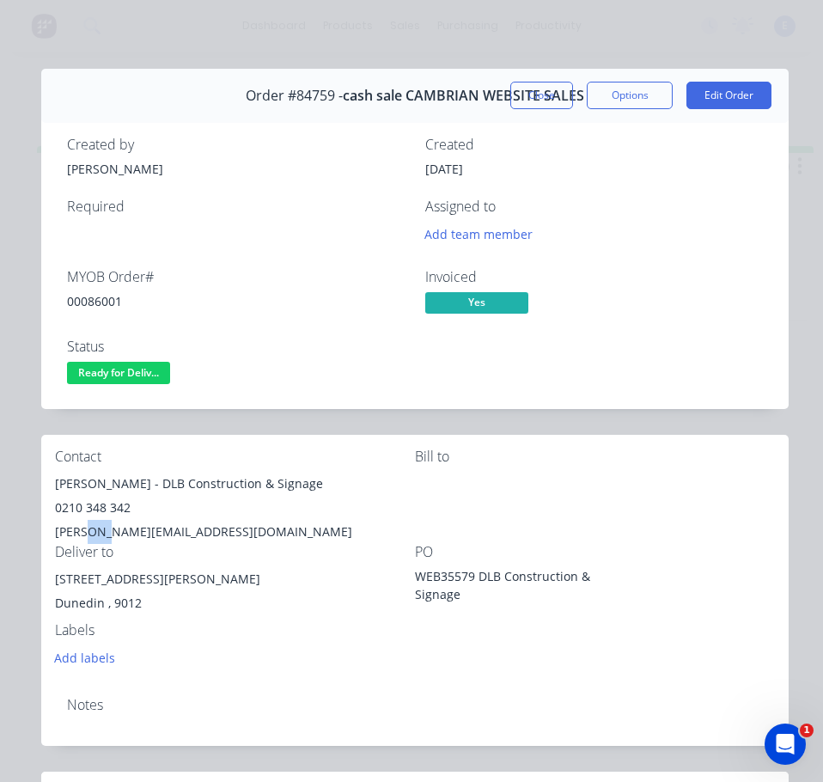
click at [104, 527] on div "[PERSON_NAME][EMAIL_ADDRESS][DOMAIN_NAME]" at bounding box center [235, 532] width 360 height 24
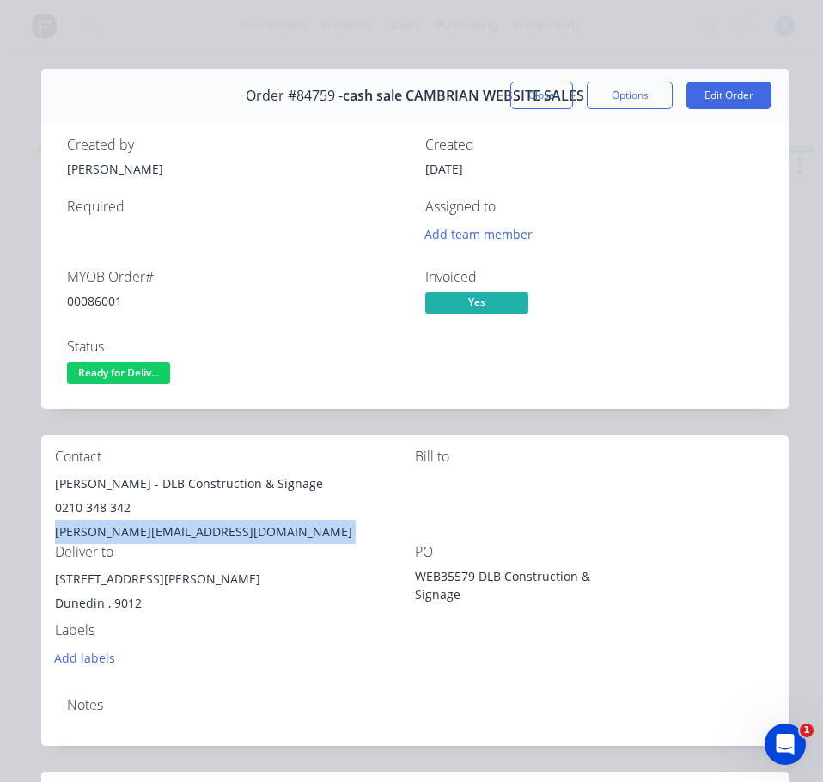
click at [104, 527] on div "[PERSON_NAME][EMAIL_ADDRESS][DOMAIN_NAME]" at bounding box center [235, 532] width 360 height 24
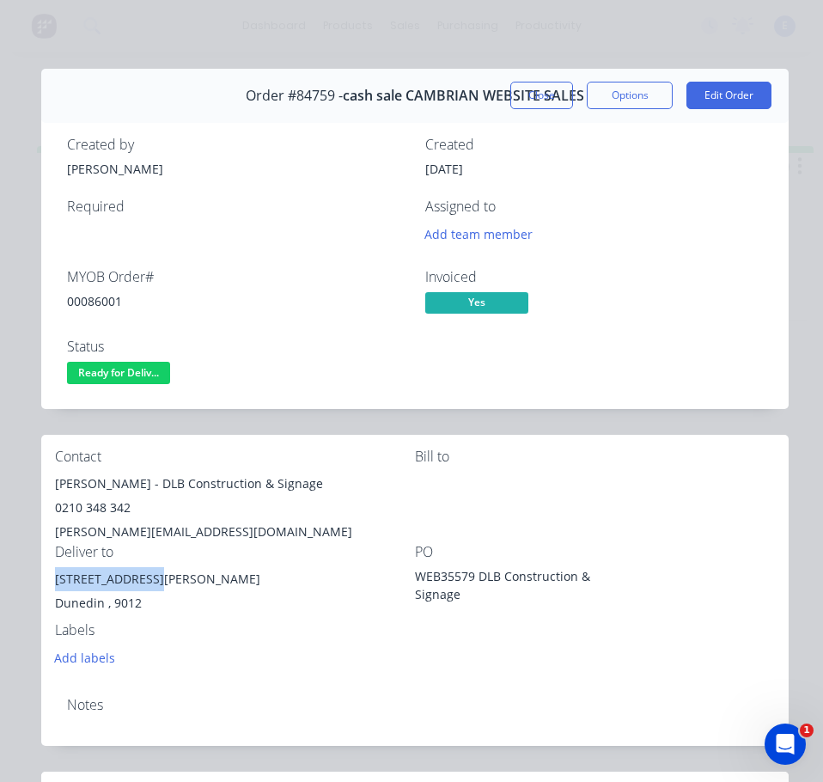
drag, startPoint x: 142, startPoint y: 579, endPoint x: 59, endPoint y: 572, distance: 82.8
click at [58, 572] on div "[STREET_ADDRESS][PERSON_NAME]" at bounding box center [235, 579] width 360 height 24
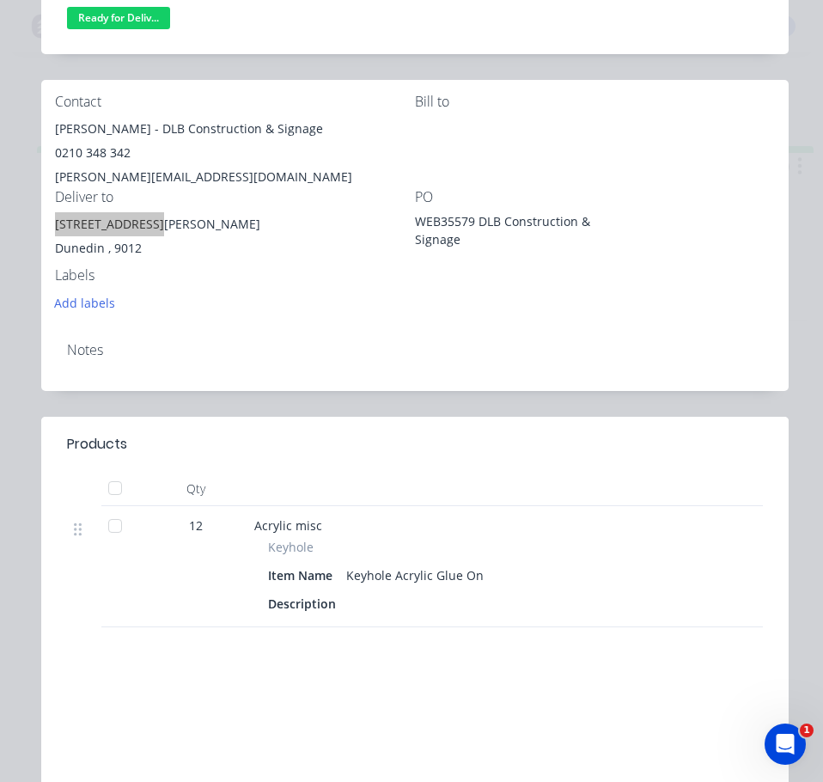
scroll to position [86, 0]
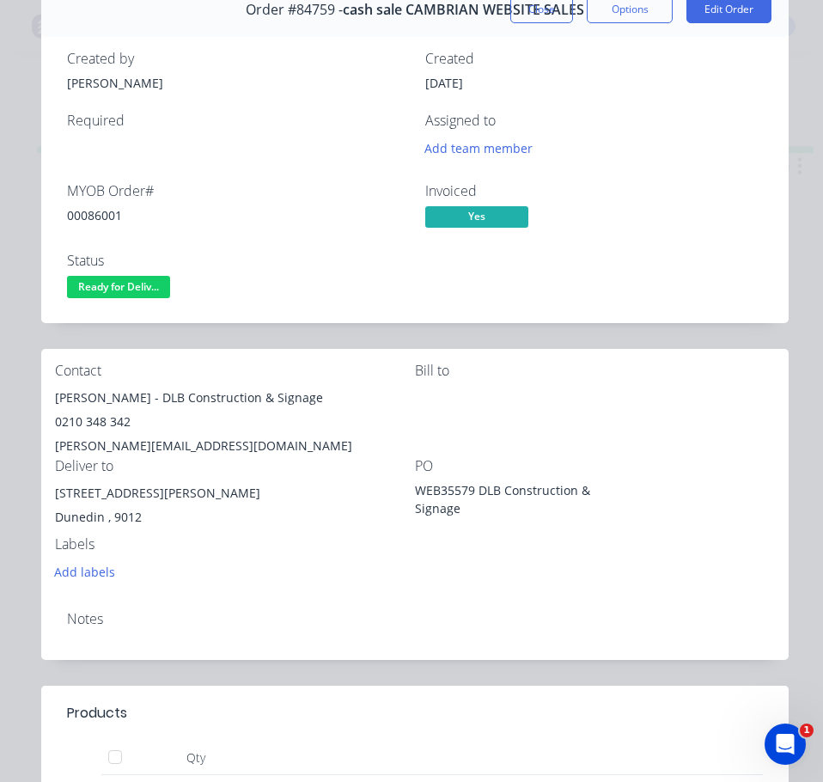
click at [382, 588] on div "Contact [PERSON_NAME] - DLB Construction & Signage 0210 348 342 [PERSON_NAME][E…" at bounding box center [415, 473] width 748 height 248
click at [113, 283] on span "Ready for Deliv..." at bounding box center [118, 286] width 103 height 21
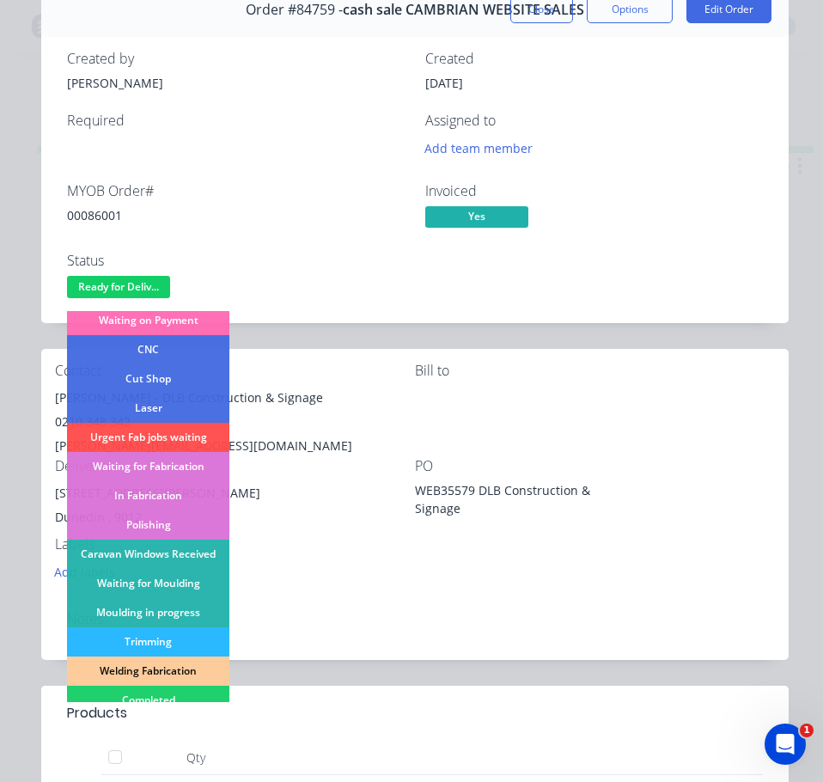
scroll to position [172, 0]
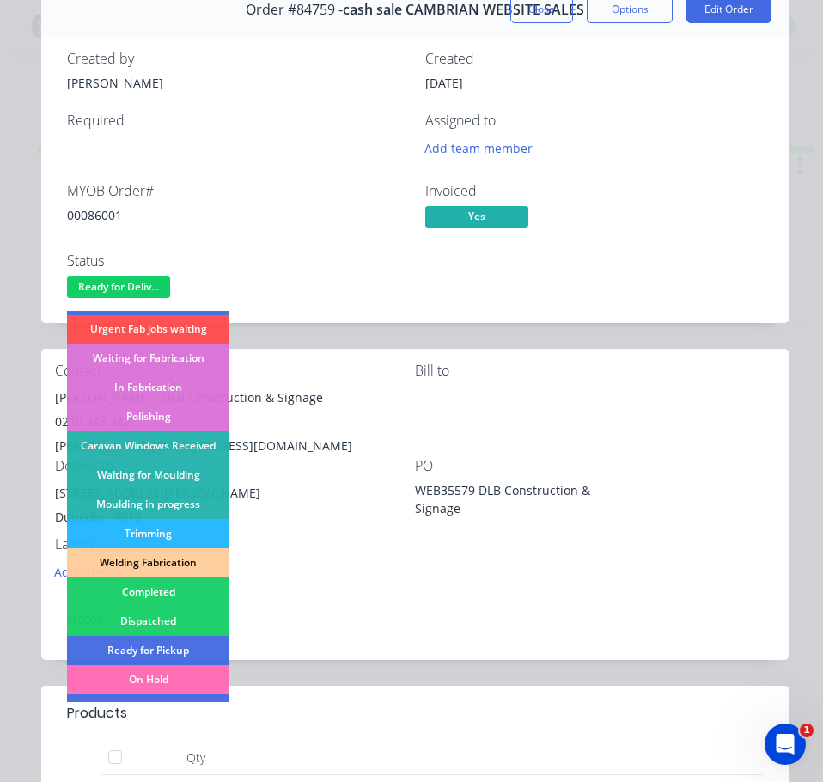
click at [192, 615] on div "Dispatched" at bounding box center [148, 621] width 162 height 29
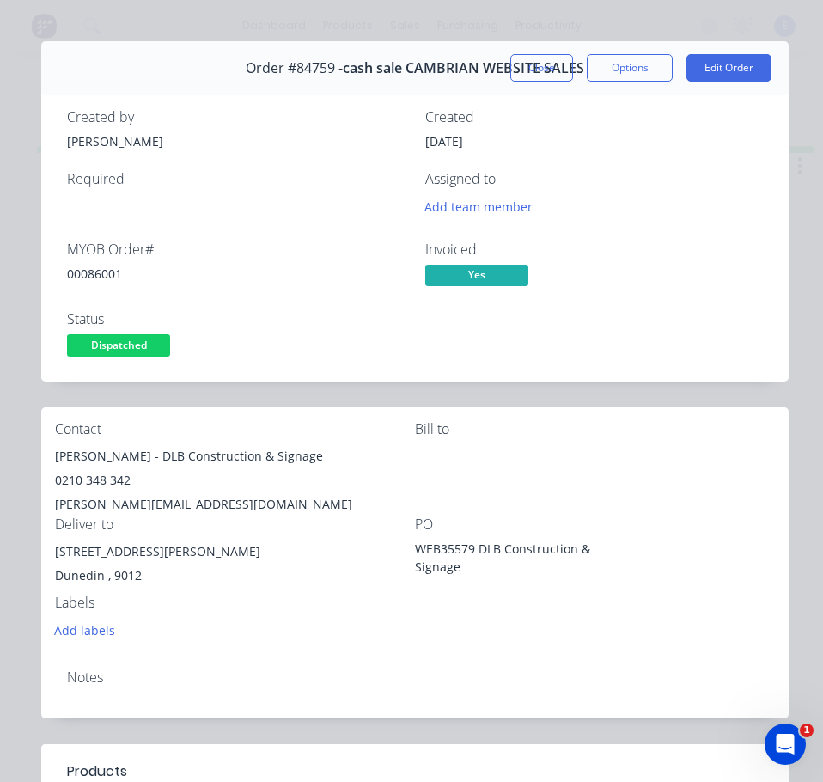
scroll to position [0, 0]
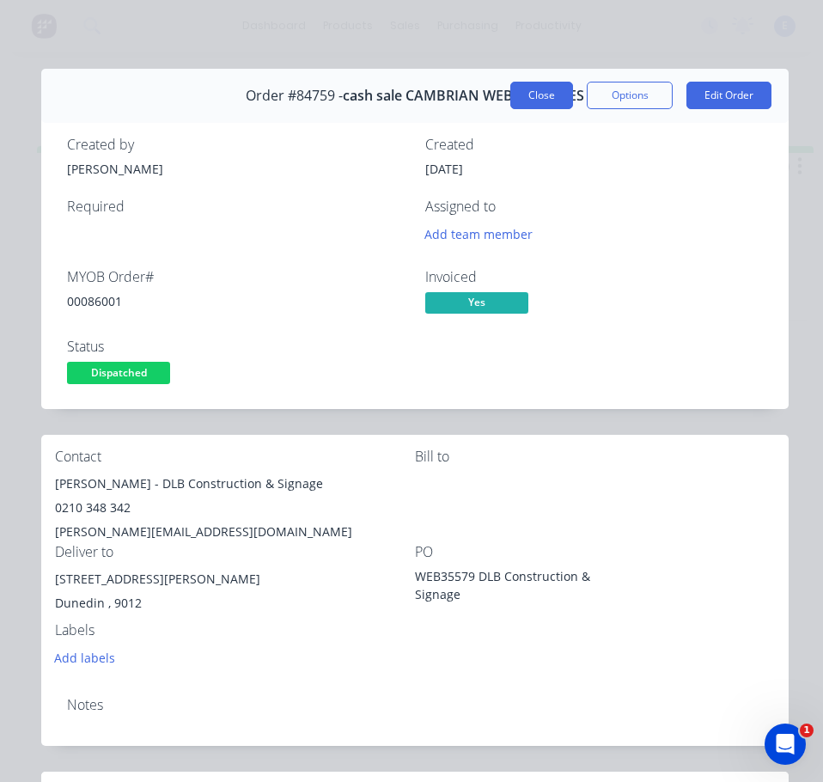
click at [529, 95] on button "Close" at bounding box center [542, 96] width 63 height 28
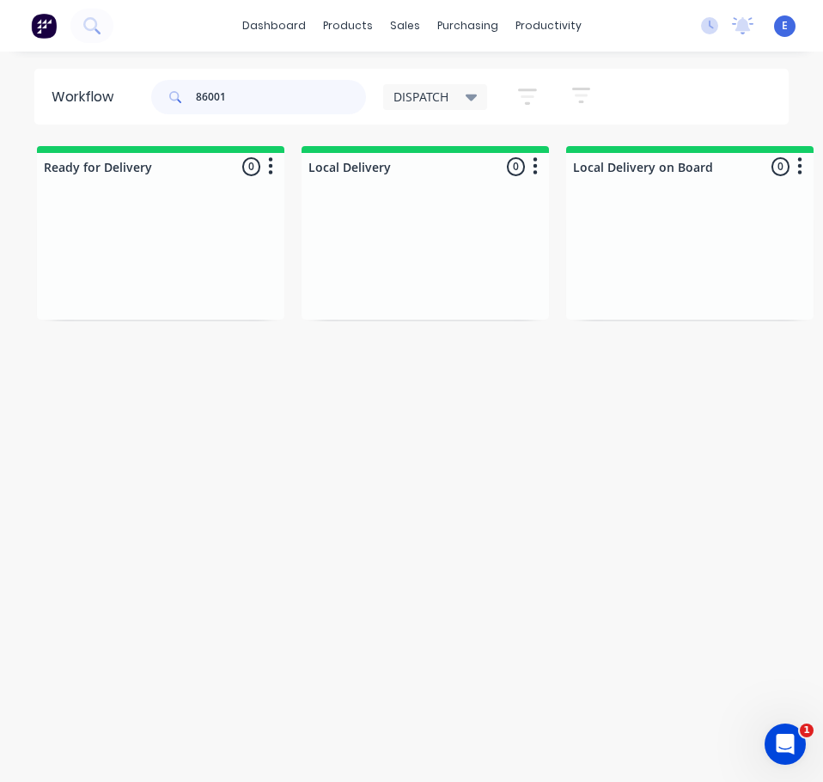
click at [287, 92] on input "86001" at bounding box center [281, 97] width 170 height 34
click at [174, 284] on div "Req. Del" at bounding box center [160, 285] width 217 height 29
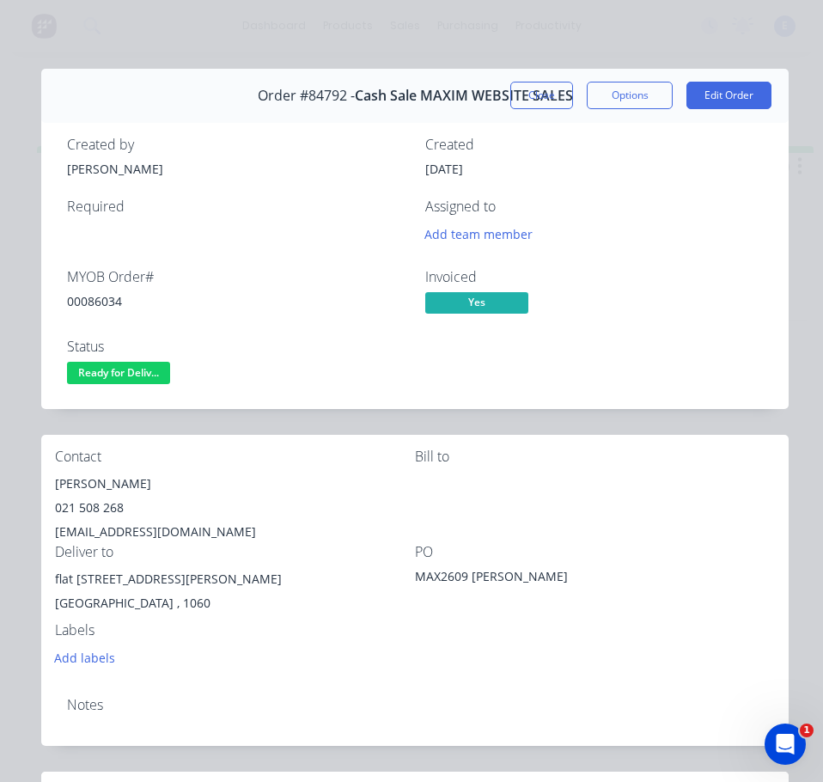
click at [98, 297] on div "00086034" at bounding box center [236, 301] width 338 height 18
click at [100, 297] on div "00086034" at bounding box center [236, 301] width 338 height 18
click at [95, 487] on div "[PERSON_NAME]" at bounding box center [235, 484] width 360 height 24
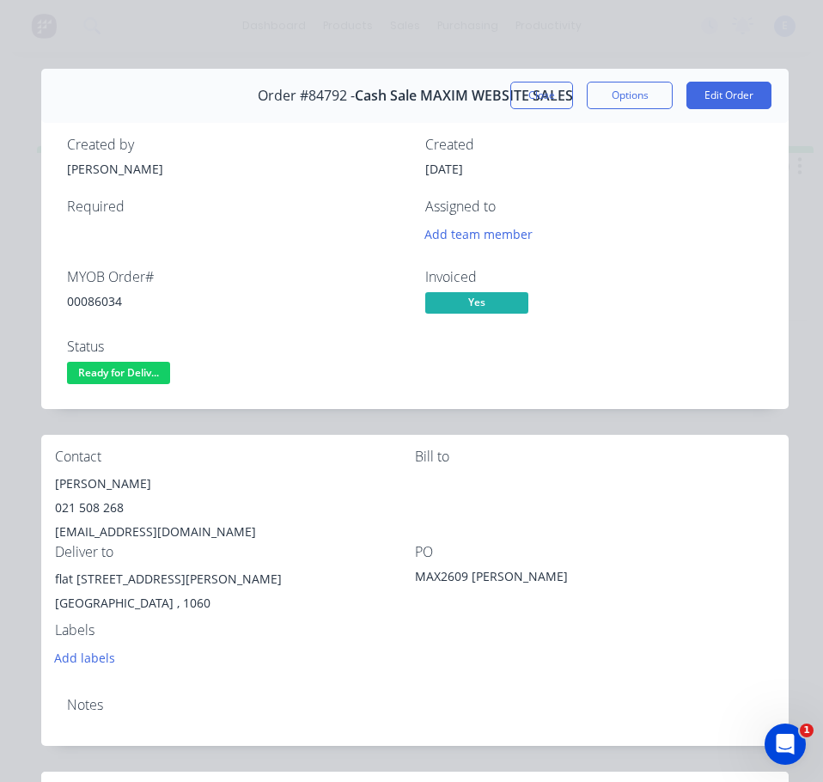
click at [93, 506] on div "021 508 268" at bounding box center [235, 508] width 360 height 24
click at [94, 506] on div "021 508 268" at bounding box center [235, 508] width 360 height 24
click at [188, 533] on div "[EMAIL_ADDRESS][DOMAIN_NAME]" at bounding box center [235, 532] width 360 height 24
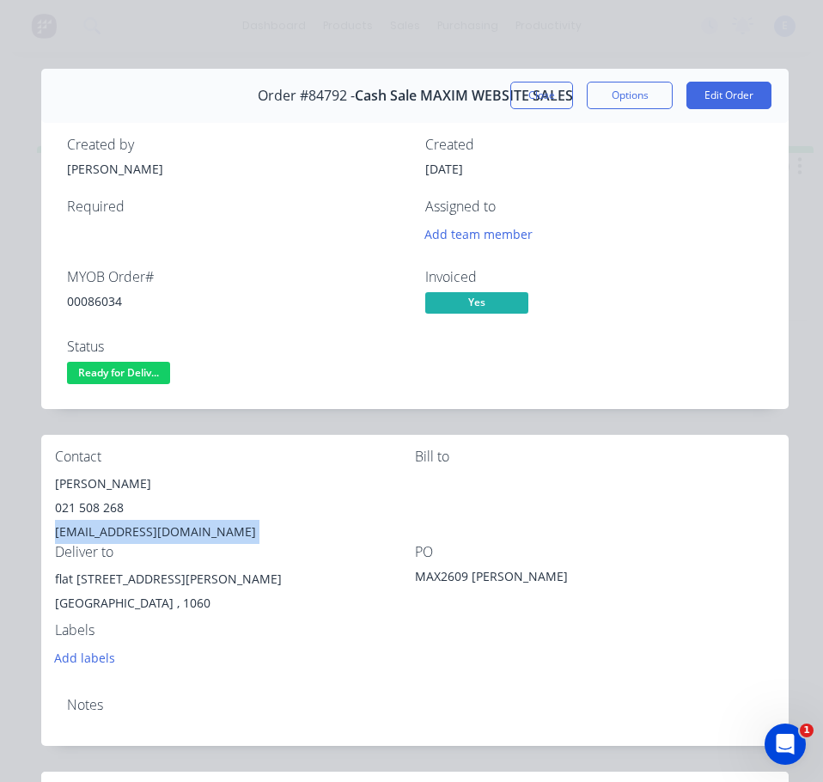
click at [188, 533] on div "[EMAIL_ADDRESS][DOMAIN_NAME]" at bounding box center [235, 532] width 360 height 24
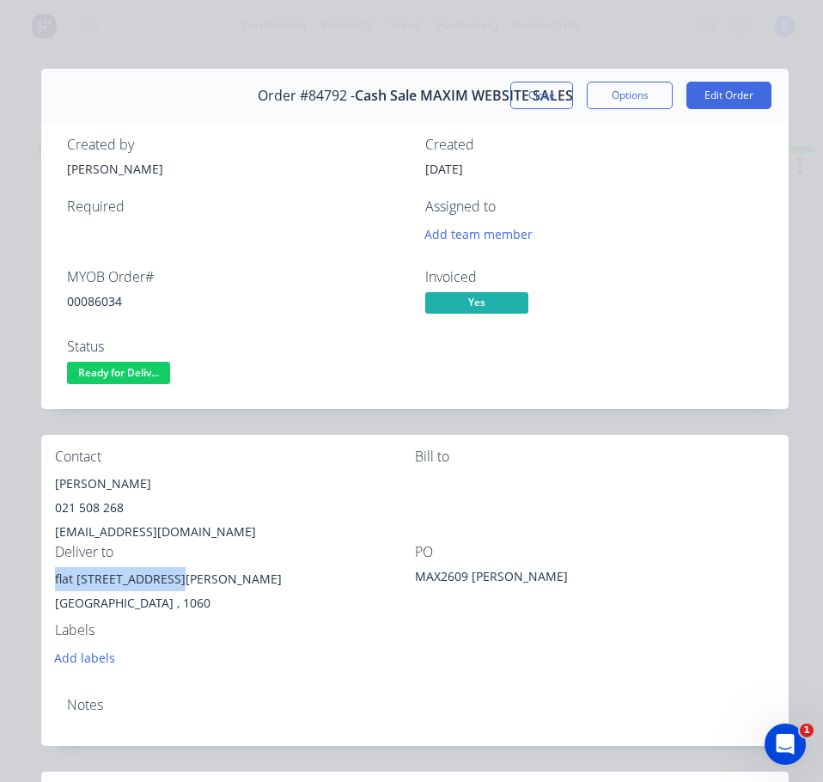
drag, startPoint x: 173, startPoint y: 577, endPoint x: 64, endPoint y: 582, distance: 109.3
click at [48, 588] on div "Contact [PERSON_NAME] [PHONE_NUMBER] [EMAIL_ADDRESS][DOMAIN_NAME] [PERSON_NAME]…" at bounding box center [415, 559] width 748 height 248
click at [223, 649] on div "Add labels" at bounding box center [235, 657] width 360 height 23
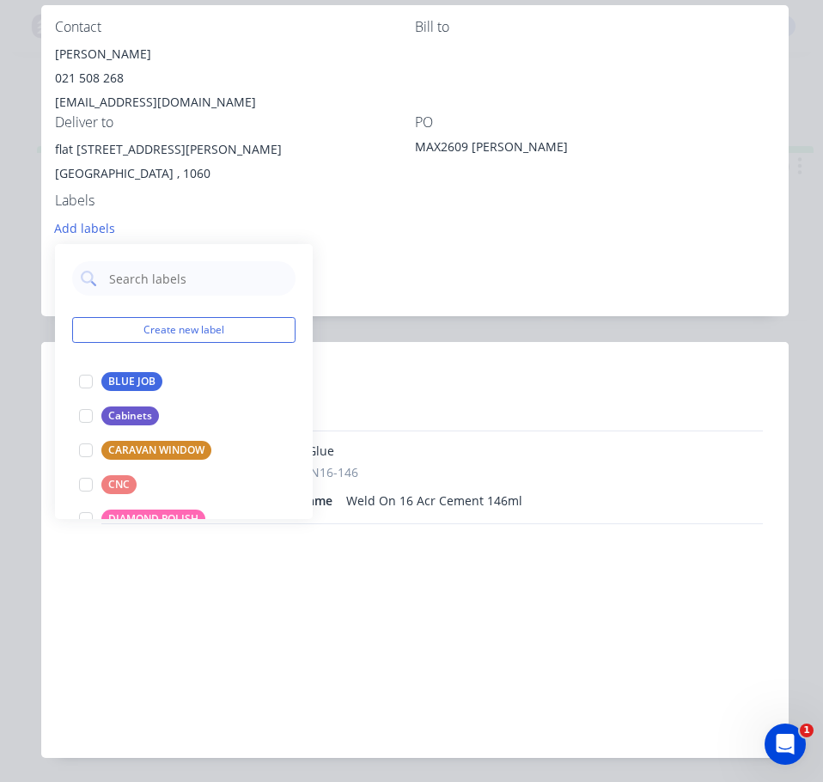
click at [625, 224] on div "Contact [PERSON_NAME] [PHONE_NUMBER] [EMAIL_ADDRESS][DOMAIN_NAME] [PERSON_NAME]…" at bounding box center [415, 129] width 748 height 248
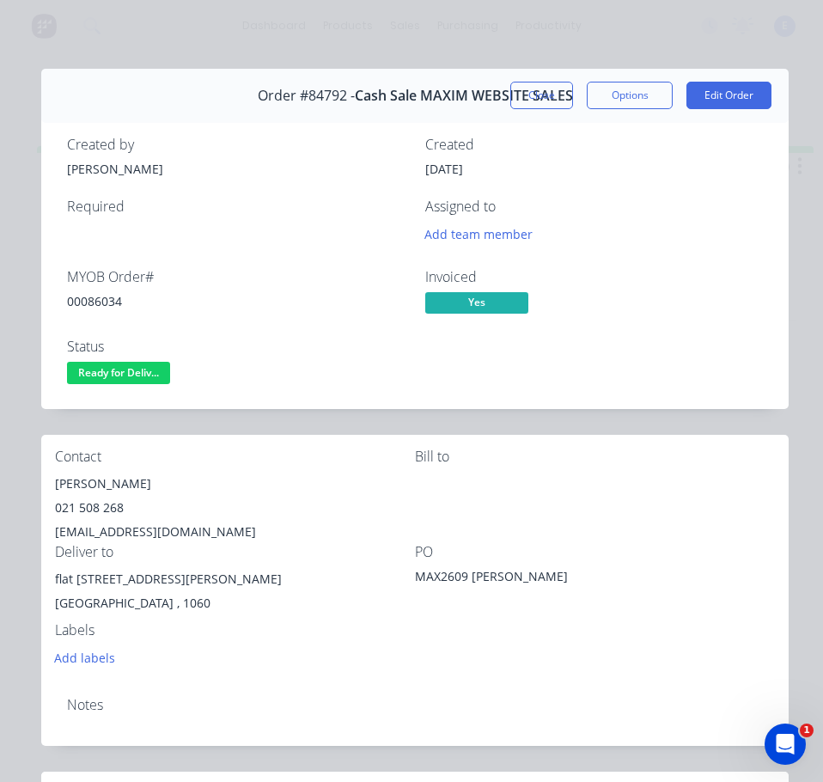
click at [104, 372] on span "Ready for Deliv..." at bounding box center [118, 372] width 103 height 21
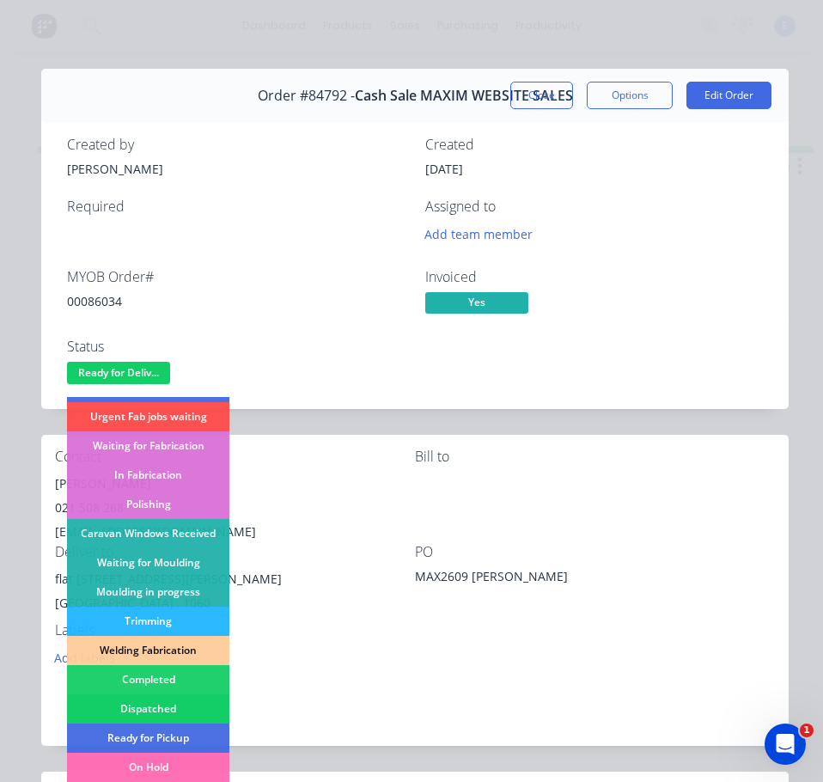
scroll to position [172, 0]
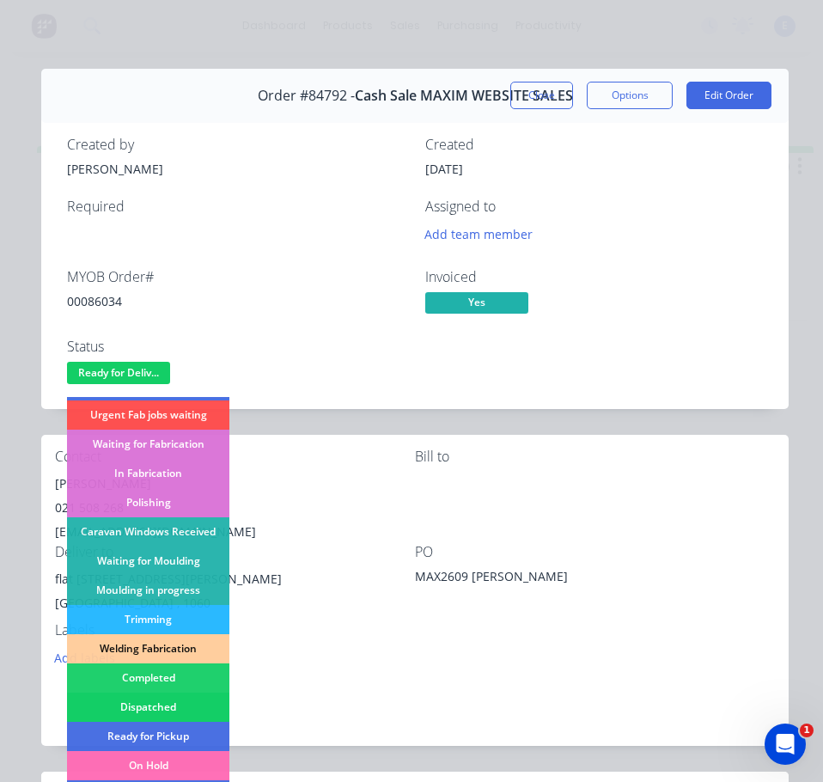
click at [187, 705] on div "Dispatched" at bounding box center [148, 707] width 162 height 29
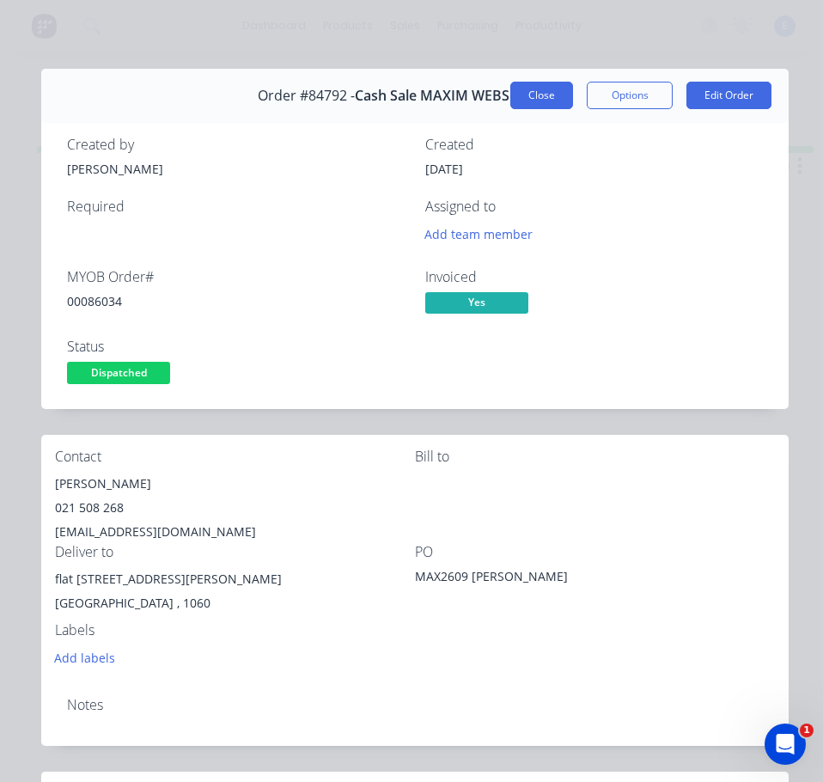
click at [511, 102] on button "Close" at bounding box center [542, 96] width 63 height 28
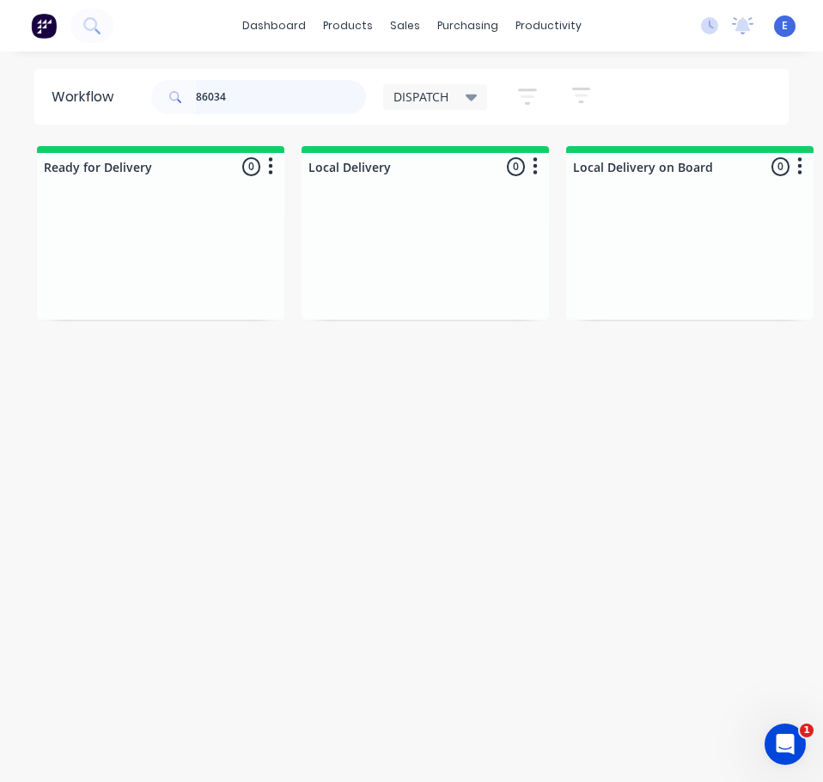
click at [242, 93] on input "86034" at bounding box center [281, 97] width 170 height 34
click at [242, 92] on input "86034" at bounding box center [281, 97] width 170 height 34
type input "86048"
click at [202, 297] on div "Req. Del" at bounding box center [160, 285] width 217 height 29
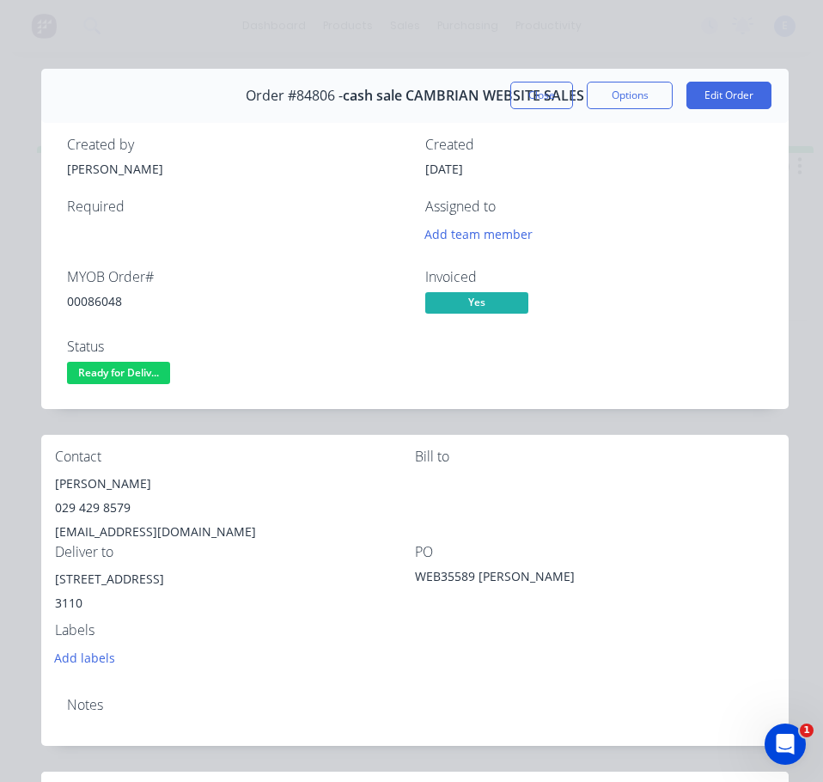
click at [110, 296] on div "00086048" at bounding box center [236, 301] width 338 height 18
click at [87, 476] on div "[PERSON_NAME]" at bounding box center [235, 484] width 360 height 24
click at [88, 476] on div "[PERSON_NAME]" at bounding box center [235, 484] width 360 height 24
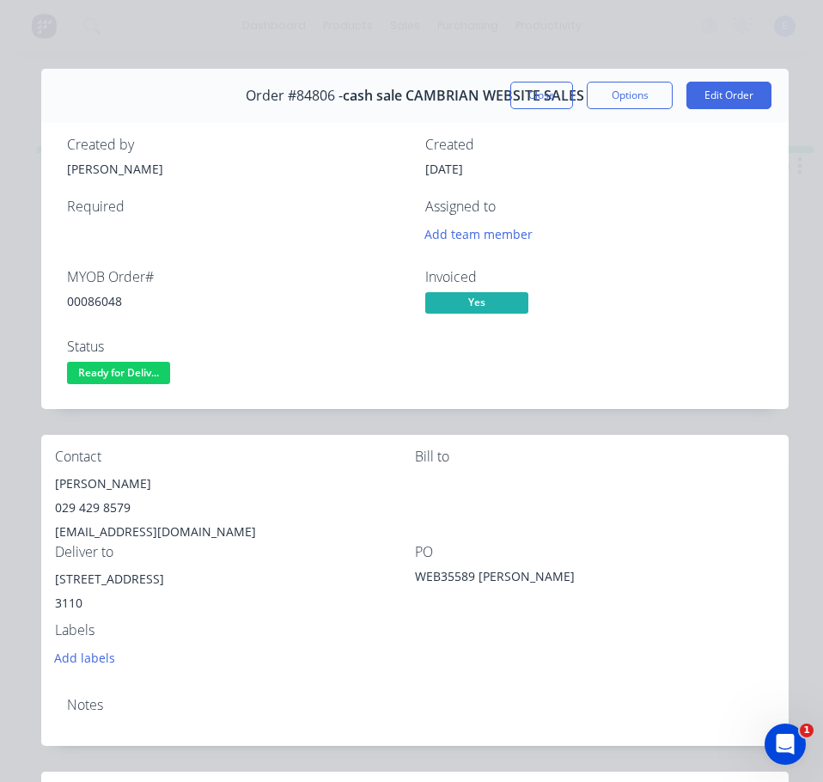
click at [95, 500] on div "029 429 8579" at bounding box center [235, 508] width 360 height 24
click at [95, 501] on div "029 429 8579" at bounding box center [235, 508] width 360 height 24
click at [96, 501] on div "029 429 8579" at bounding box center [235, 508] width 360 height 24
click at [144, 531] on div "[EMAIL_ADDRESS][DOMAIN_NAME]" at bounding box center [235, 532] width 360 height 24
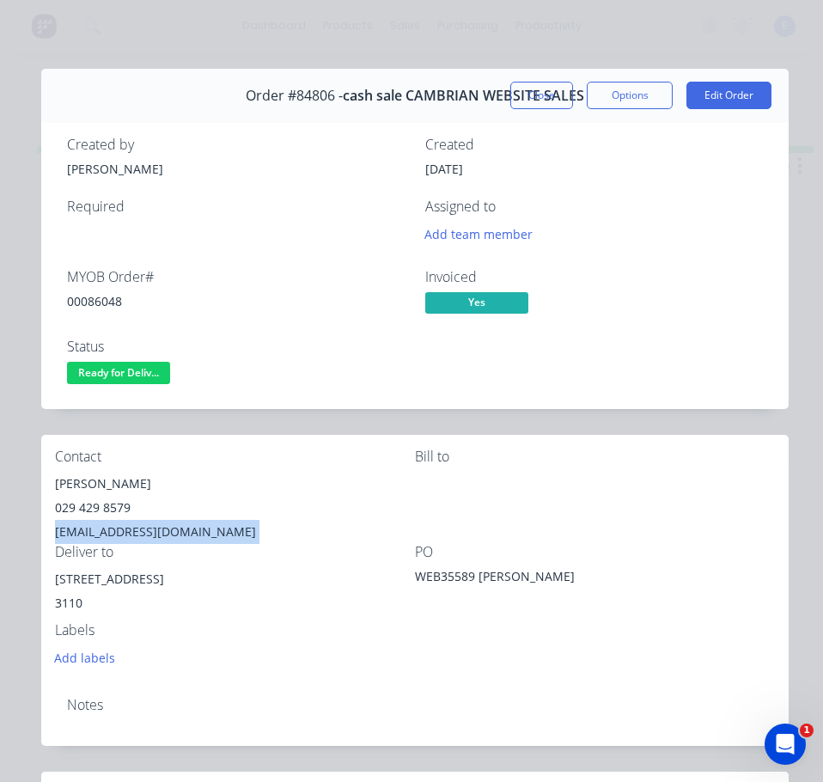
click at [144, 531] on div "[EMAIL_ADDRESS][DOMAIN_NAME]" at bounding box center [235, 532] width 360 height 24
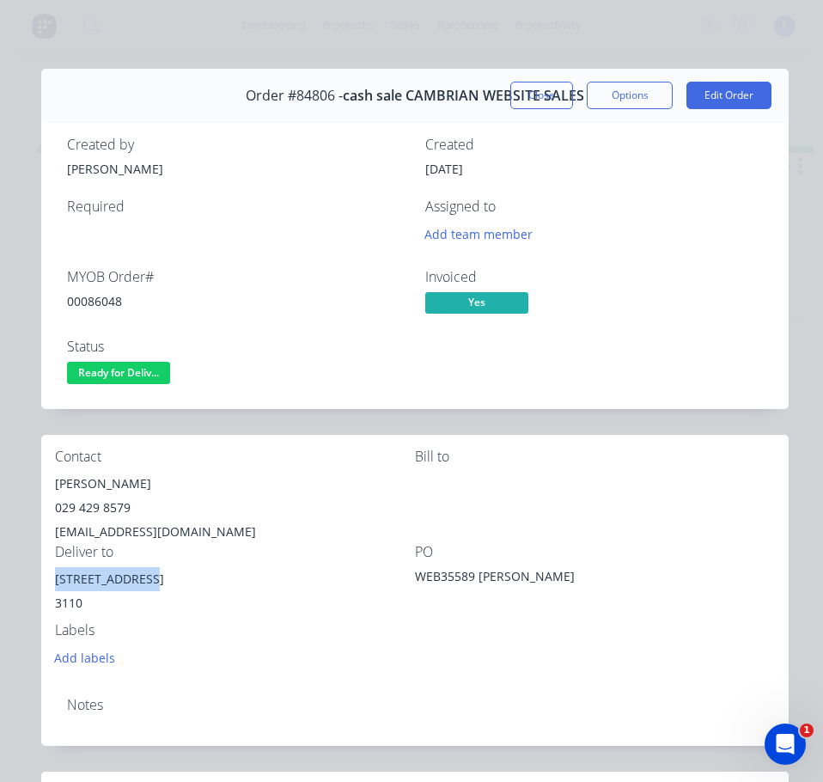
drag, startPoint x: 120, startPoint y: 583, endPoint x: 70, endPoint y: 576, distance: 51.2
click at [47, 582] on div "Contact [PERSON_NAME] [PHONE_NUMBER] [EMAIL_ADDRESS][DOMAIN_NAME] Bill to Deliv…" at bounding box center [415, 559] width 748 height 248
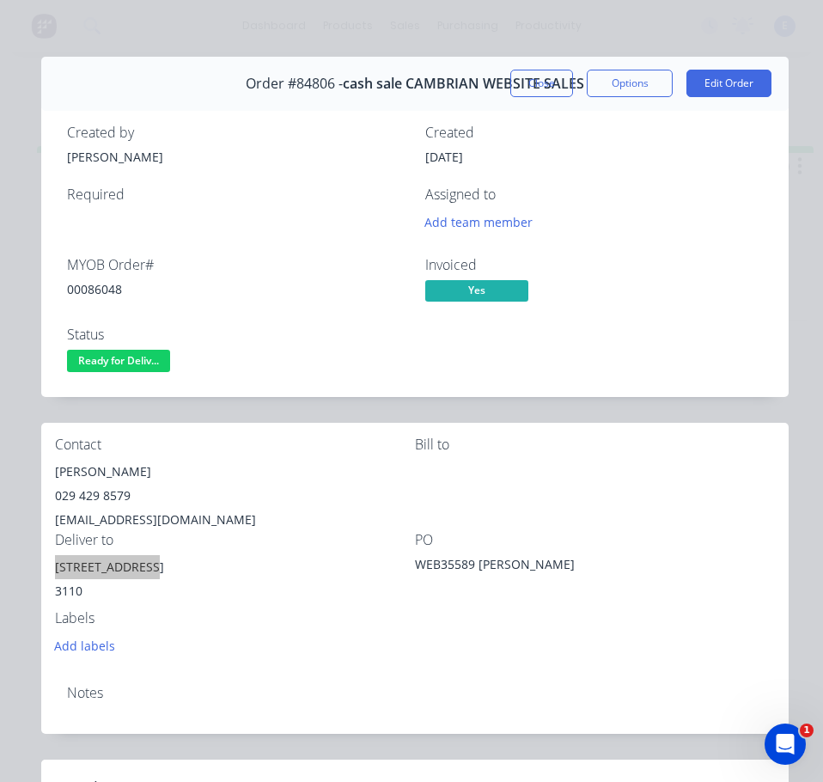
scroll to position [0, 0]
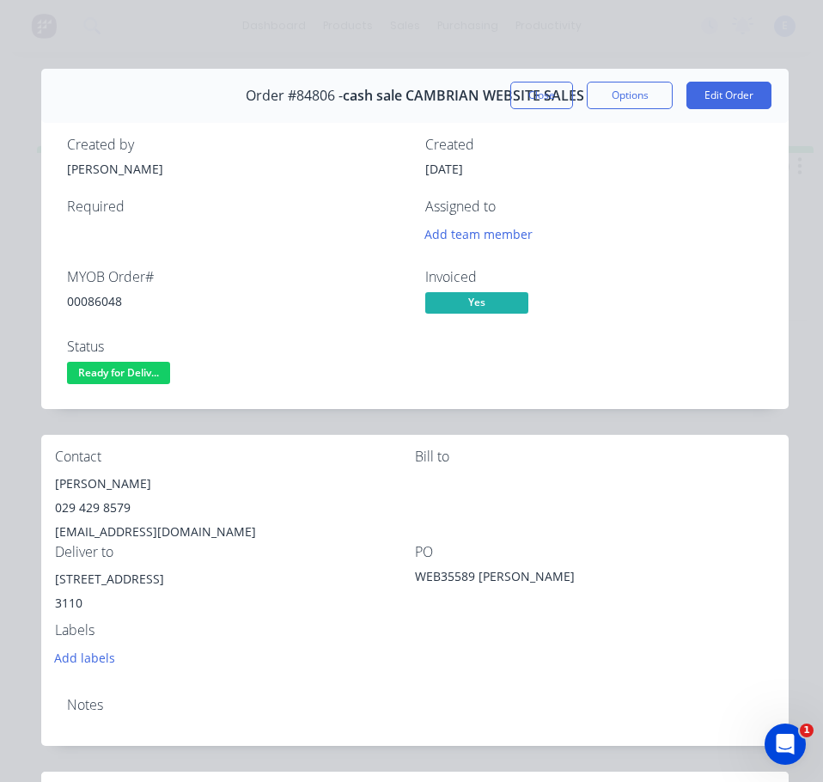
drag, startPoint x: 535, startPoint y: 620, endPoint x: 731, endPoint y: 632, distance: 195.5
click at [536, 620] on div "PO WEB35589 [PERSON_NAME]" at bounding box center [595, 583] width 360 height 78
click at [150, 367] on span "Ready for Deliv..." at bounding box center [118, 372] width 103 height 21
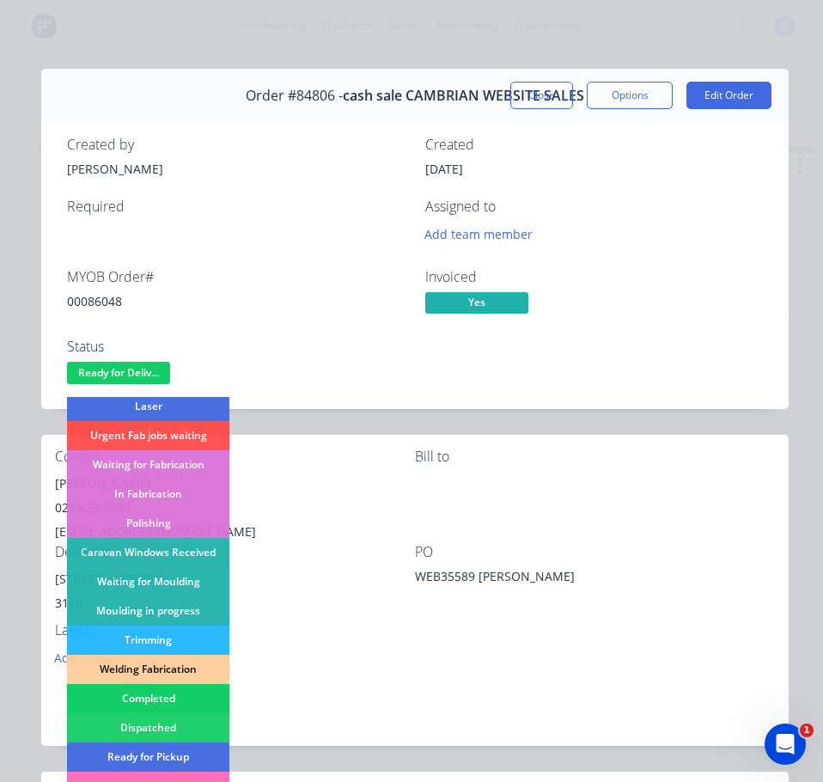
scroll to position [340, 0]
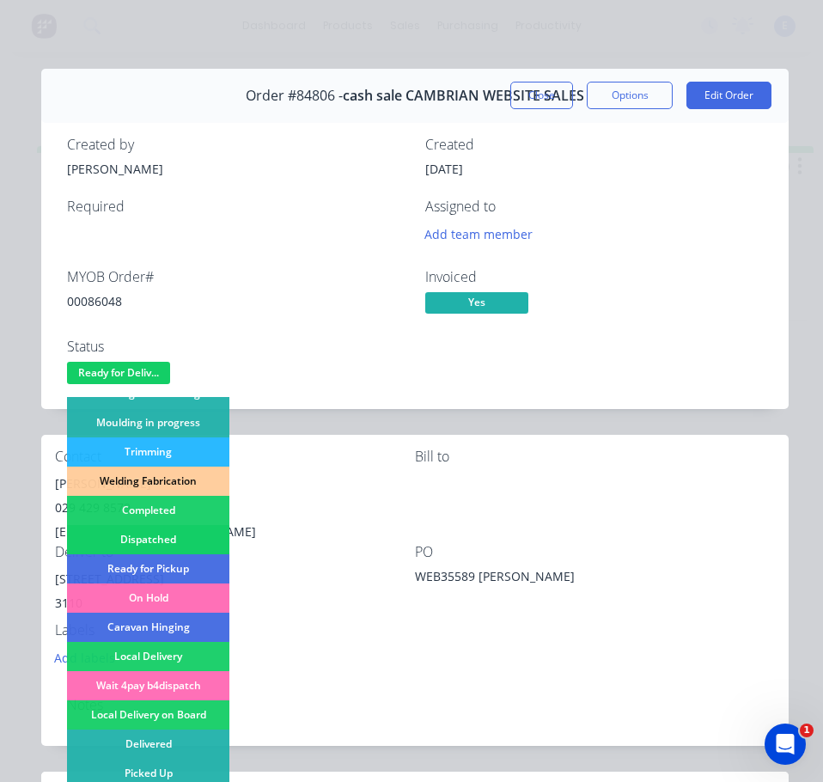
click at [173, 531] on div "Dispatched" at bounding box center [148, 539] width 162 height 29
